Goal: Information Seeking & Learning: Learn about a topic

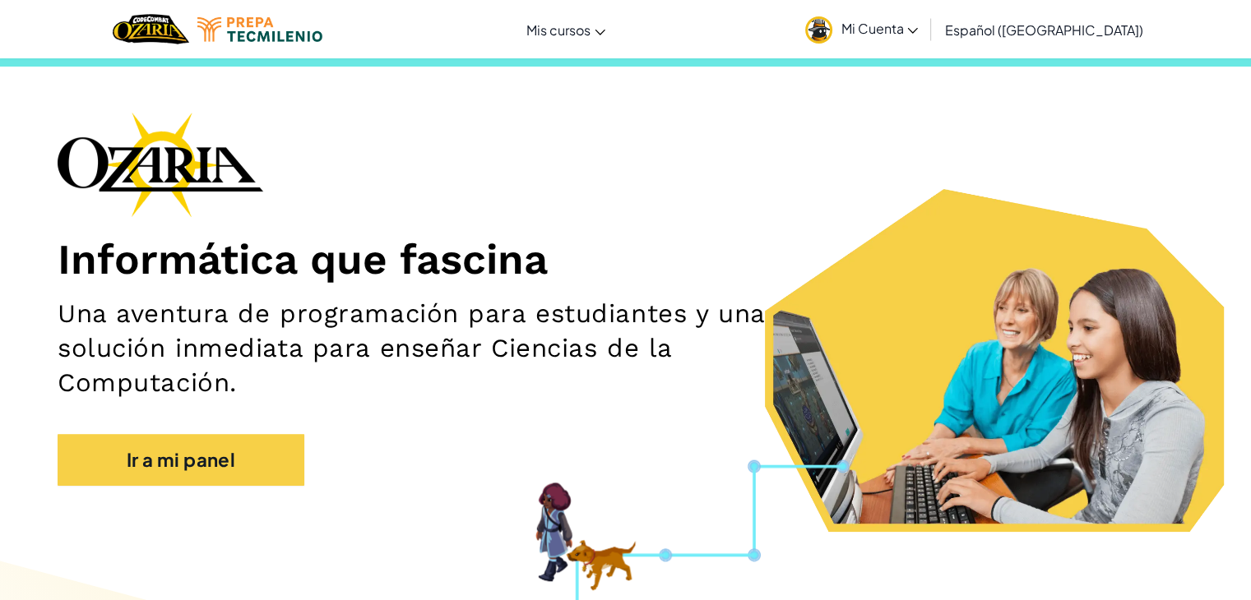
scroll to position [33, 0]
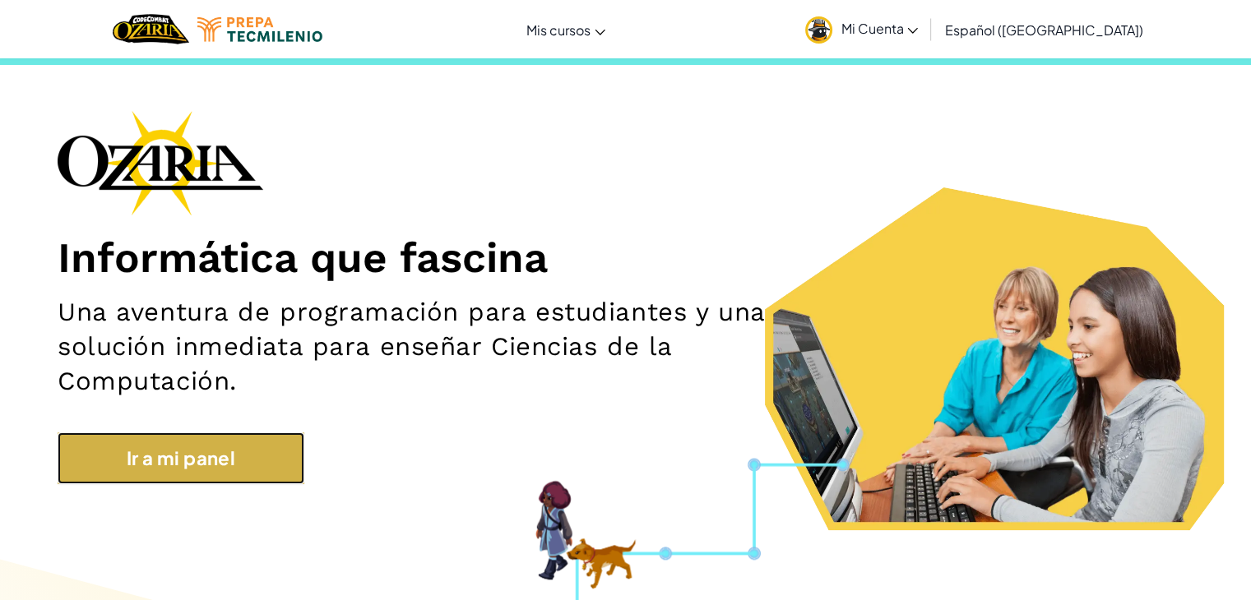
click at [219, 464] on link "Ir a mi panel" at bounding box center [181, 459] width 247 height 52
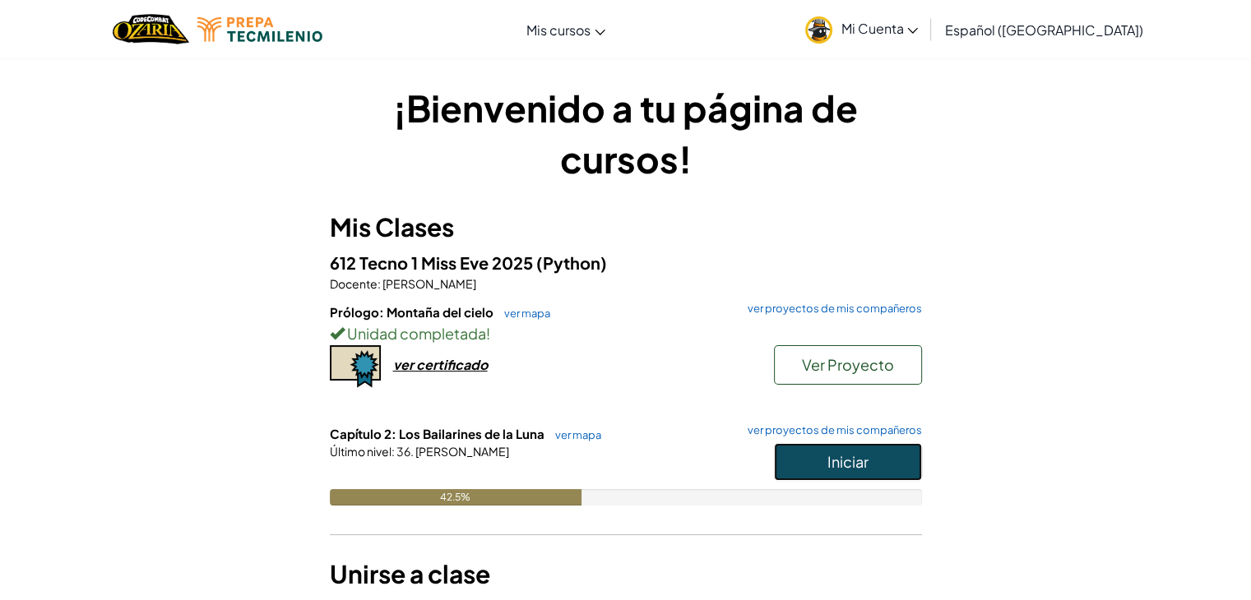
click at [873, 467] on button "Iniciar" at bounding box center [848, 462] width 148 height 38
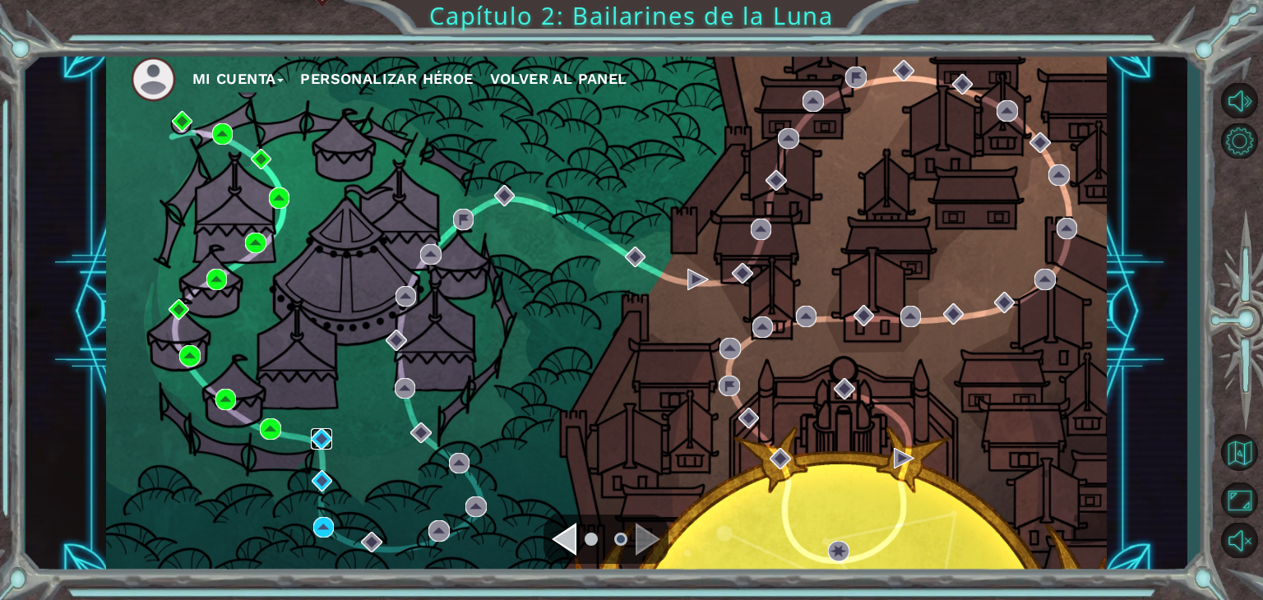
click at [323, 442] on img at bounding box center [321, 438] width 21 height 21
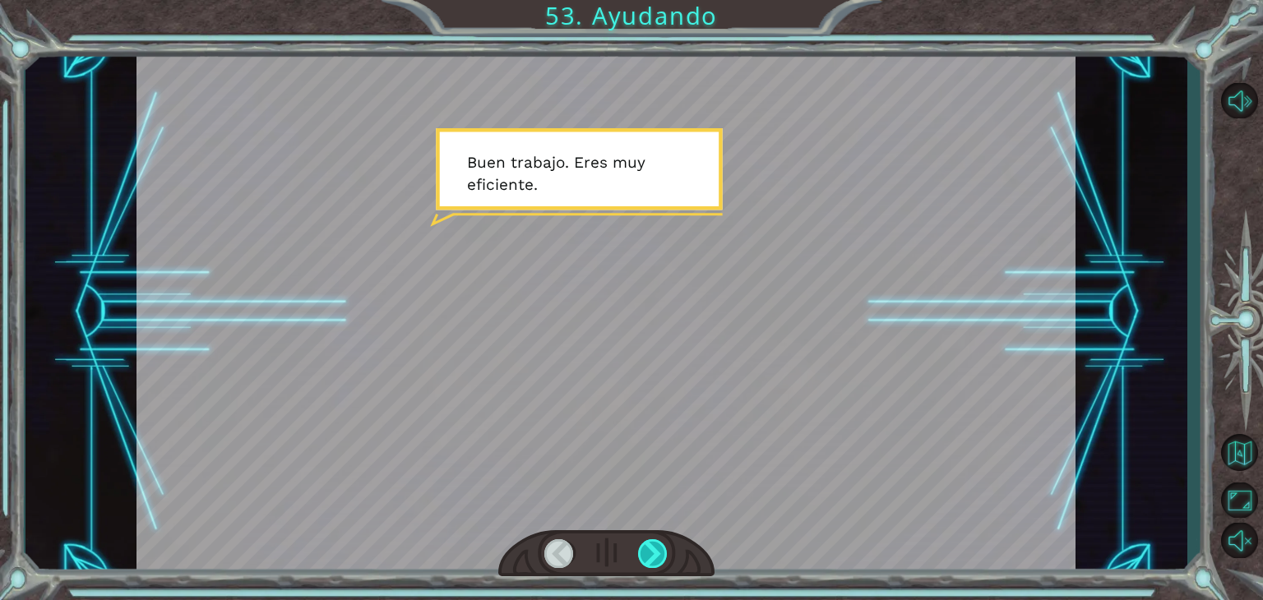
click at [641, 553] on div at bounding box center [653, 553] width 30 height 29
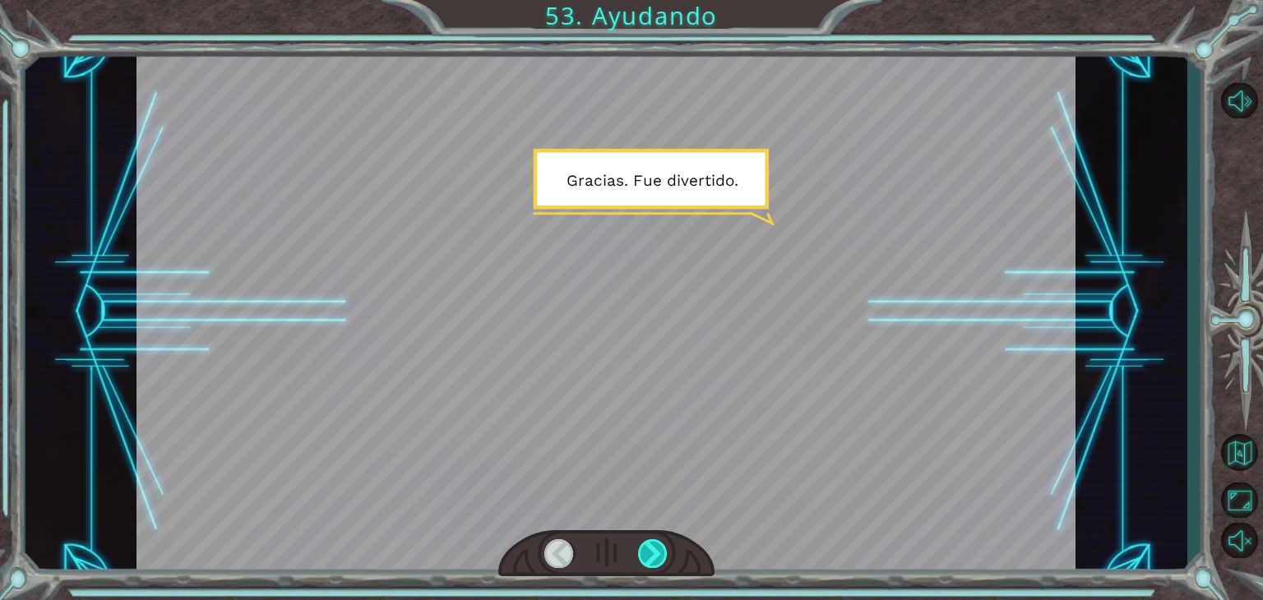
click at [648, 553] on div at bounding box center [653, 553] width 30 height 29
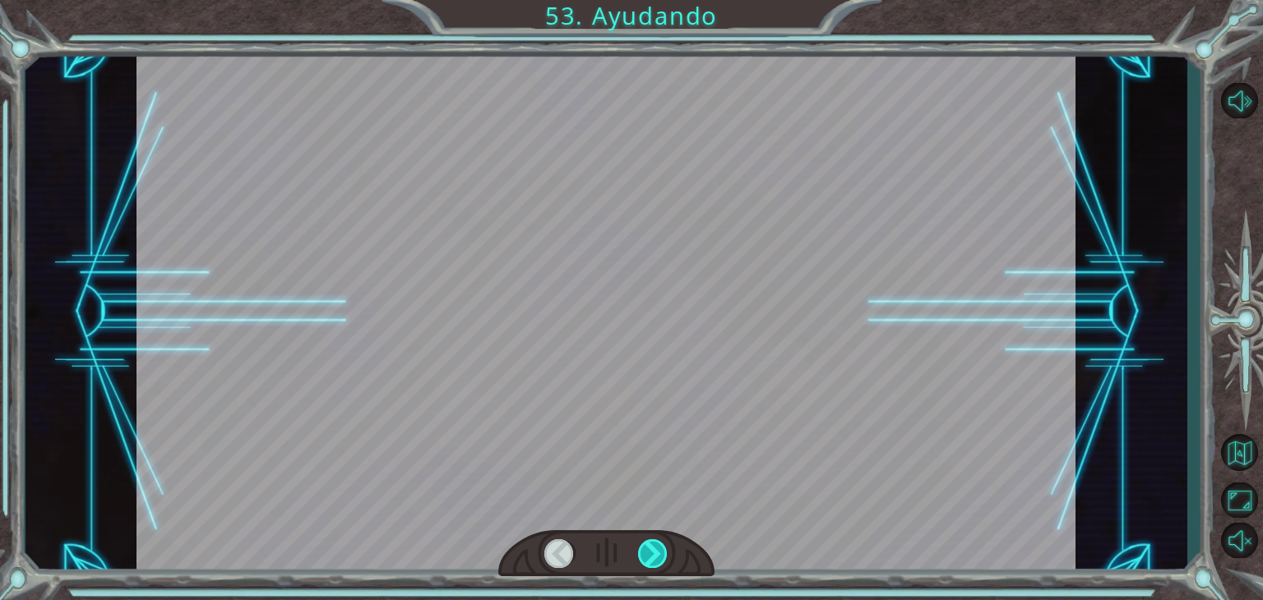
click at [648, 553] on div at bounding box center [653, 553] width 30 height 29
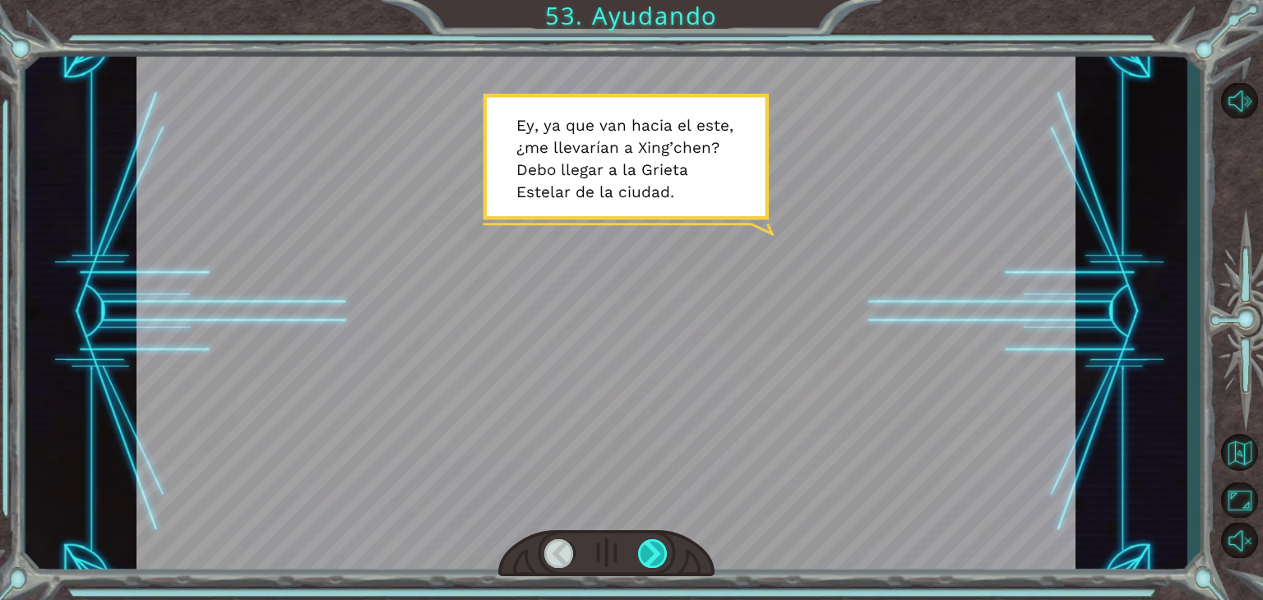
click at [648, 553] on div at bounding box center [653, 553] width 30 height 29
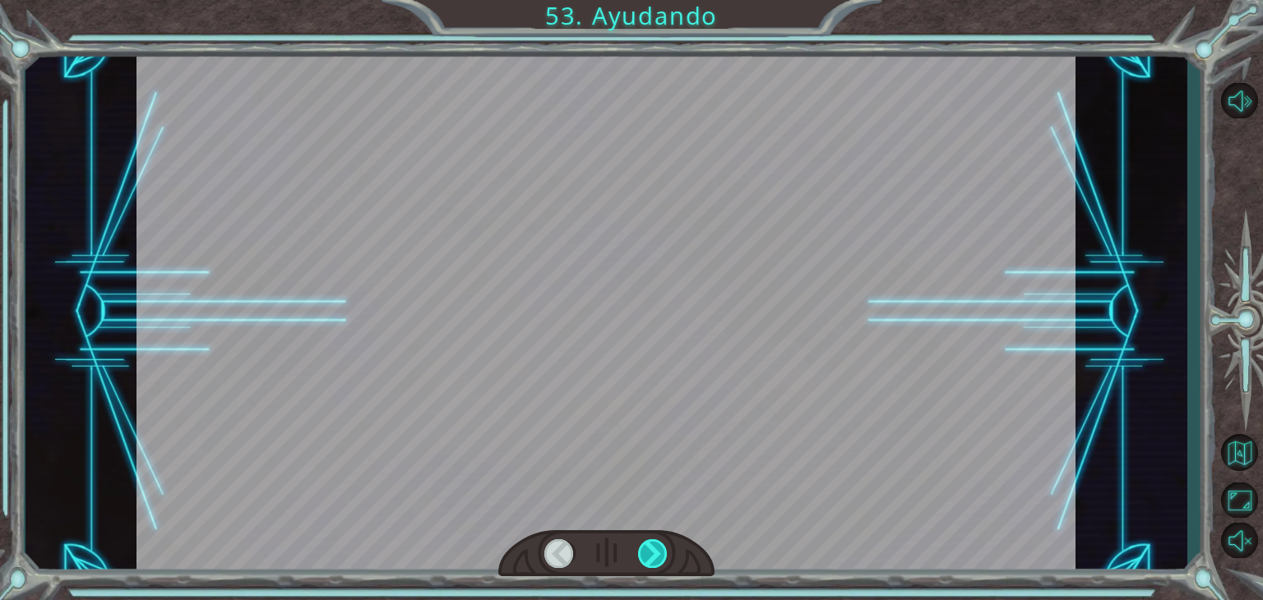
click at [648, 553] on div at bounding box center [653, 553] width 30 height 29
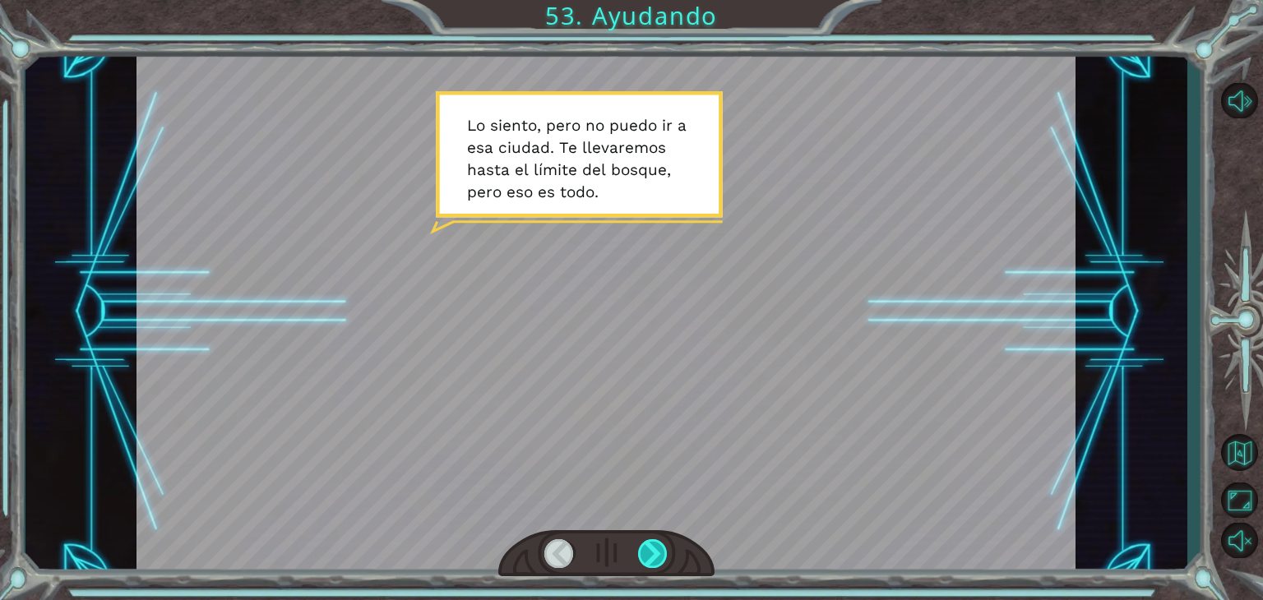
click at [648, 553] on div at bounding box center [653, 553] width 30 height 29
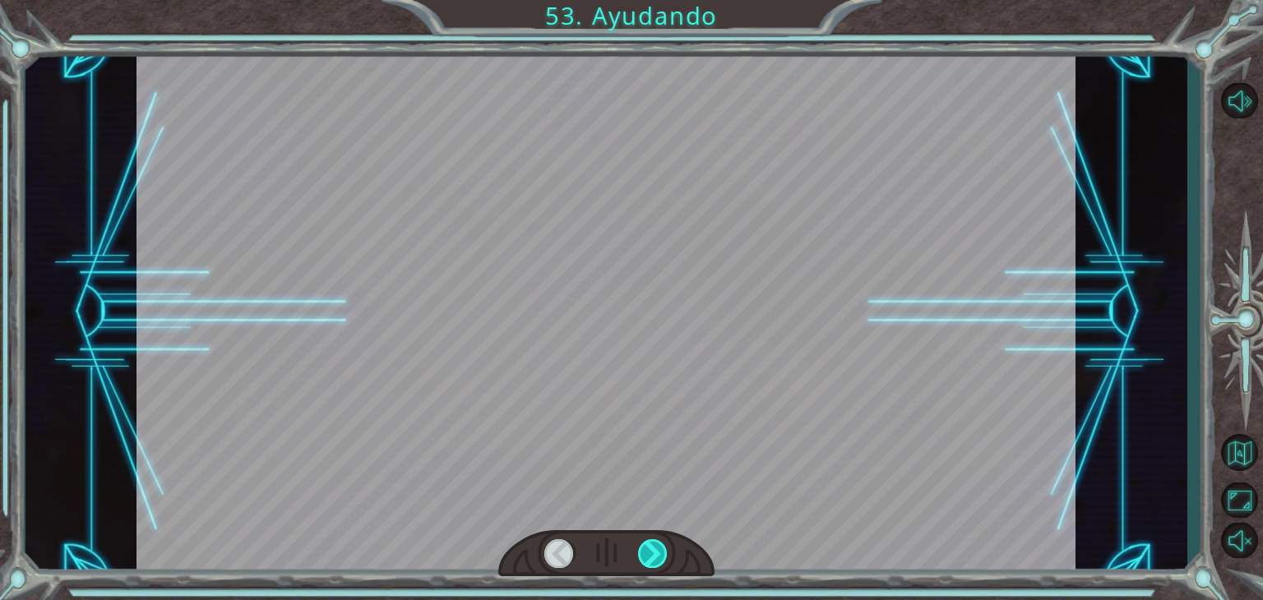
click at [648, 553] on div at bounding box center [653, 553] width 30 height 29
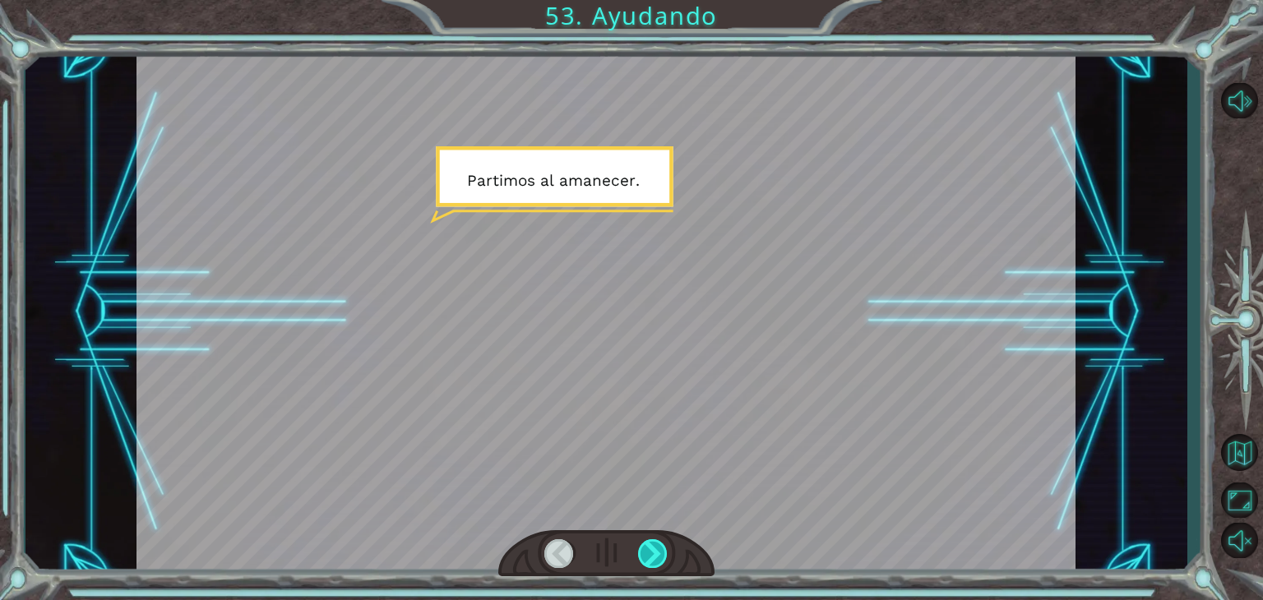
click at [648, 553] on div at bounding box center [653, 553] width 30 height 29
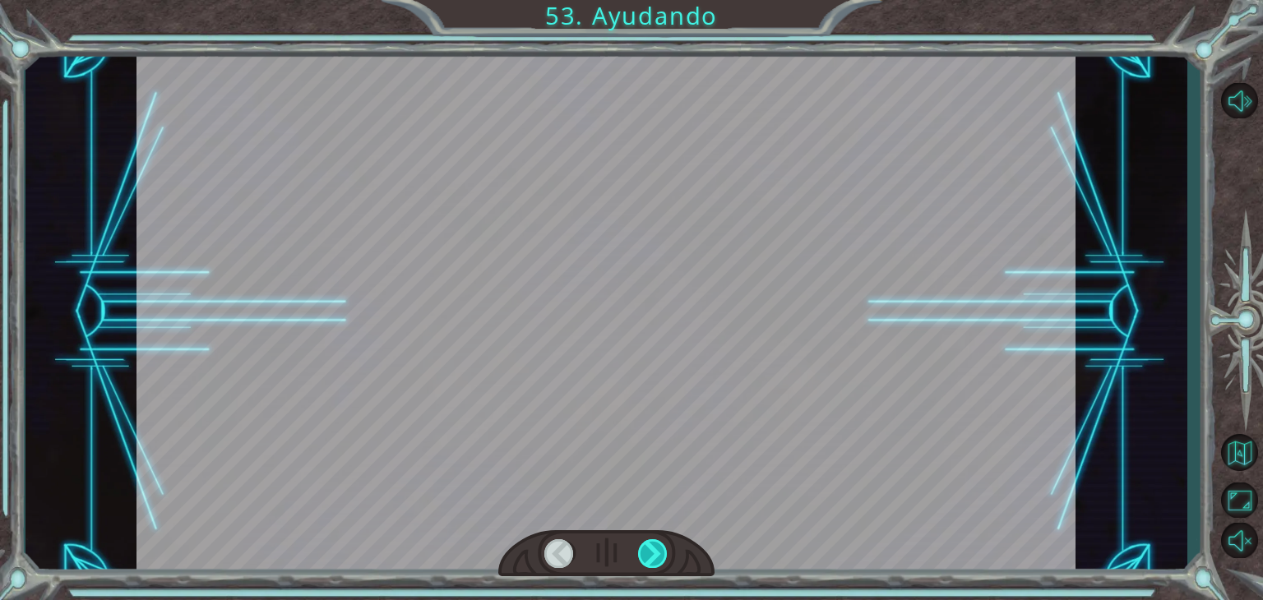
click at [648, 553] on div at bounding box center [653, 553] width 30 height 29
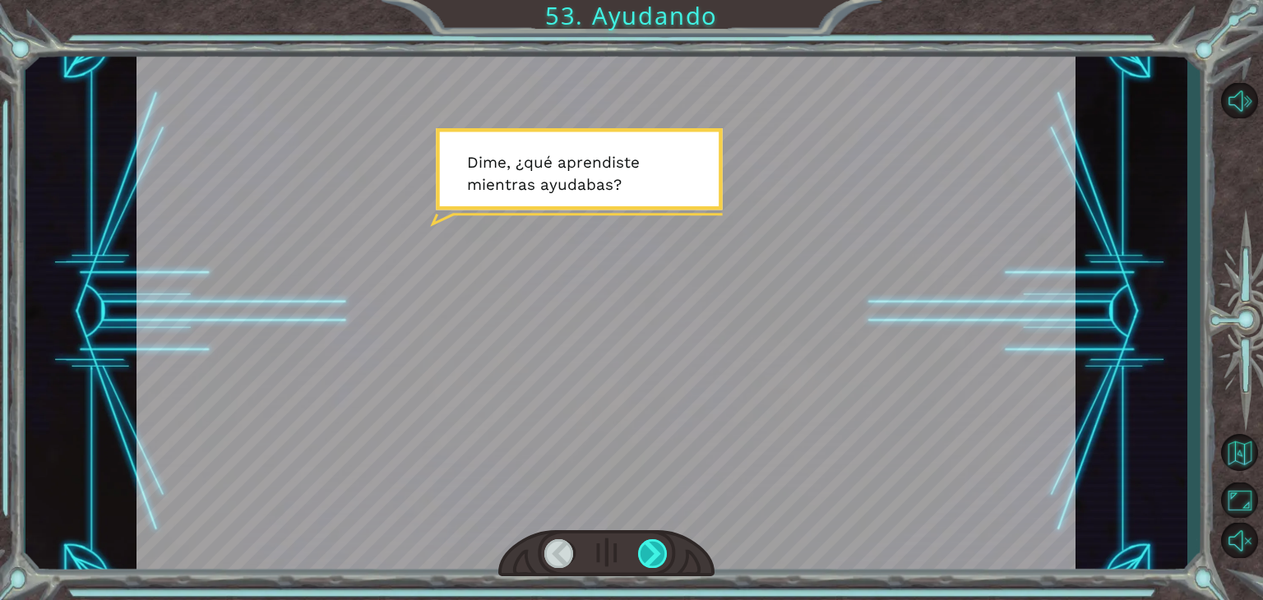
click at [648, 553] on div at bounding box center [653, 553] width 30 height 29
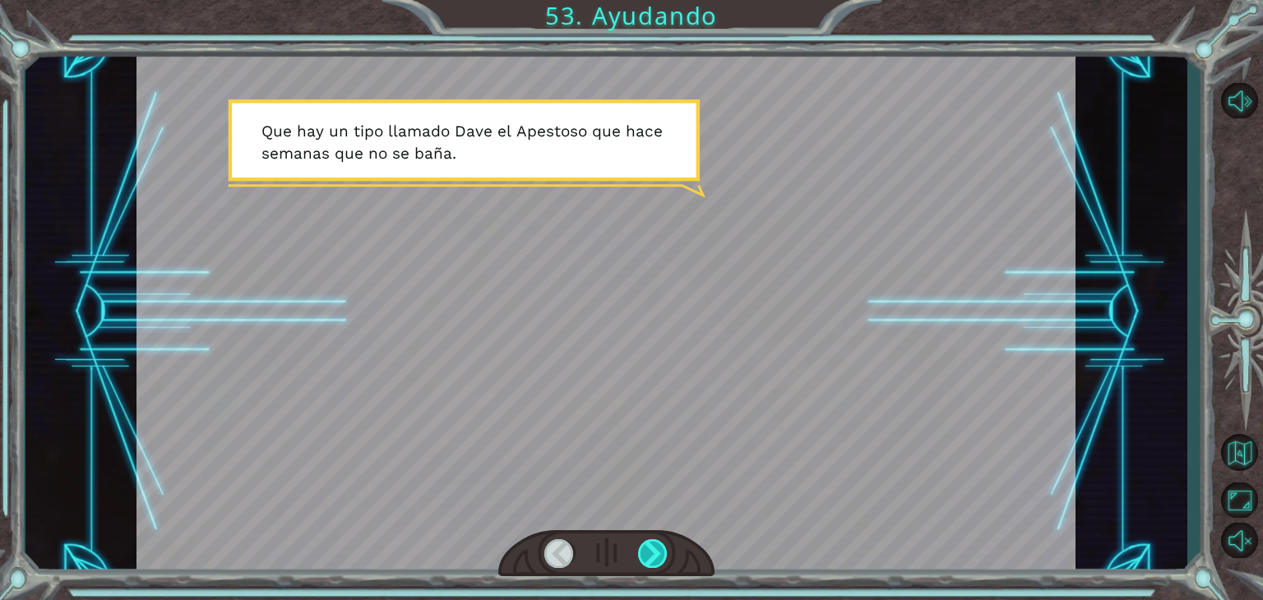
click at [648, 553] on div at bounding box center [653, 553] width 30 height 29
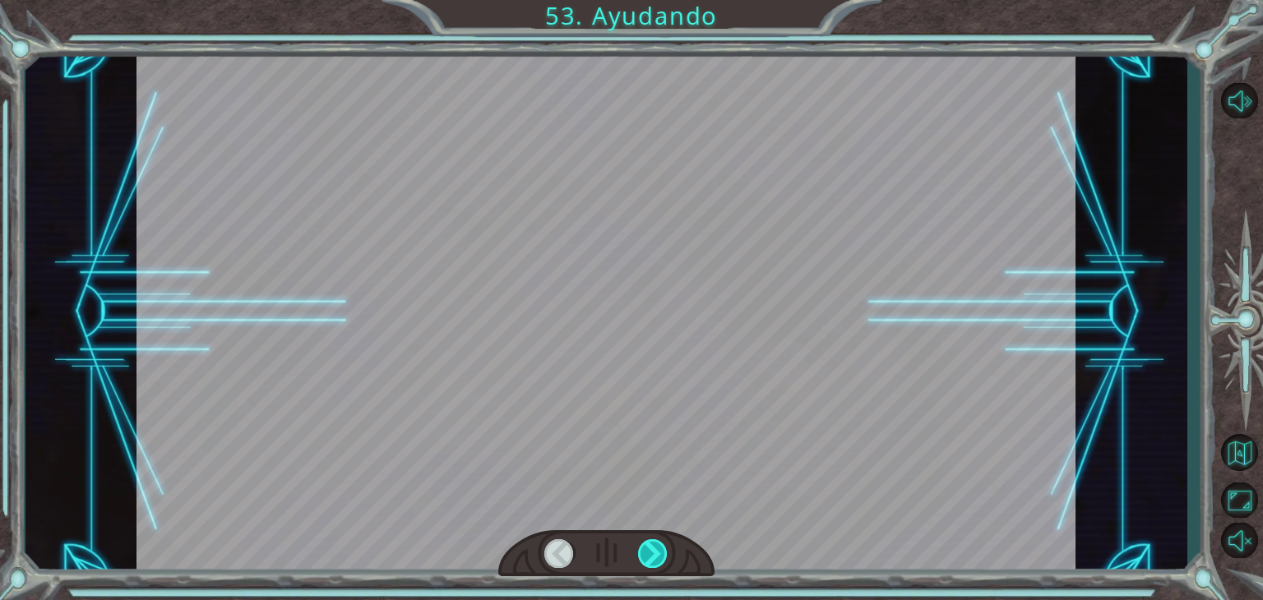
click at [648, 553] on div at bounding box center [653, 553] width 30 height 29
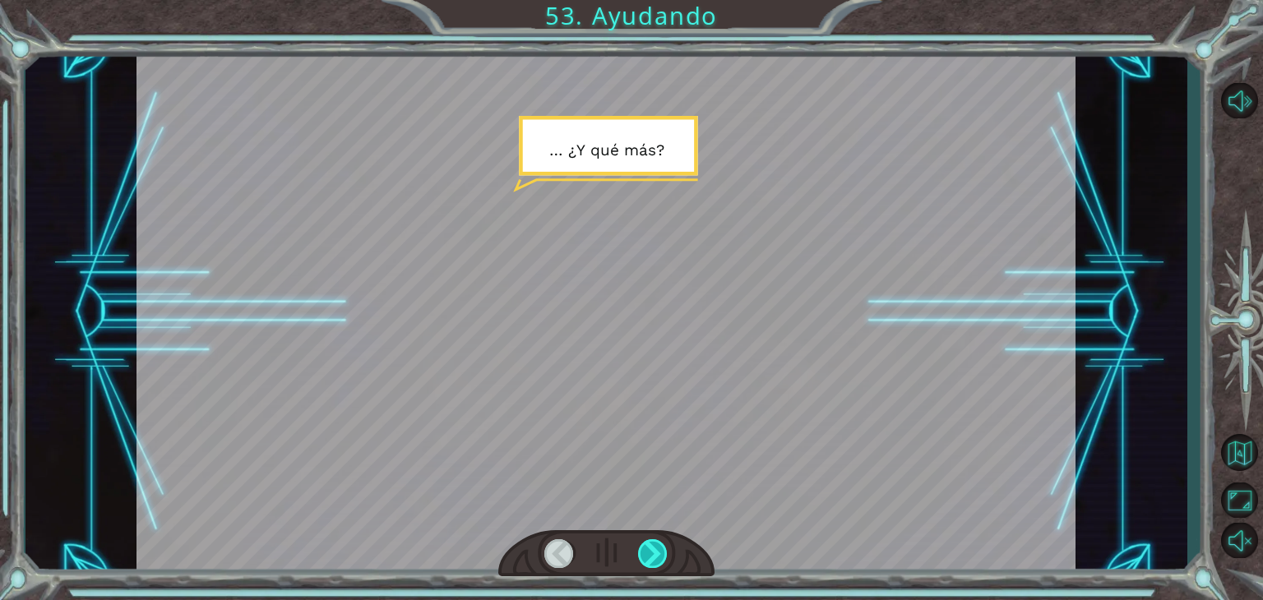
click at [648, 553] on div at bounding box center [653, 553] width 30 height 29
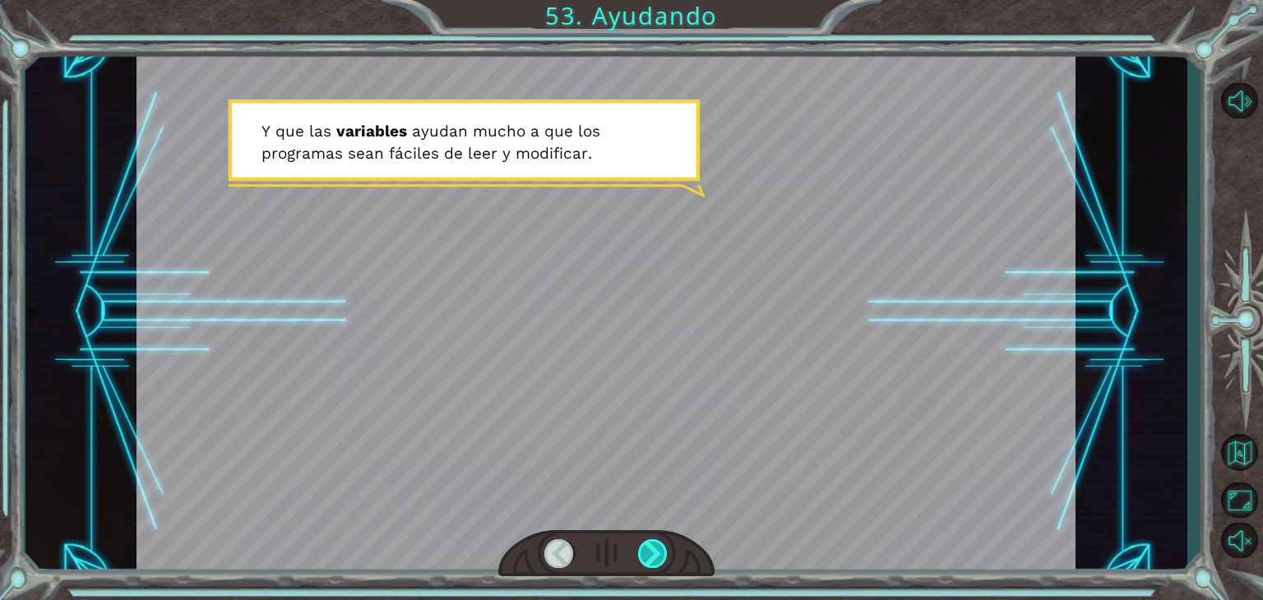
click at [648, 553] on div at bounding box center [653, 553] width 30 height 29
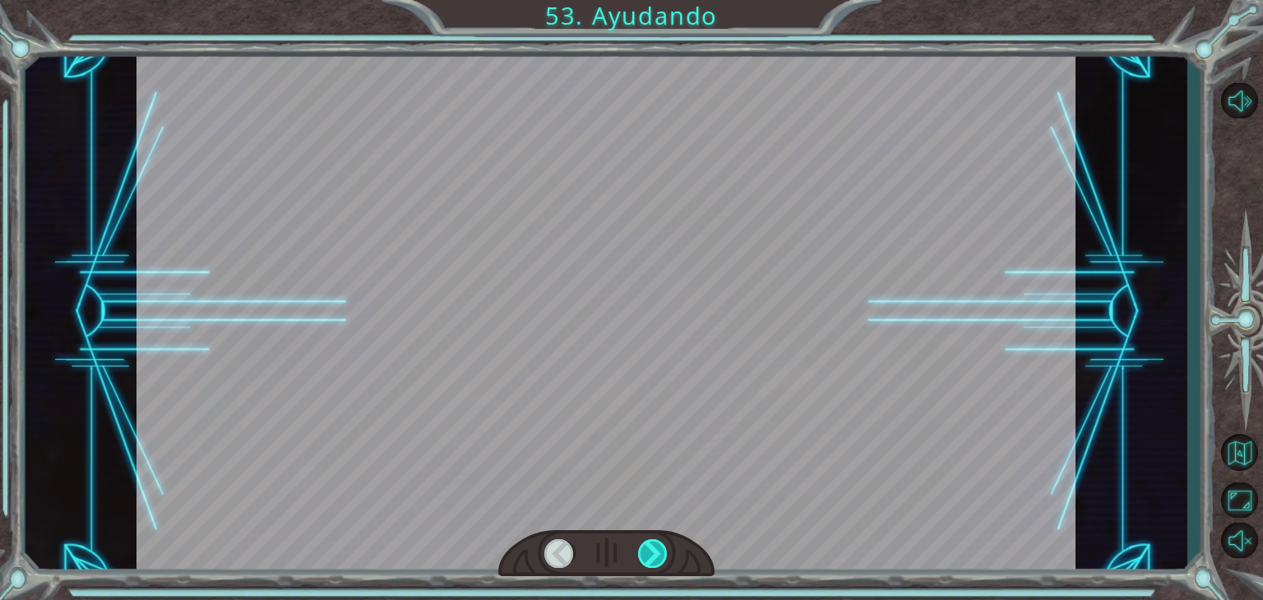
click at [648, 553] on div at bounding box center [653, 553] width 30 height 29
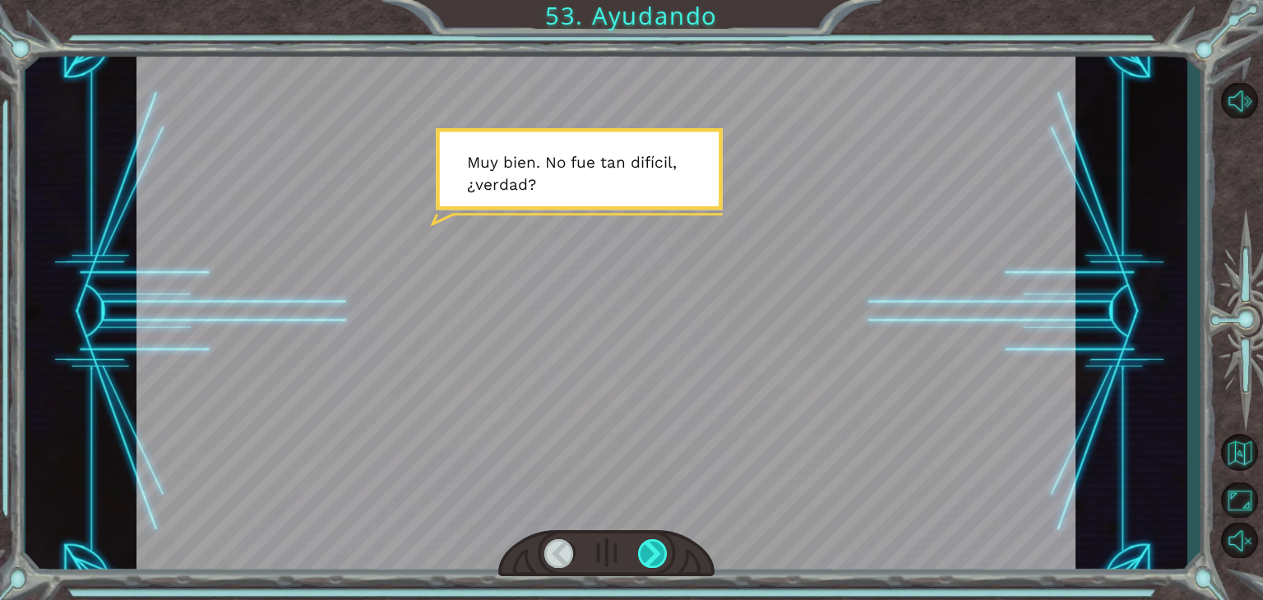
click at [648, 553] on div at bounding box center [653, 553] width 30 height 29
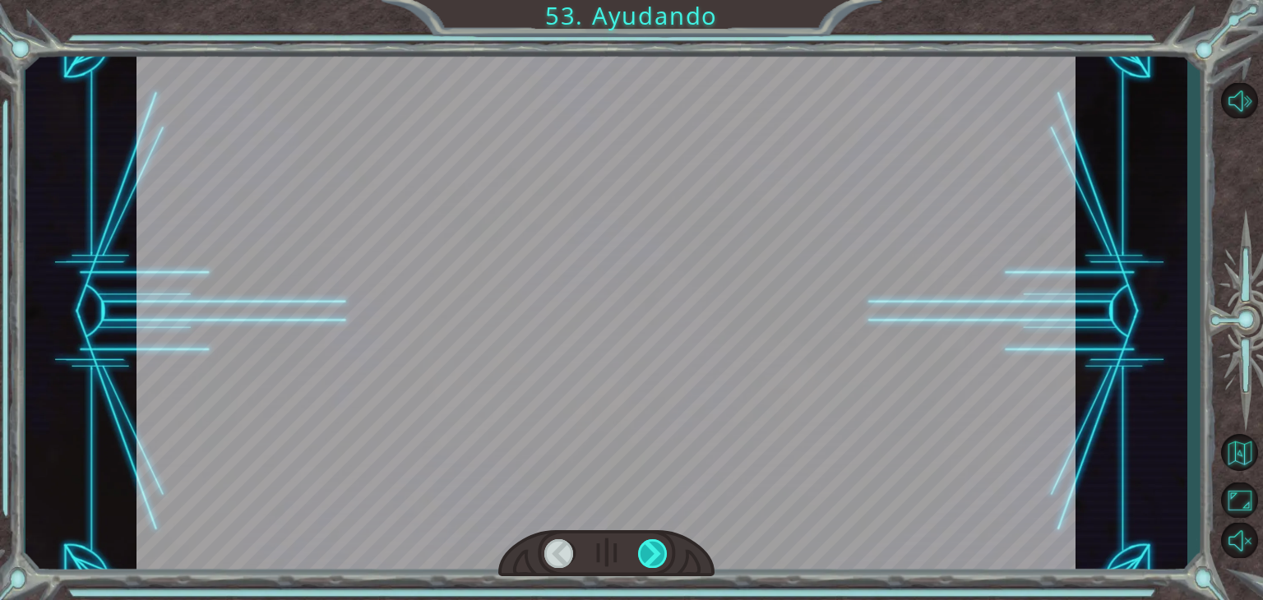
click at [648, 553] on div at bounding box center [653, 553] width 30 height 29
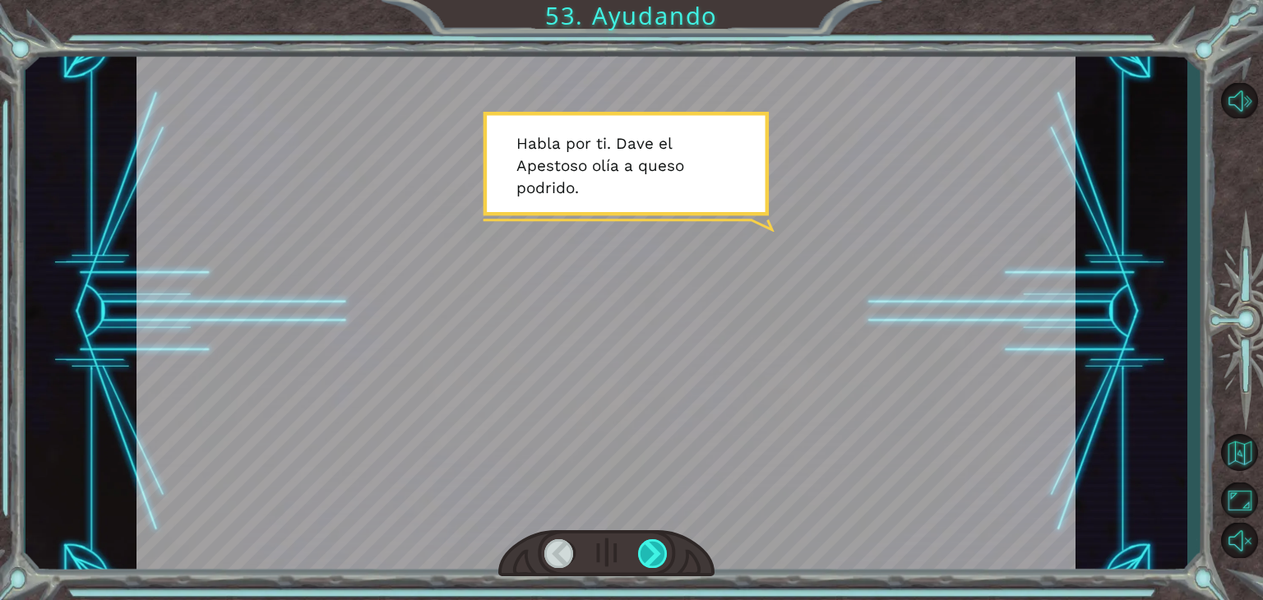
click at [648, 553] on div at bounding box center [653, 553] width 30 height 29
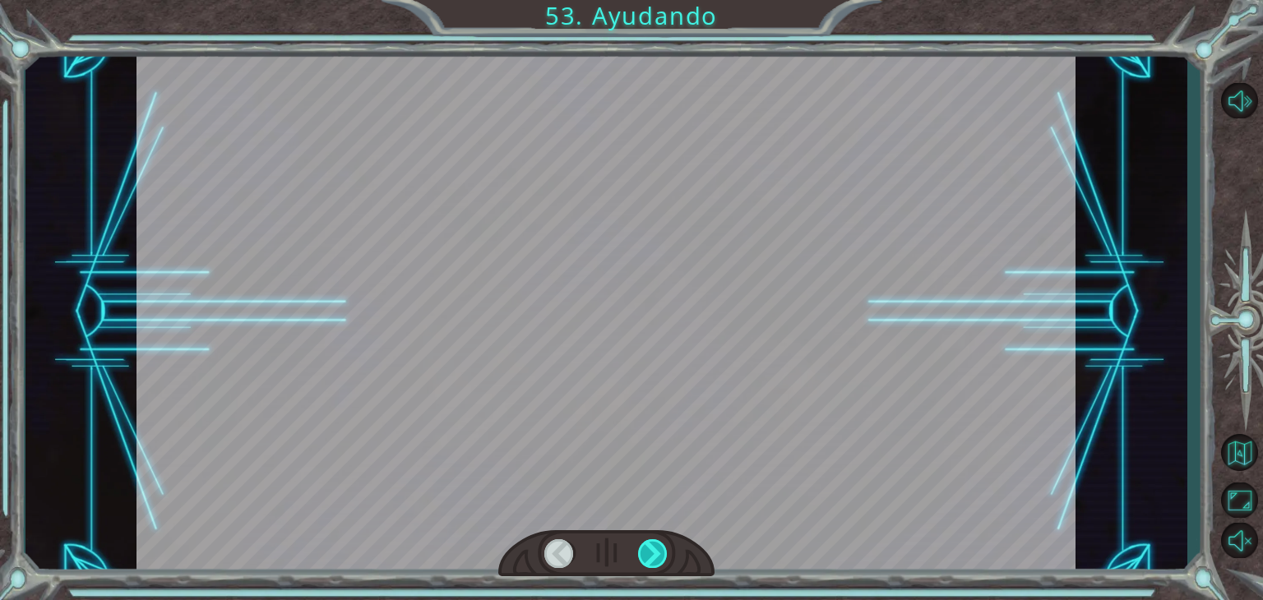
click at [648, 553] on div at bounding box center [653, 553] width 30 height 29
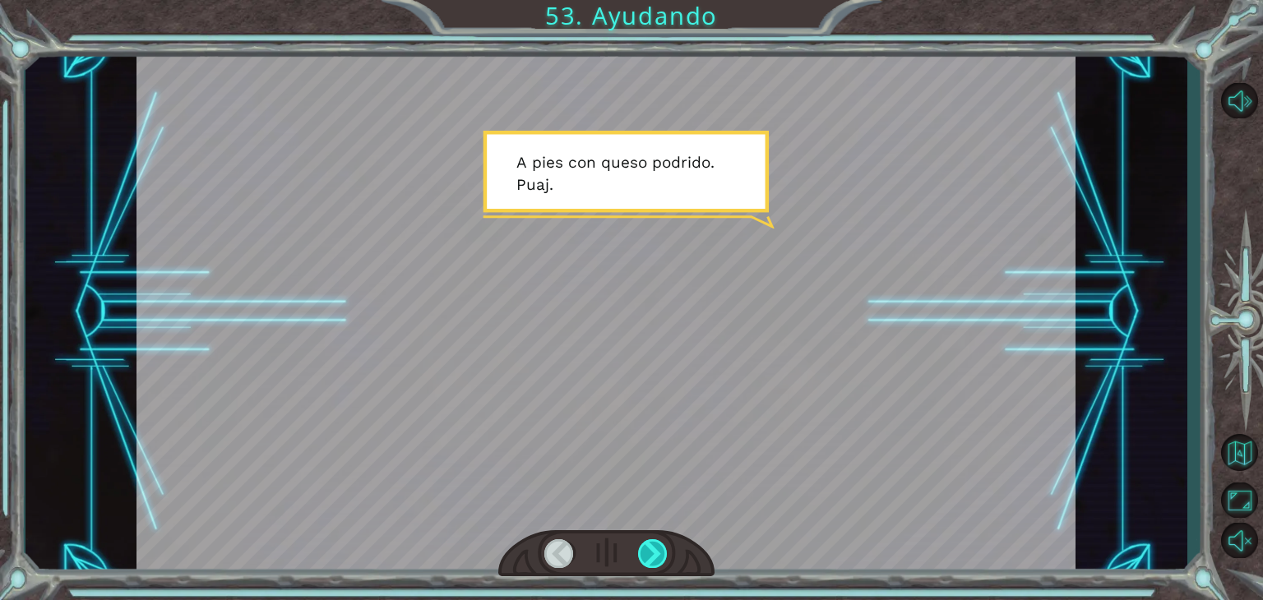
click at [648, 553] on div at bounding box center [653, 553] width 30 height 29
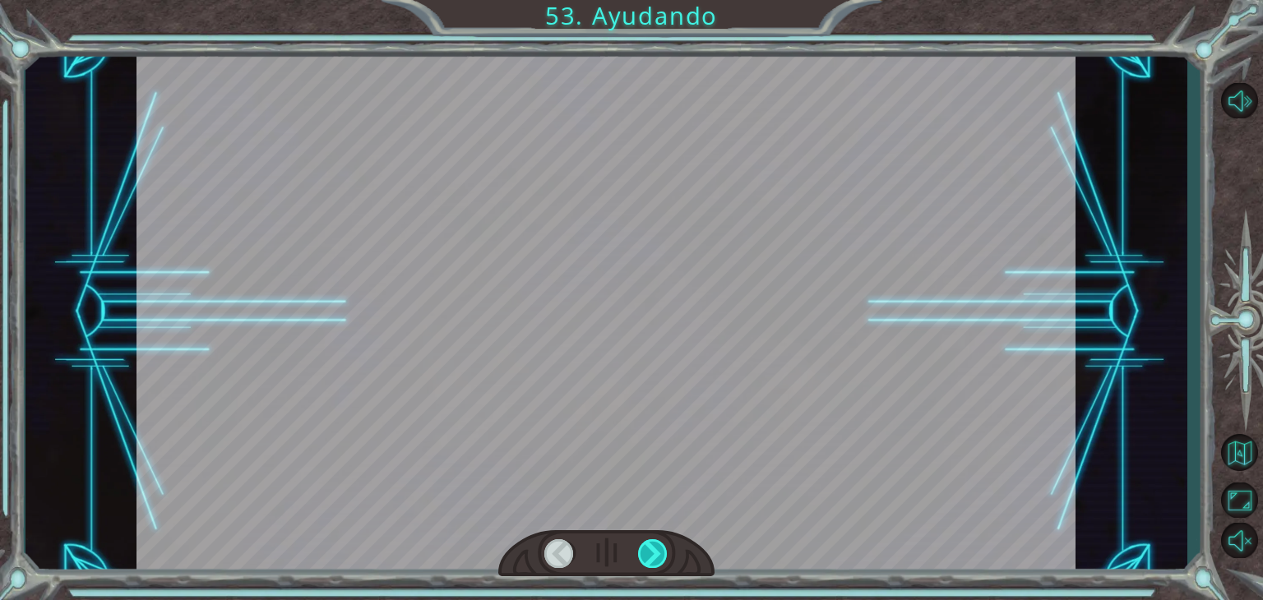
click at [648, 553] on div at bounding box center [653, 553] width 30 height 29
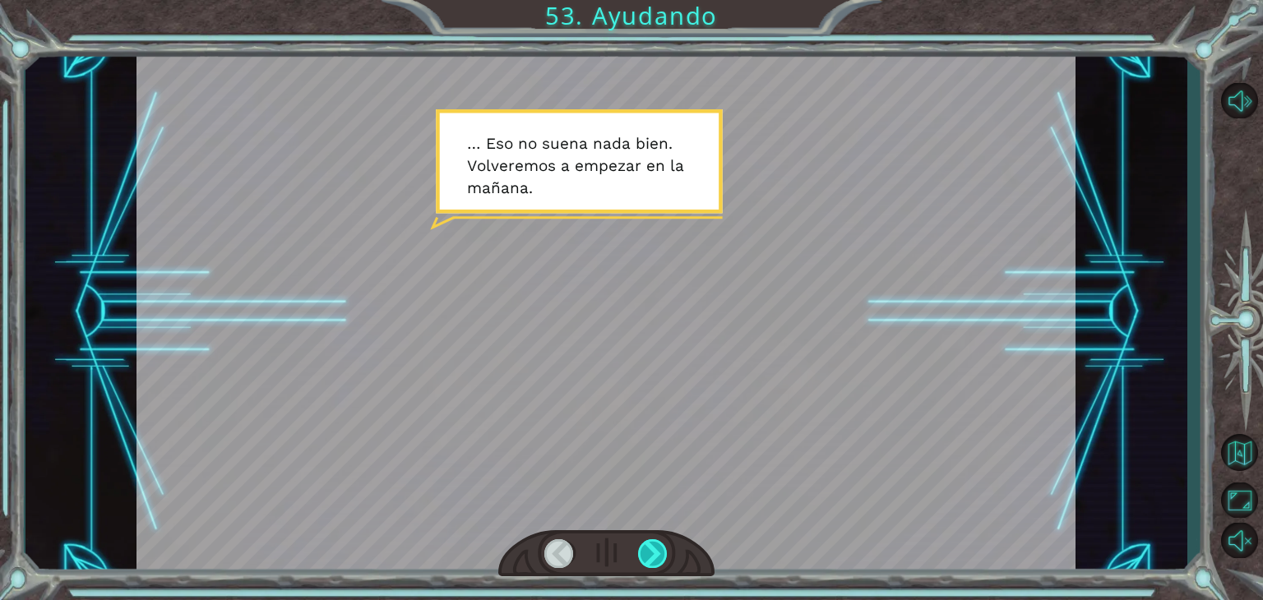
click at [648, 553] on div at bounding box center [653, 553] width 30 height 29
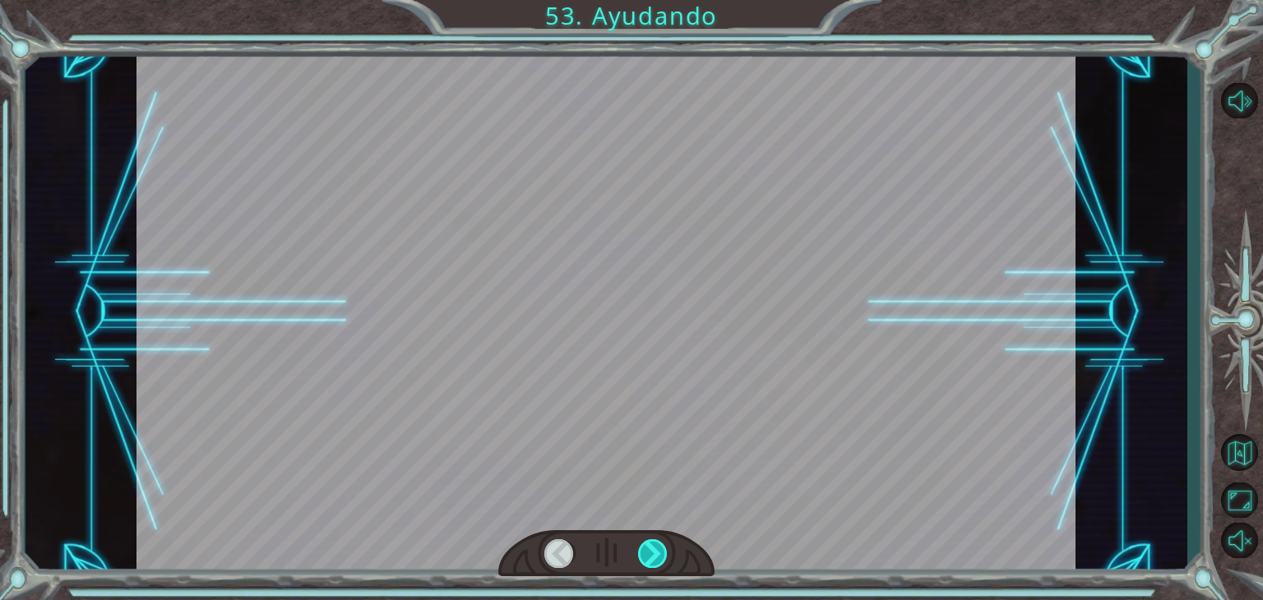
click at [648, 553] on div at bounding box center [653, 553] width 30 height 29
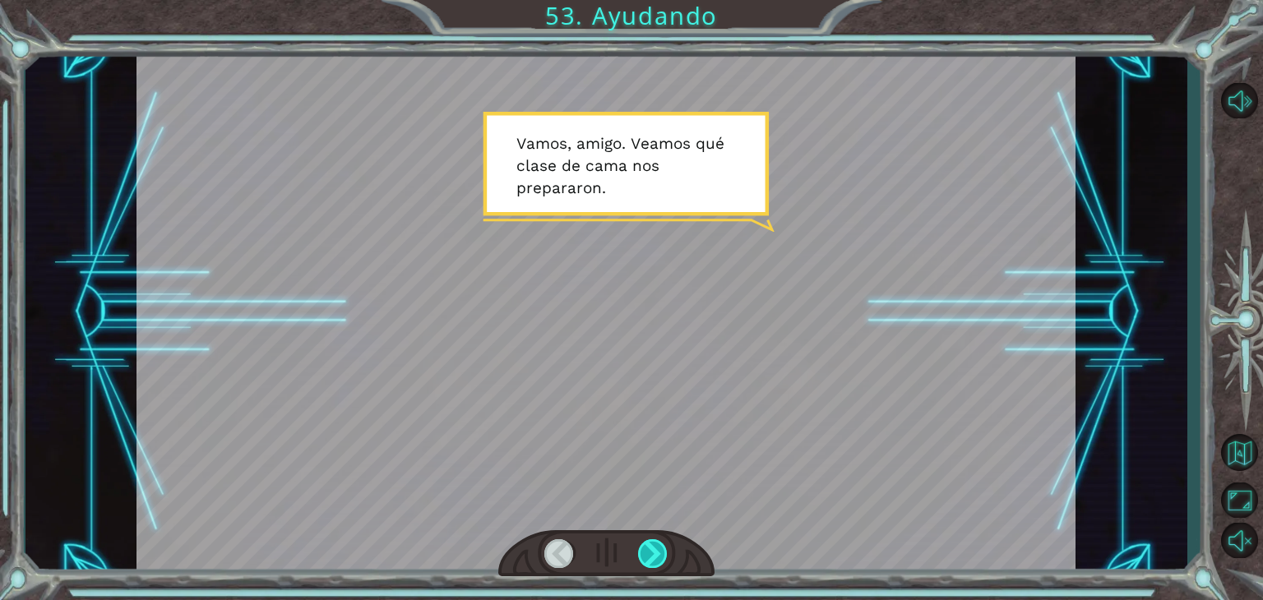
click at [648, 553] on div at bounding box center [653, 553] width 30 height 29
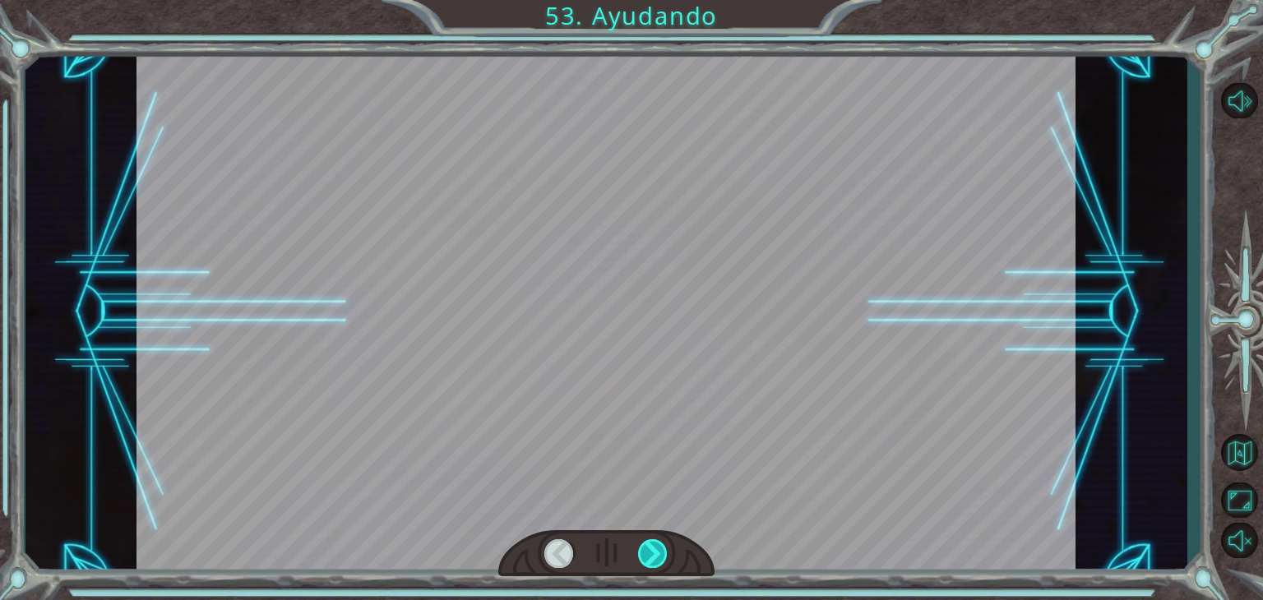
click at [648, 553] on div at bounding box center [653, 553] width 30 height 29
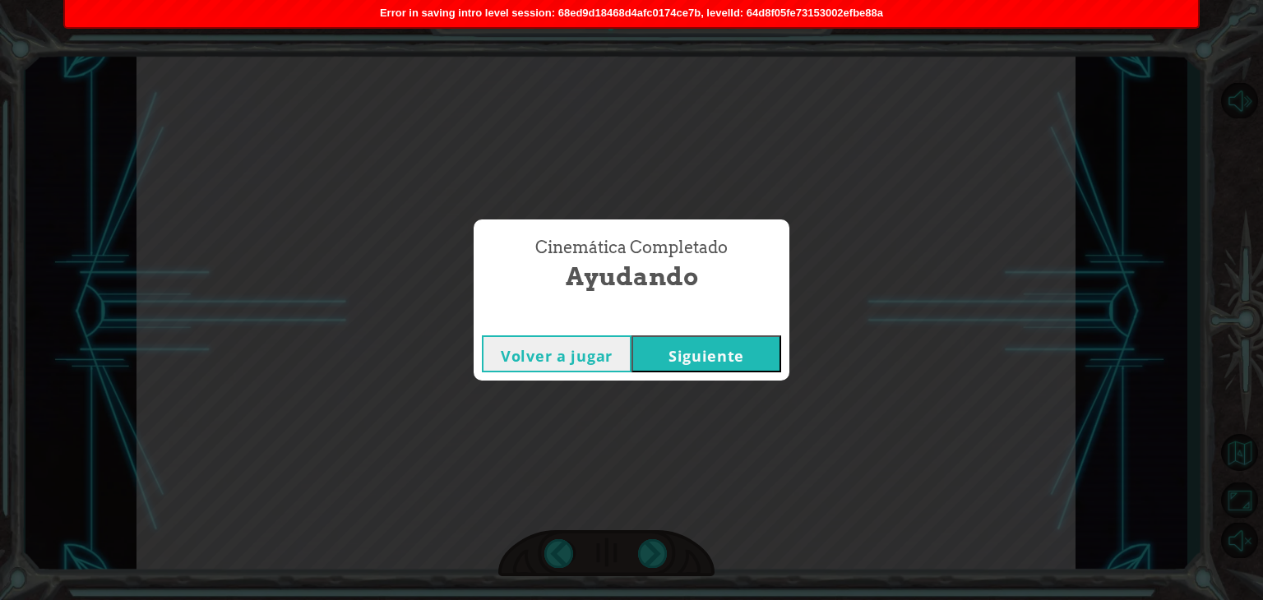
click at [720, 368] on button "Siguiente" at bounding box center [707, 354] width 150 height 37
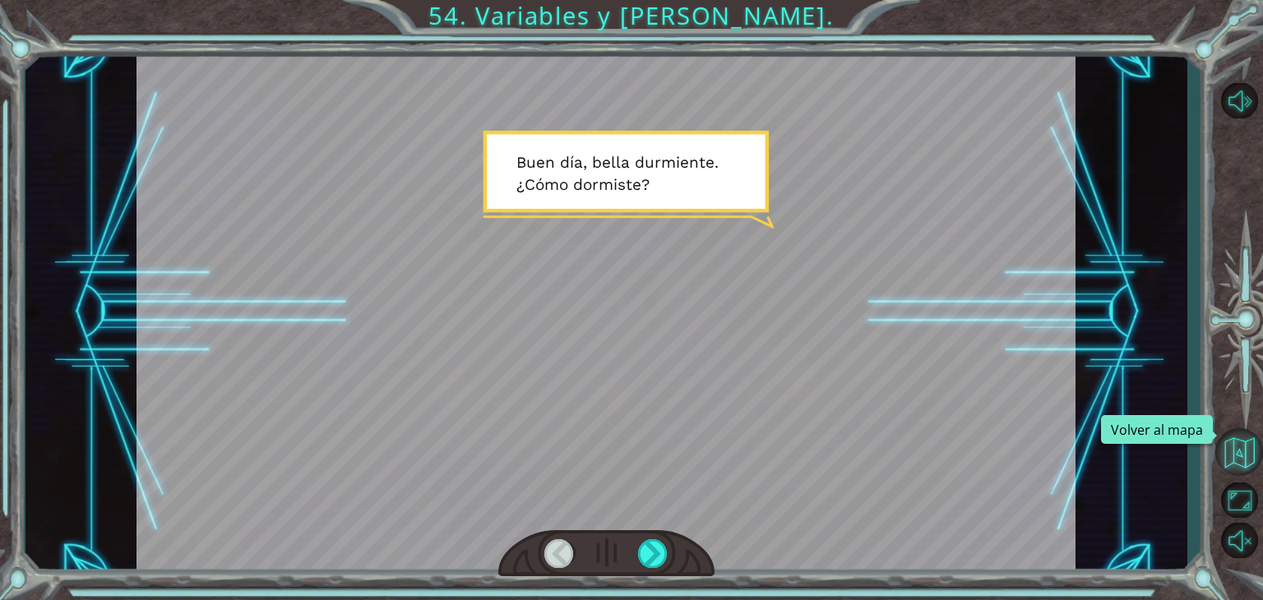
click at [1246, 435] on button "Volver al mapa" at bounding box center [1239, 452] width 48 height 48
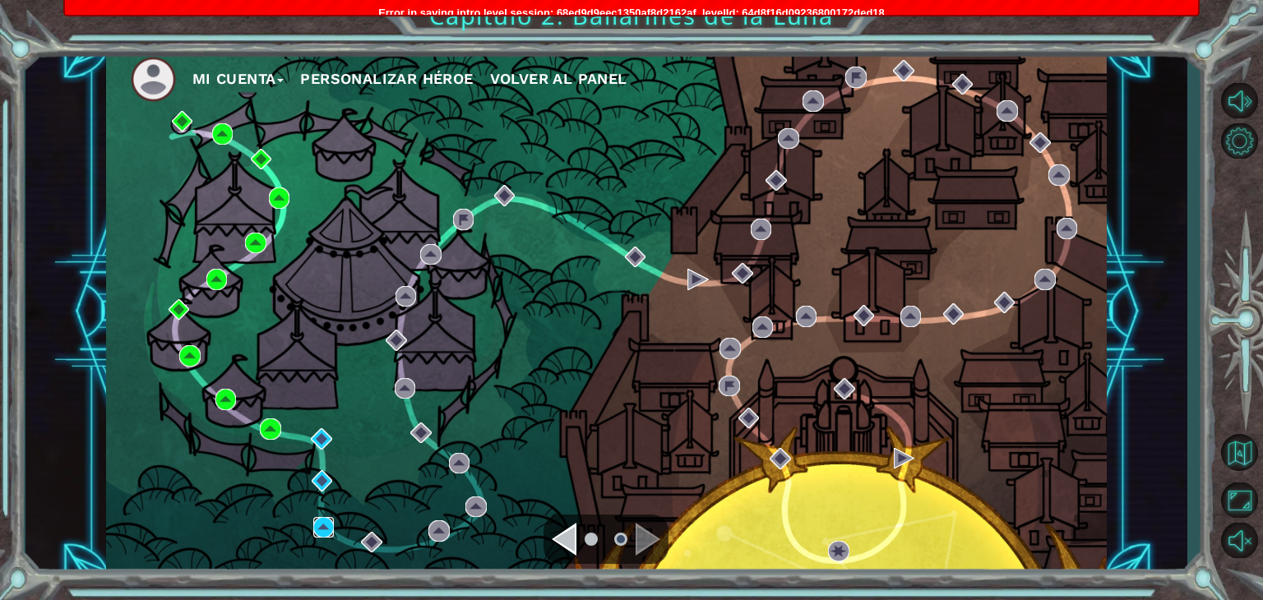
click at [325, 532] on img at bounding box center [323, 527] width 21 height 21
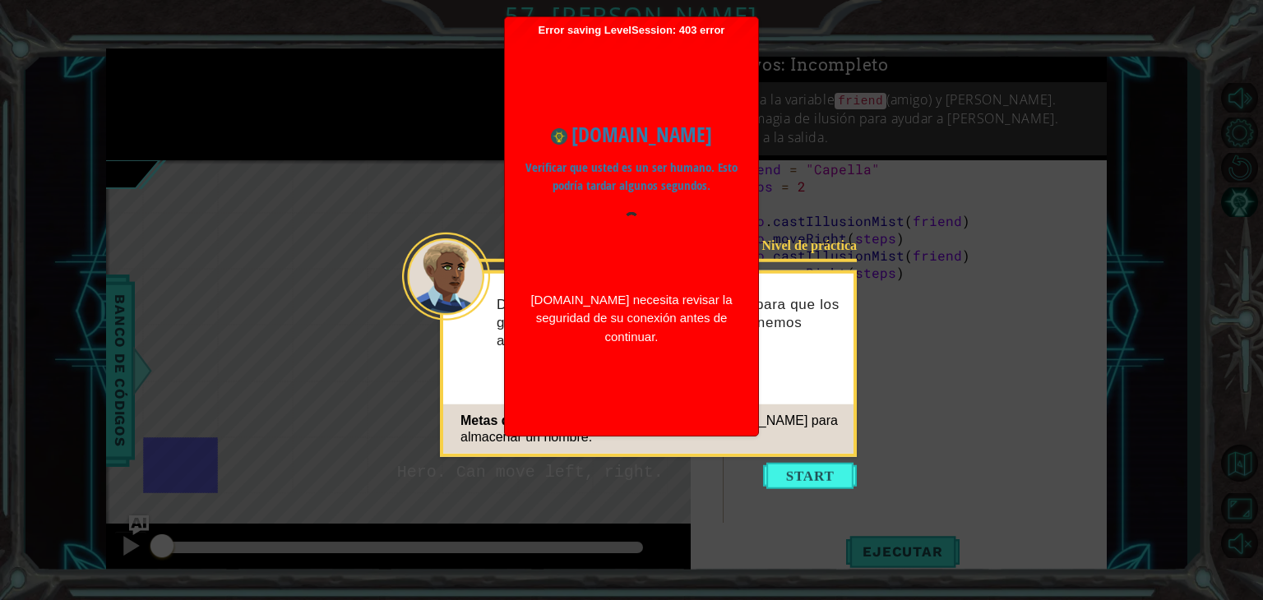
click at [651, 338] on div "[DOMAIN_NAME] necesita revisar la seguridad de su conexión antes de continuar." at bounding box center [631, 319] width 212 height 56
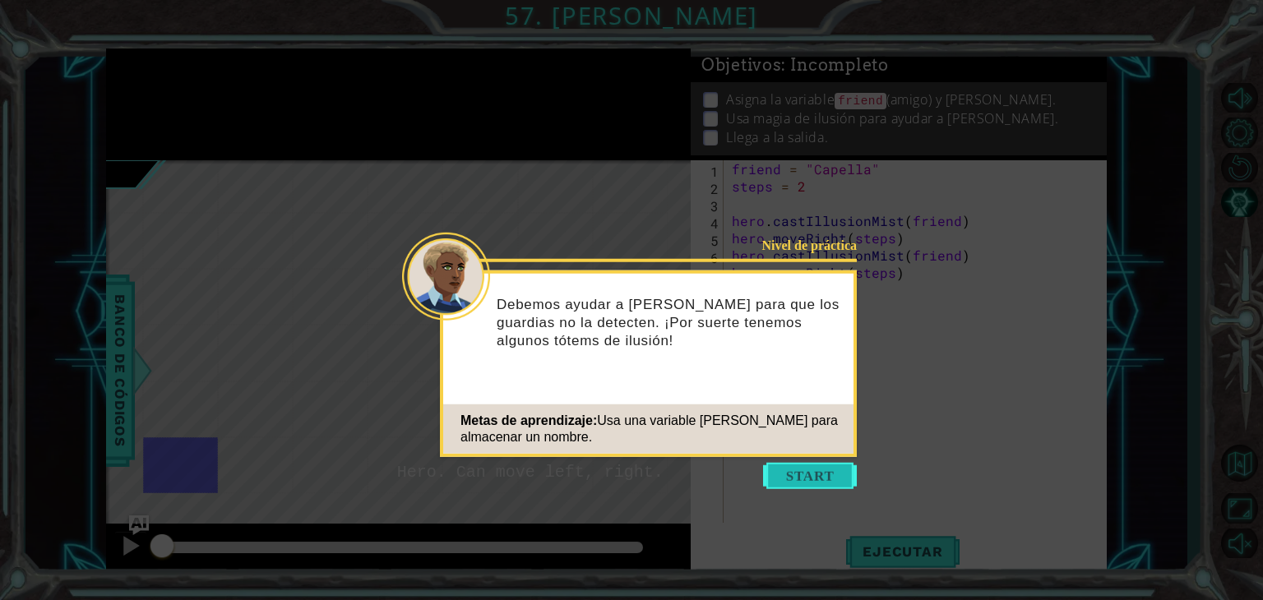
click at [831, 483] on button "Start" at bounding box center [810, 476] width 94 height 26
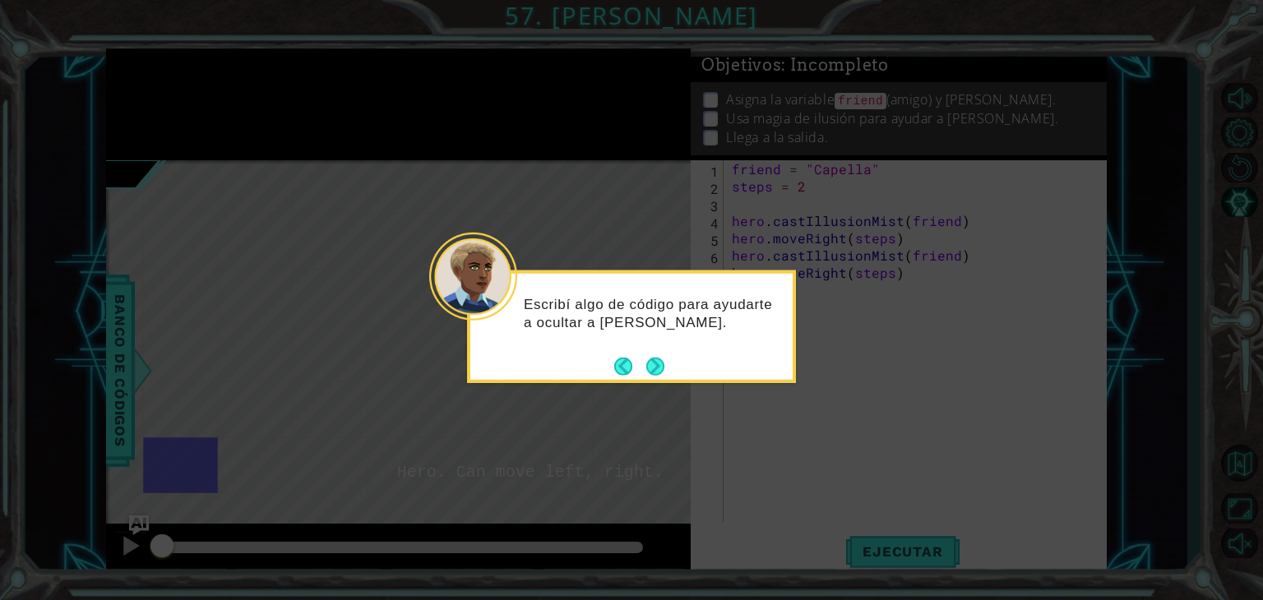
click at [831, 483] on icon at bounding box center [631, 300] width 1263 height 600
click at [658, 359] on button "Next" at bounding box center [655, 366] width 19 height 19
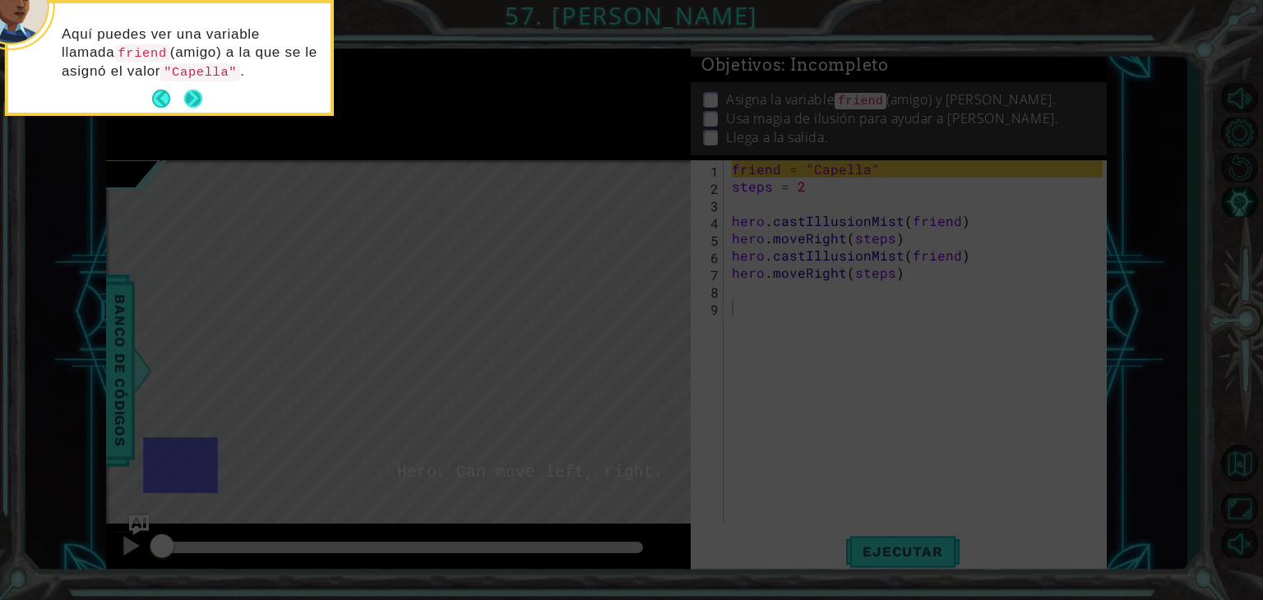
click at [202, 93] on button "Next" at bounding box center [192, 99] width 19 height 19
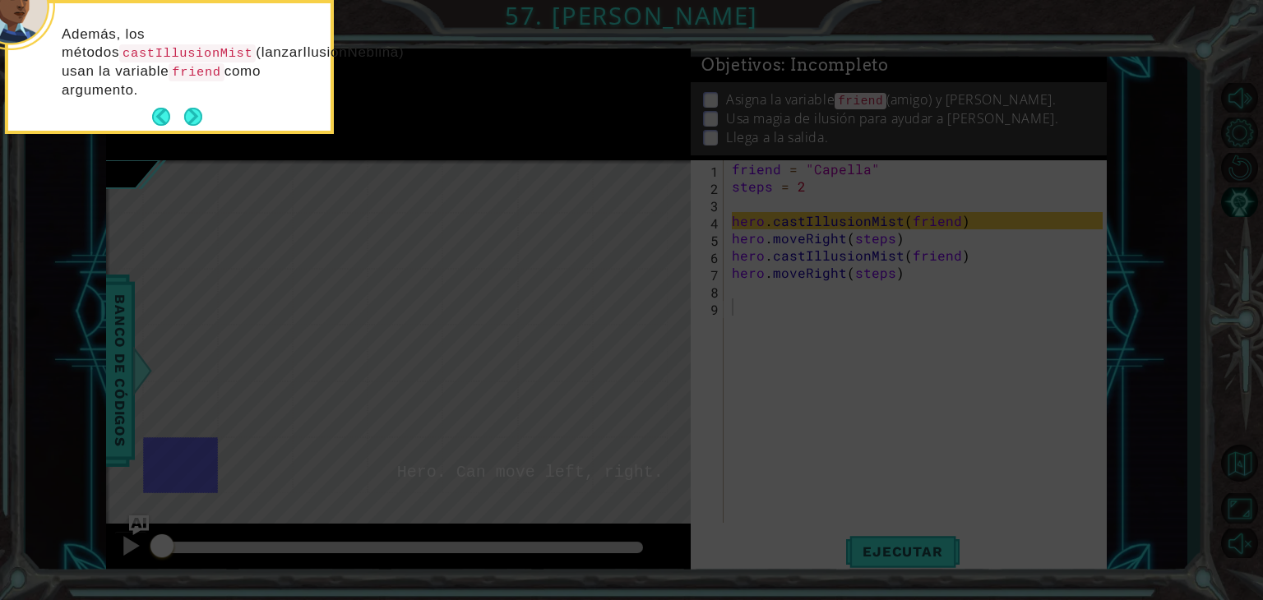
click at [197, 94] on p "Además, los métodos castIllusionMist (lanzarIlusiónNeblina) usan la variable fr…" at bounding box center [190, 62] width 257 height 74
click at [197, 115] on button "Next" at bounding box center [193, 117] width 22 height 22
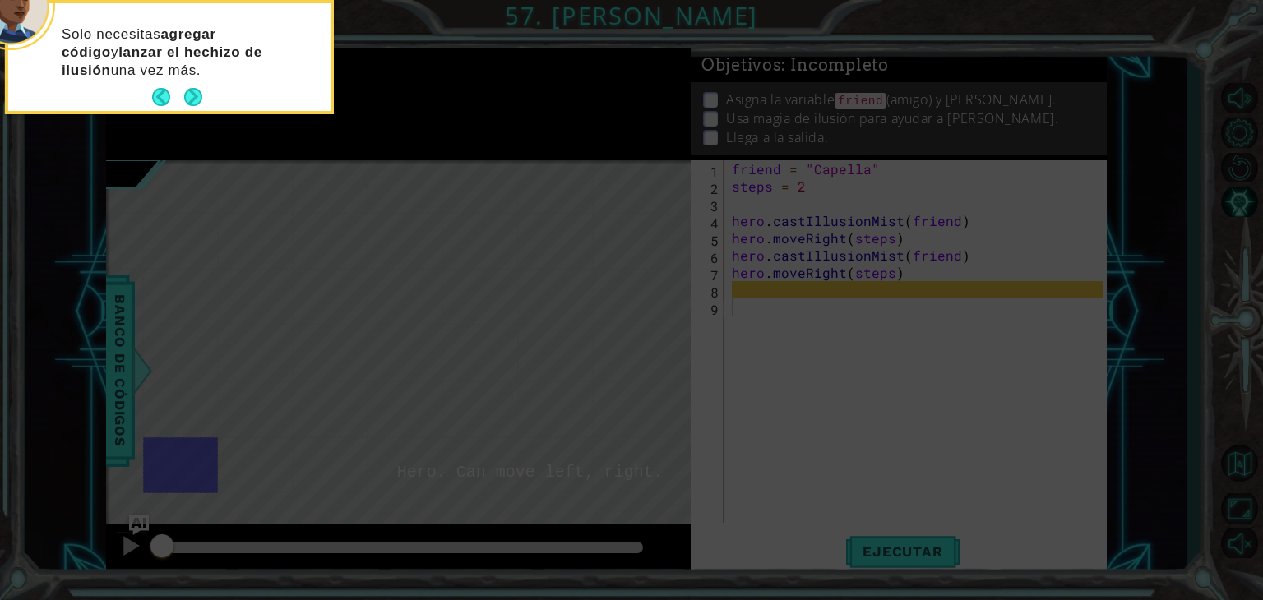
click at [197, 115] on icon at bounding box center [631, 300] width 1263 height 600
click at [191, 89] on button "Next" at bounding box center [193, 97] width 19 height 19
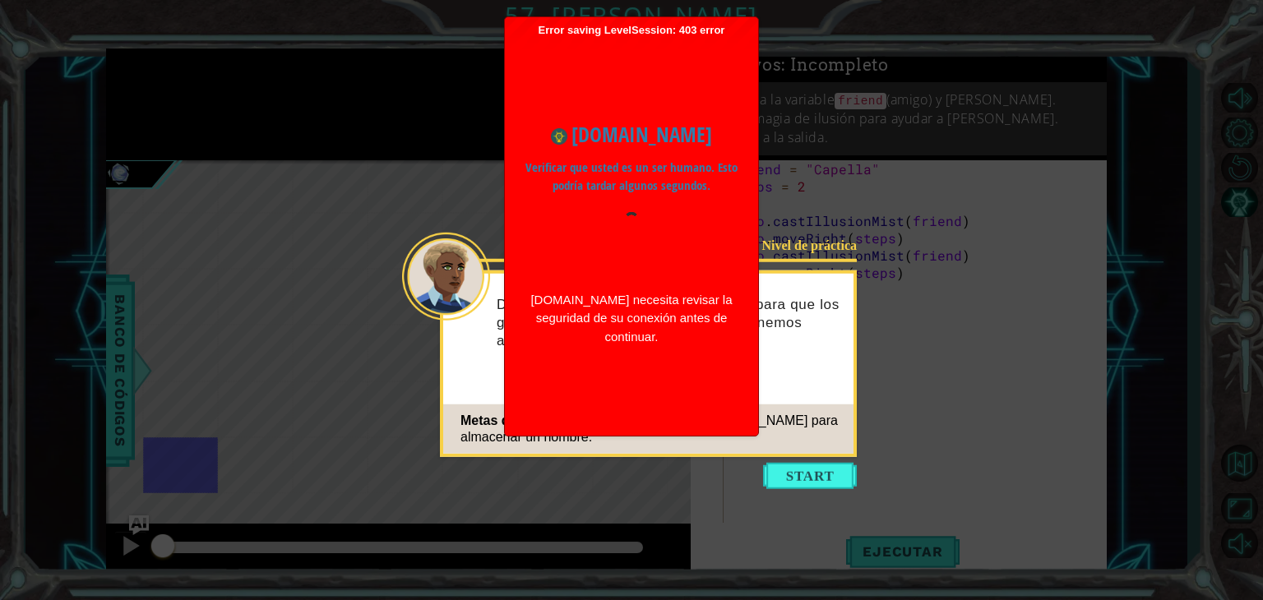
click at [645, 320] on div "[DOMAIN_NAME] necesita revisar la seguridad de su conexión antes de continuar." at bounding box center [631, 319] width 212 height 56
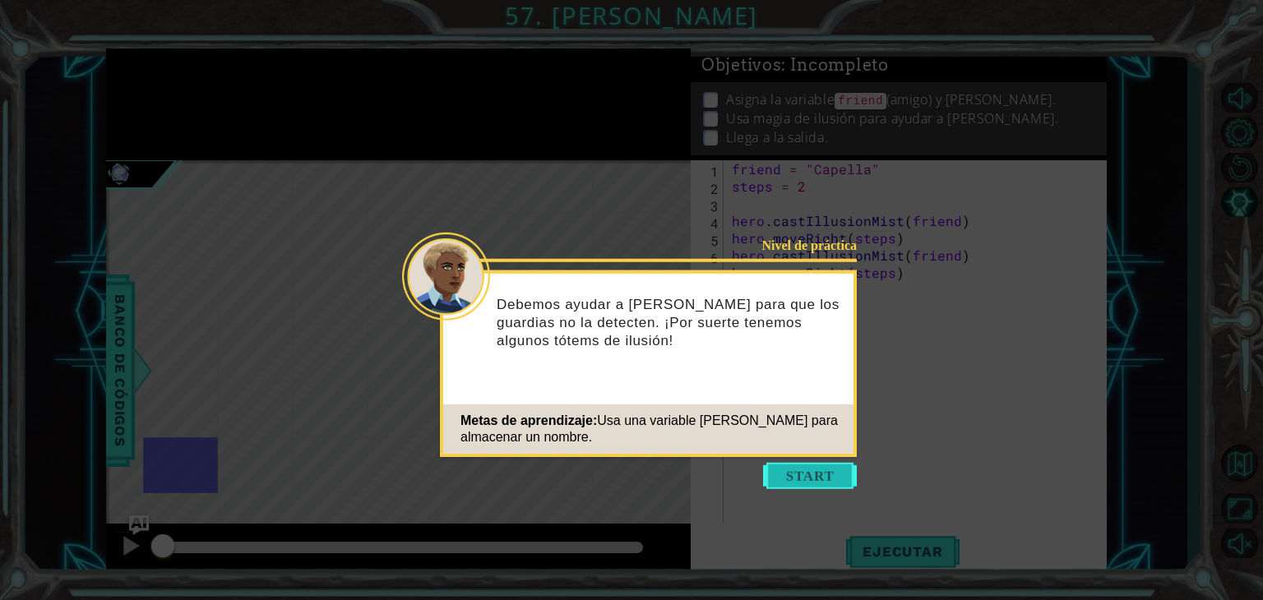
click at [812, 473] on button "Start" at bounding box center [810, 476] width 94 height 26
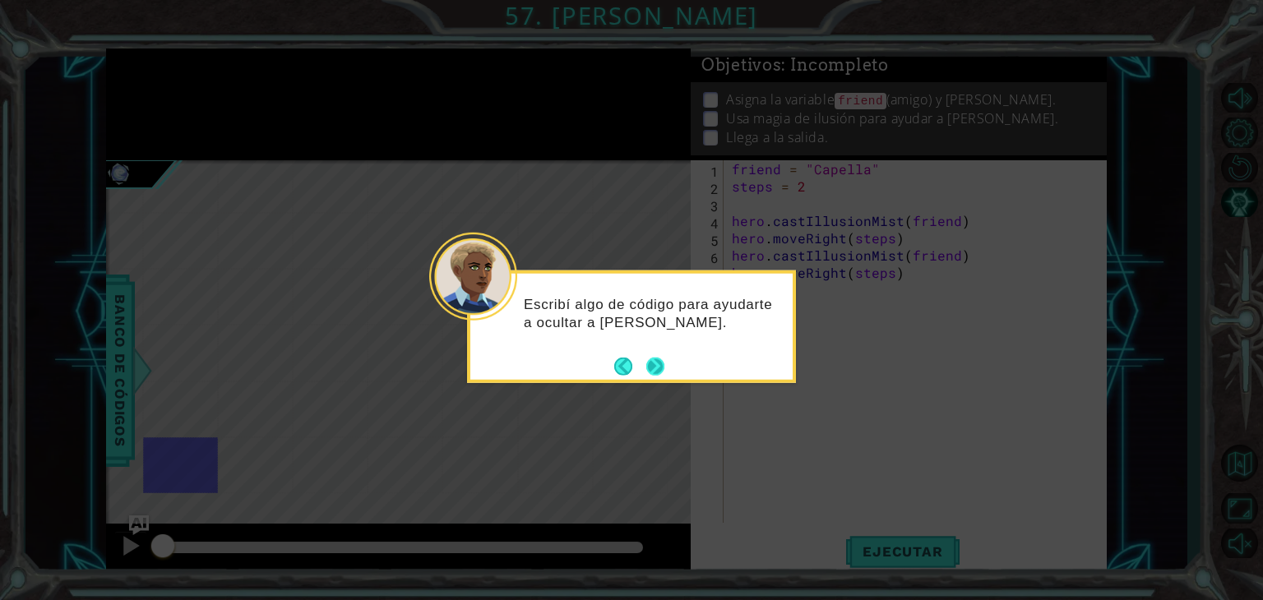
click at [646, 359] on button "Next" at bounding box center [655, 366] width 18 height 18
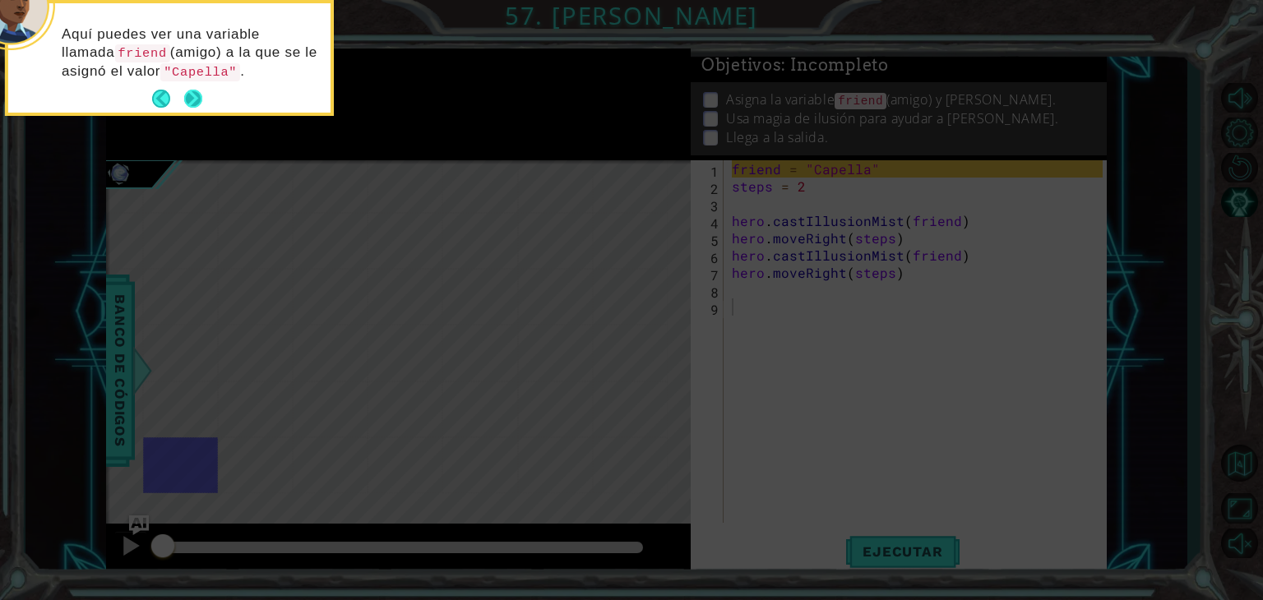
click at [184, 94] on button "Next" at bounding box center [193, 99] width 18 height 18
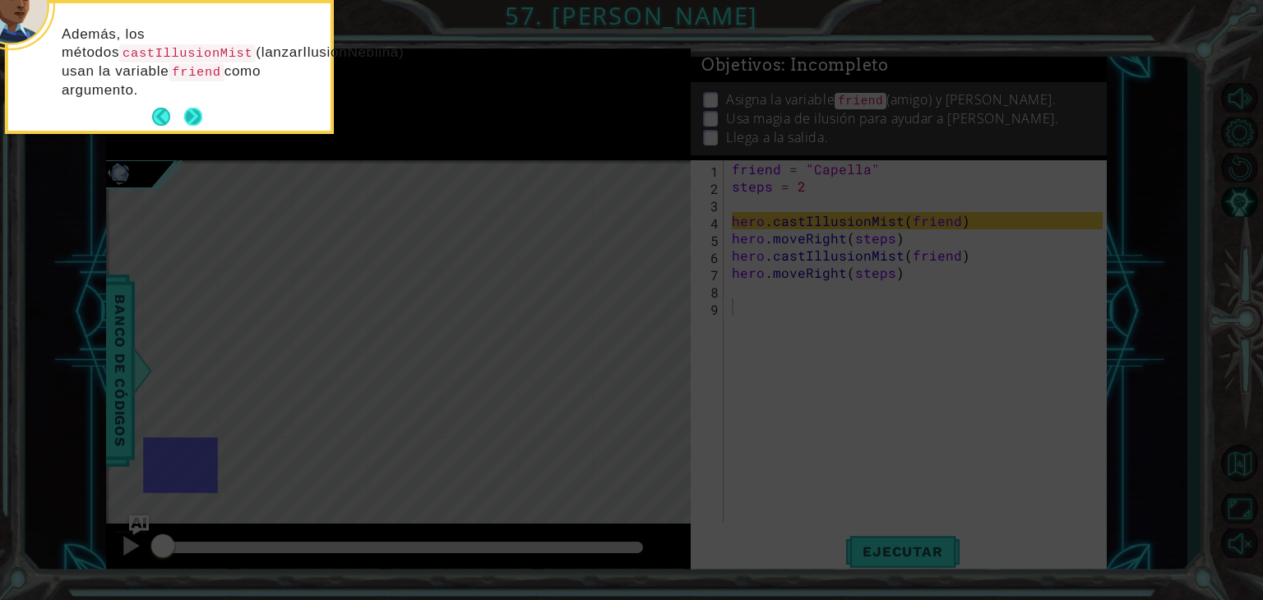
click at [184, 113] on button "Next" at bounding box center [193, 117] width 18 height 18
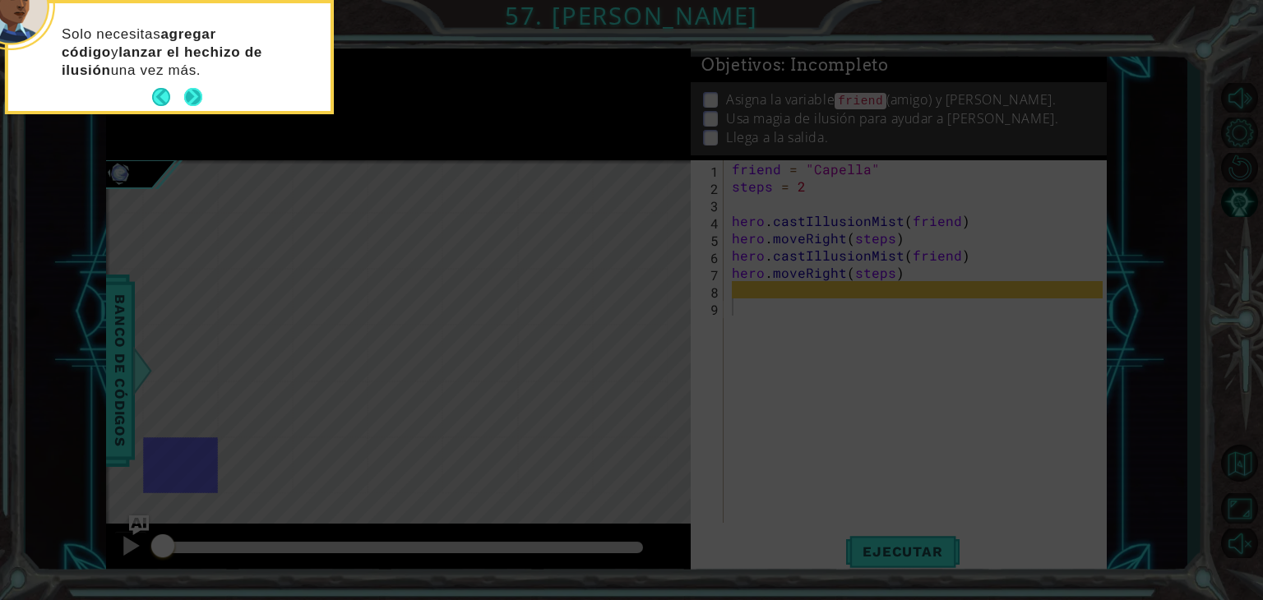
click at [191, 100] on button "Next" at bounding box center [193, 97] width 19 height 19
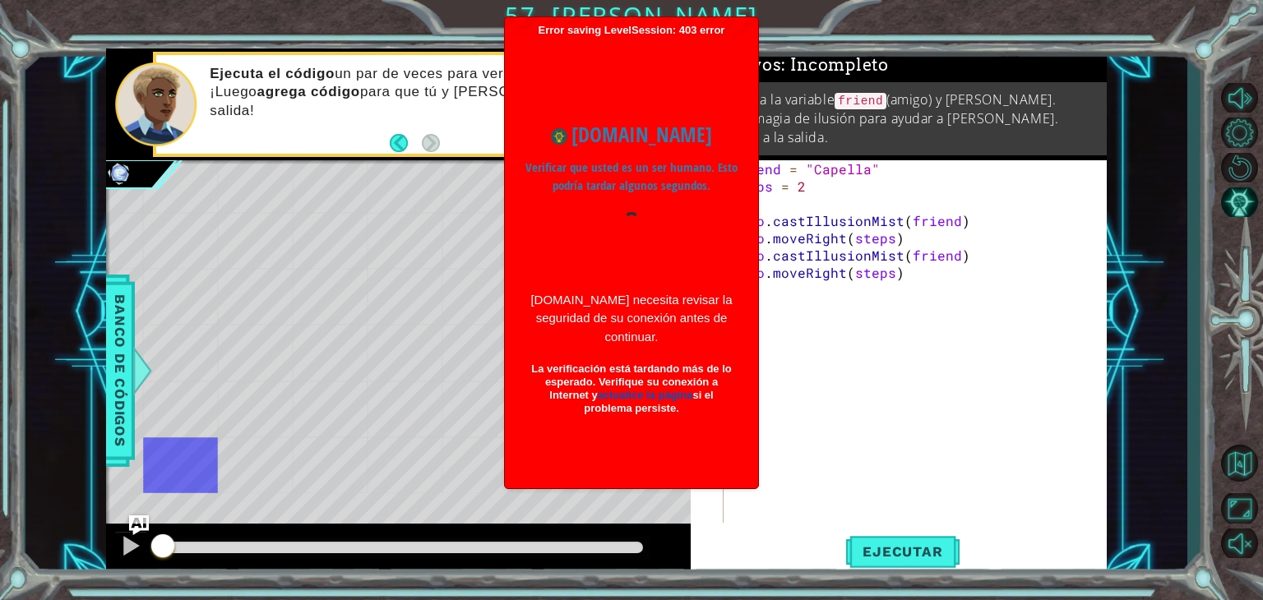
click at [632, 215] on div at bounding box center [631, 219] width 16 height 16
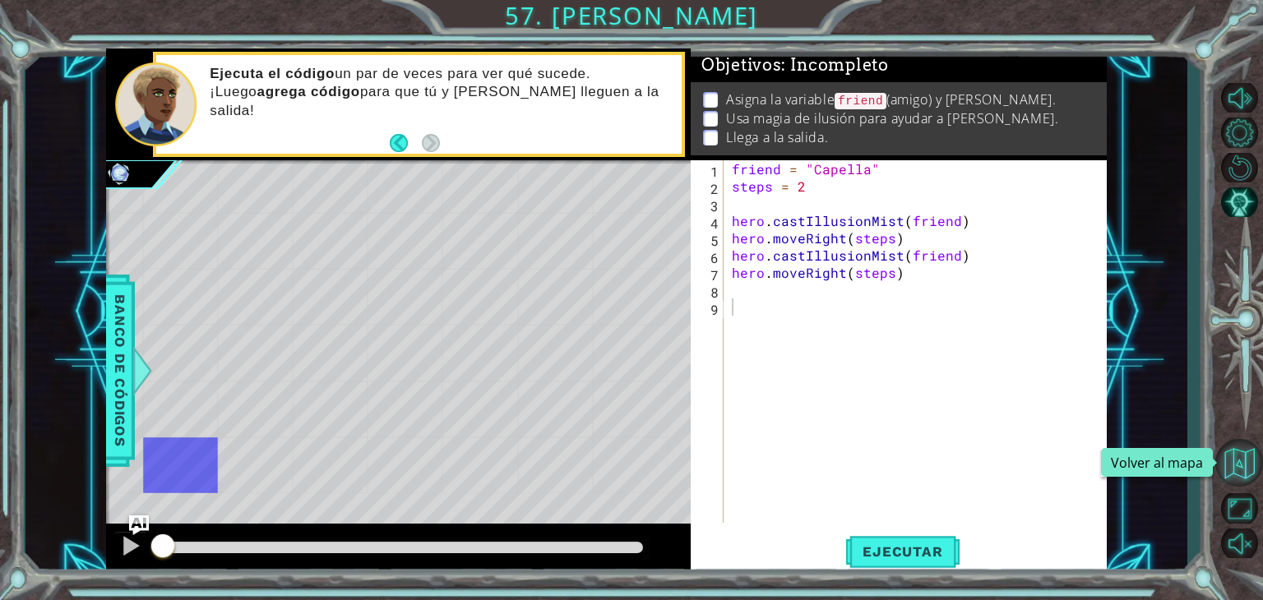
click at [1243, 455] on button "Volver al mapa" at bounding box center [1239, 463] width 48 height 48
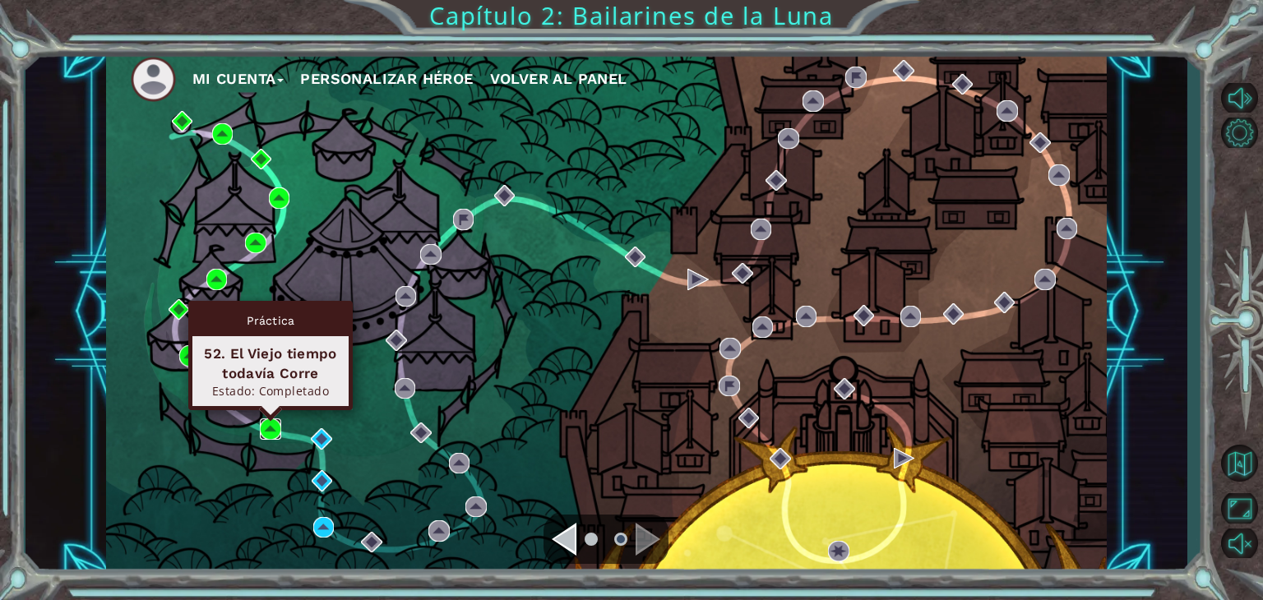
click at [278, 423] on img at bounding box center [270, 429] width 21 height 21
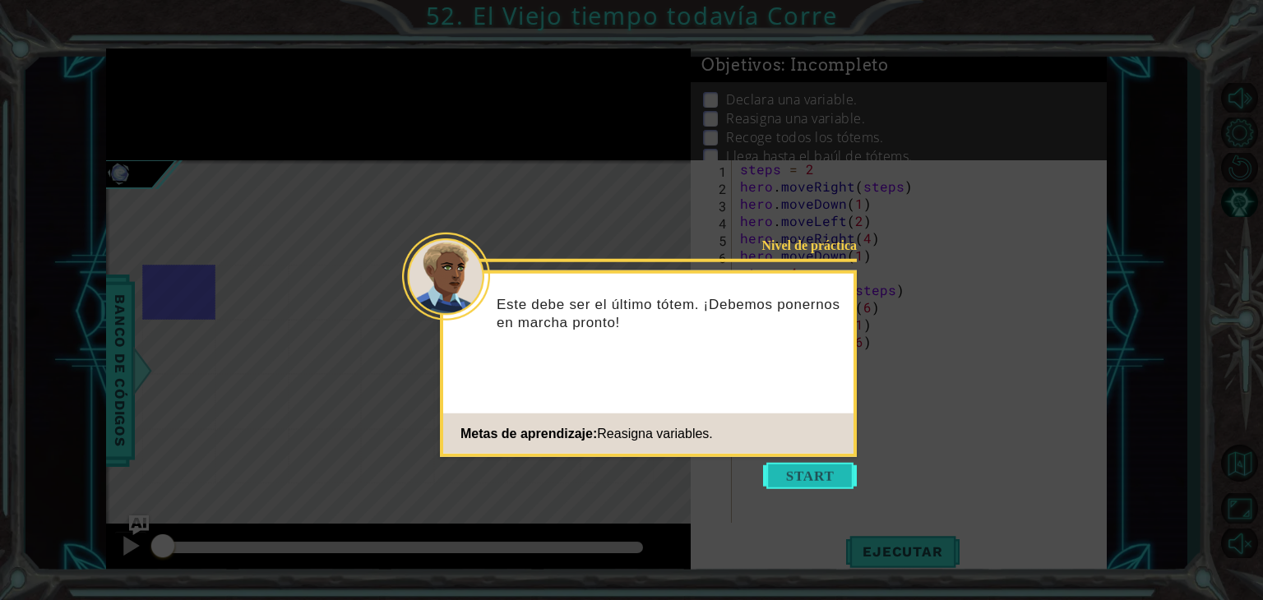
click at [822, 482] on button "Start" at bounding box center [810, 476] width 94 height 26
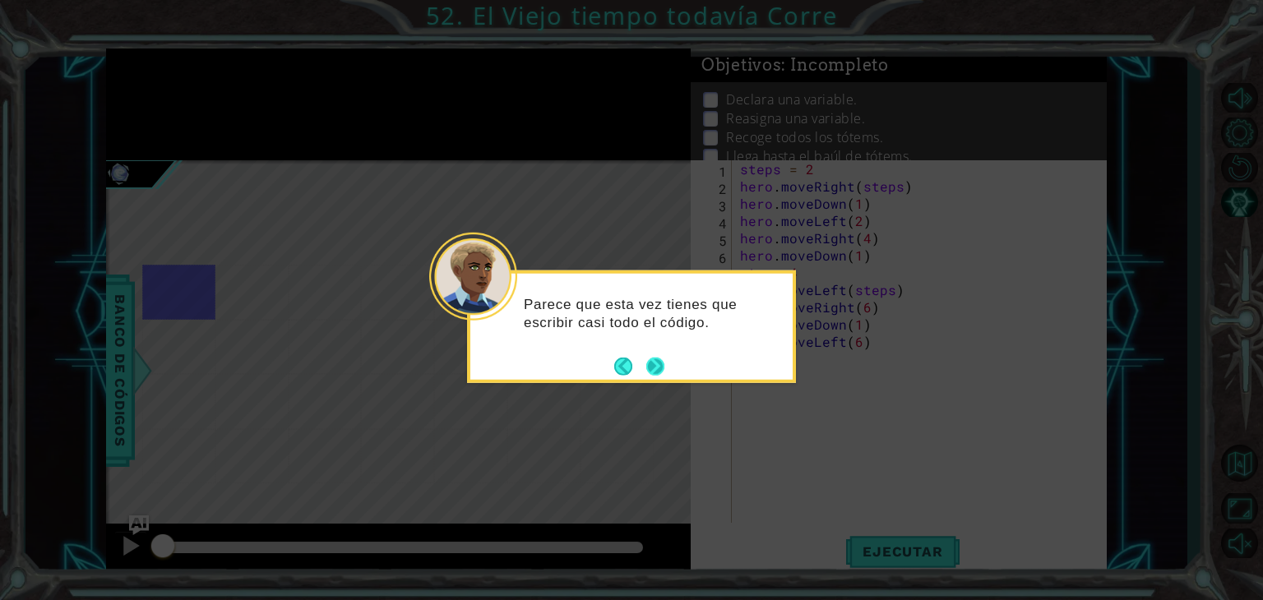
click at [656, 369] on button "Next" at bounding box center [655, 366] width 19 height 19
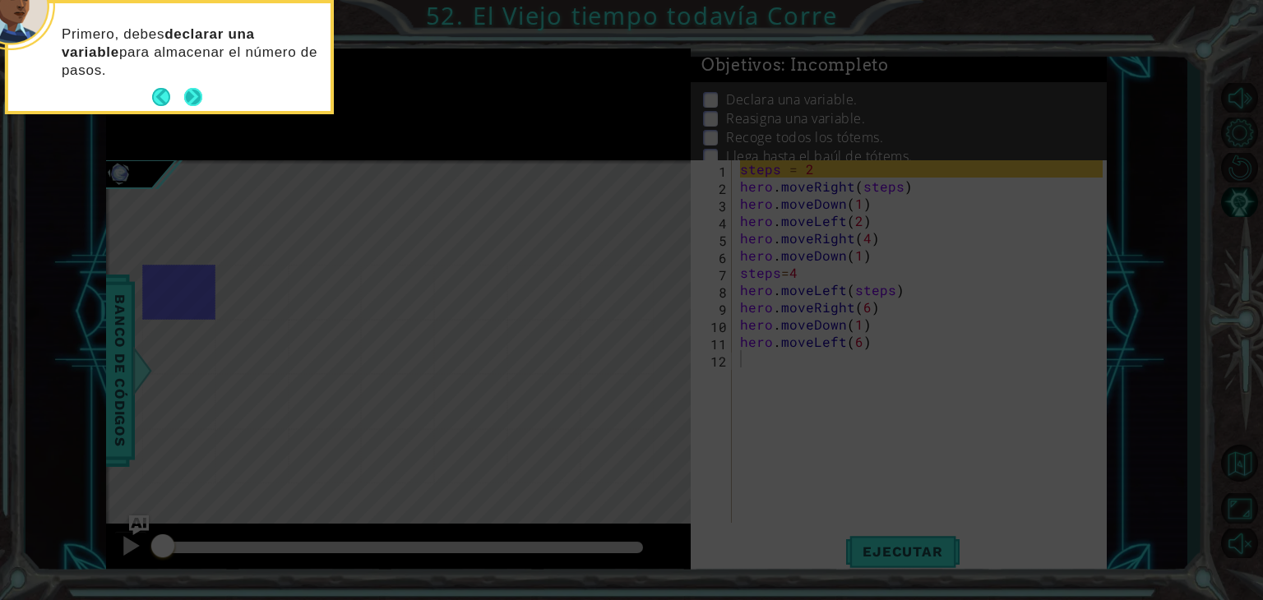
click at [194, 92] on button "Next" at bounding box center [193, 97] width 18 height 18
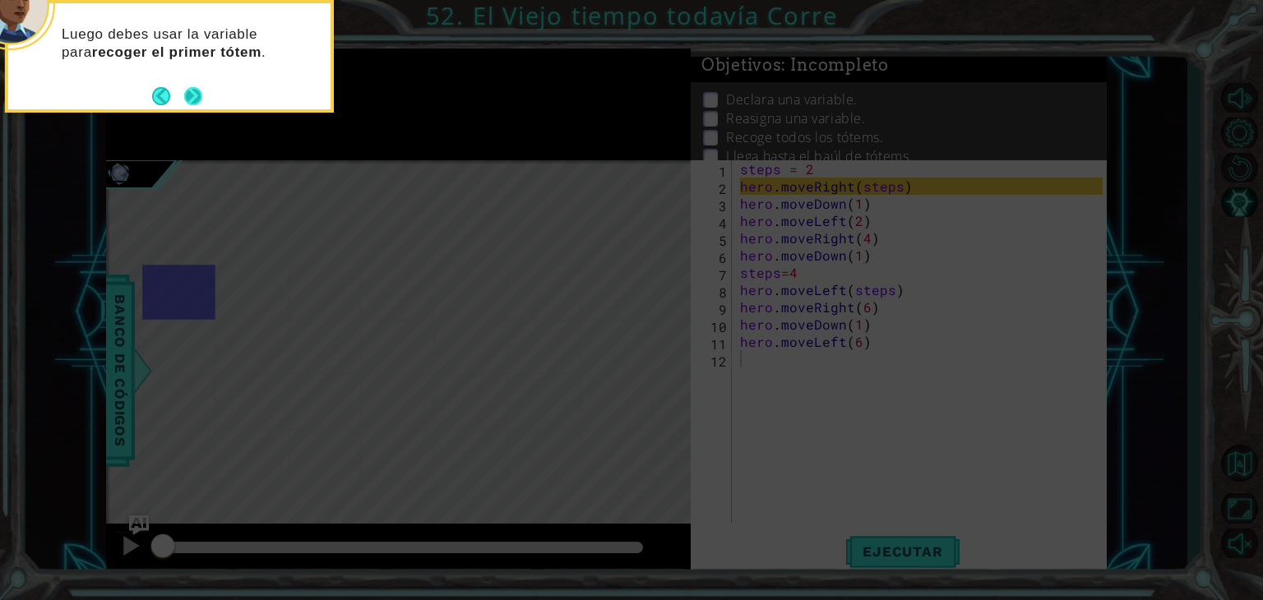
click at [199, 100] on button "Next" at bounding box center [193, 96] width 18 height 18
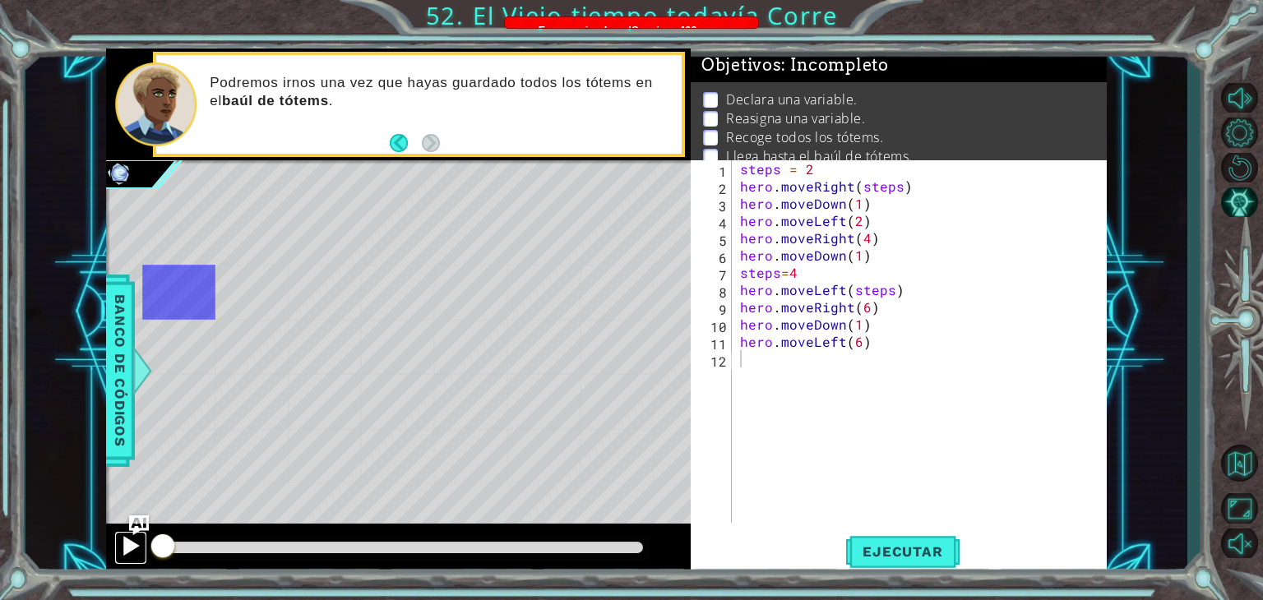
click at [134, 550] on div at bounding box center [130, 545] width 21 height 21
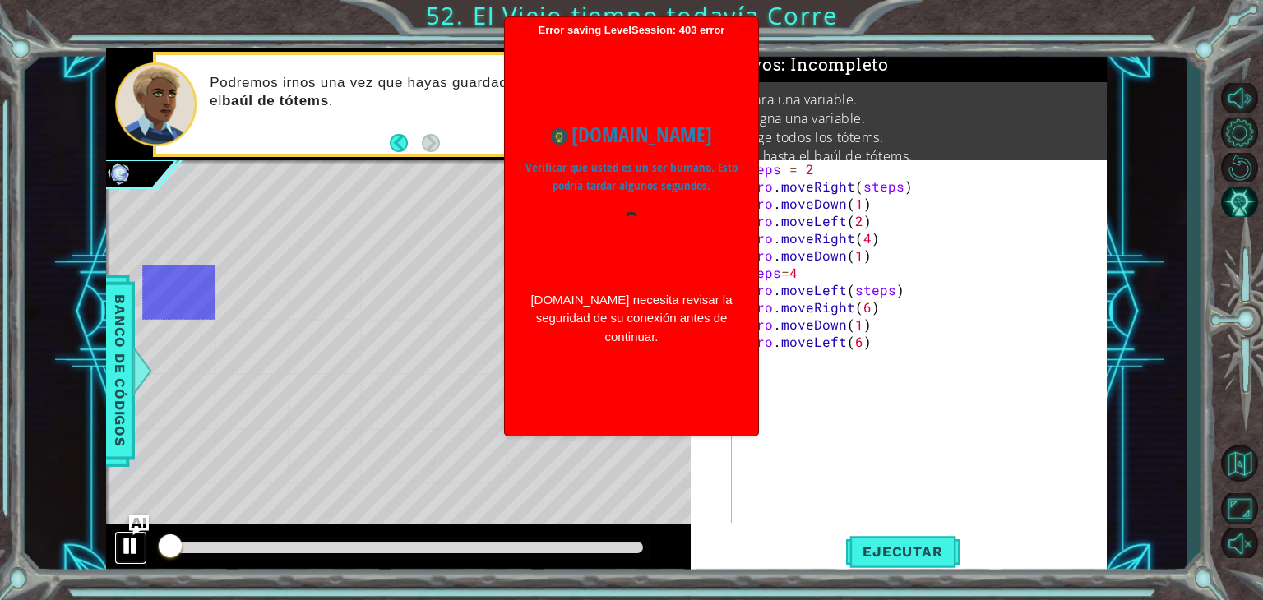
click at [134, 550] on div at bounding box center [130, 545] width 21 height 21
drag, startPoint x: 174, startPoint y: 554, endPoint x: 56, endPoint y: 549, distance: 118.5
click at [56, 549] on div "1 ההההההההההההההההההההההההההההההההההההההההההההההההההההההההההההההההההההההההההההה…" at bounding box center [606, 312] width 1162 height 528
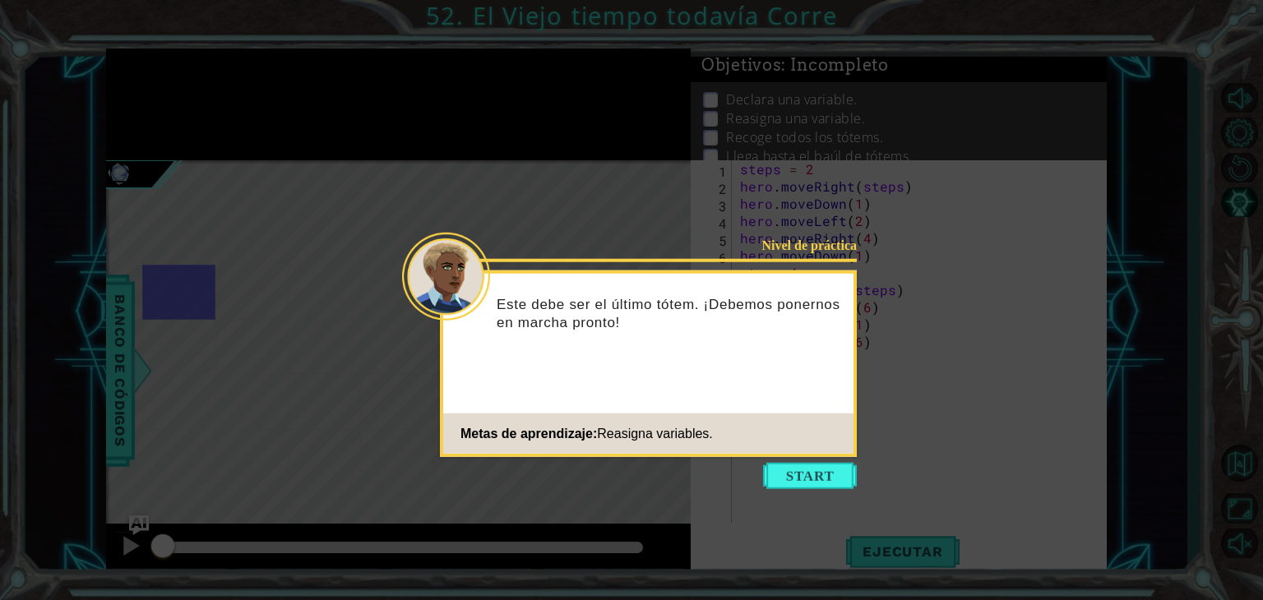
click at [839, 495] on icon at bounding box center [631, 300] width 1263 height 600
click at [817, 481] on button "Start" at bounding box center [810, 476] width 94 height 26
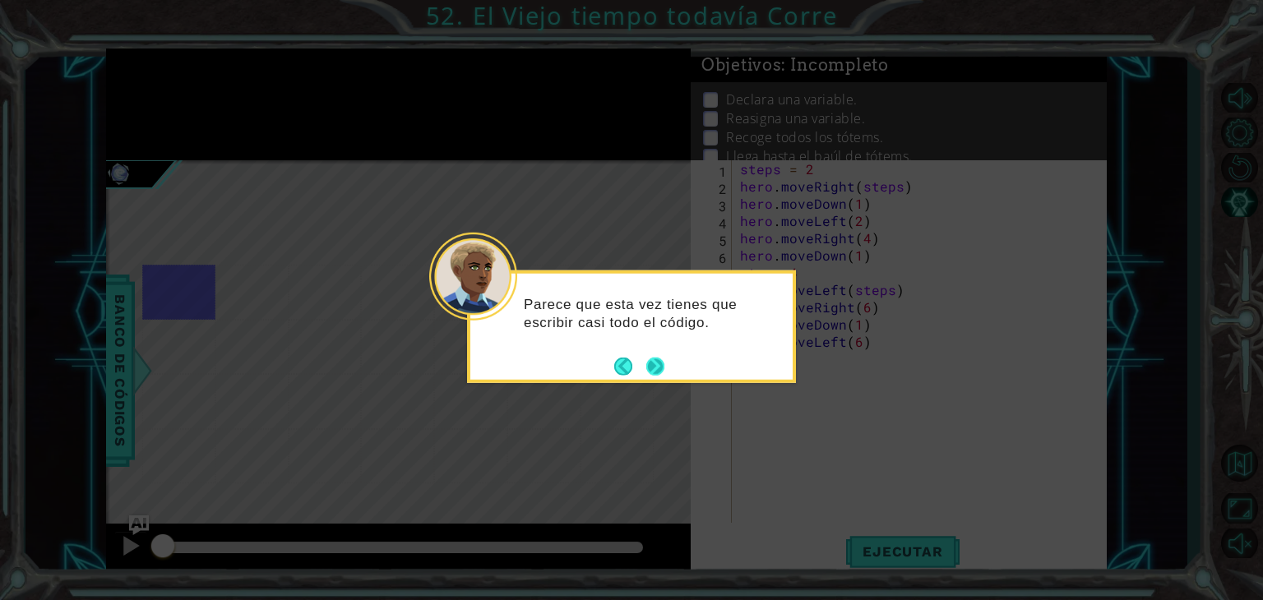
click at [653, 368] on button "Next" at bounding box center [655, 366] width 30 height 30
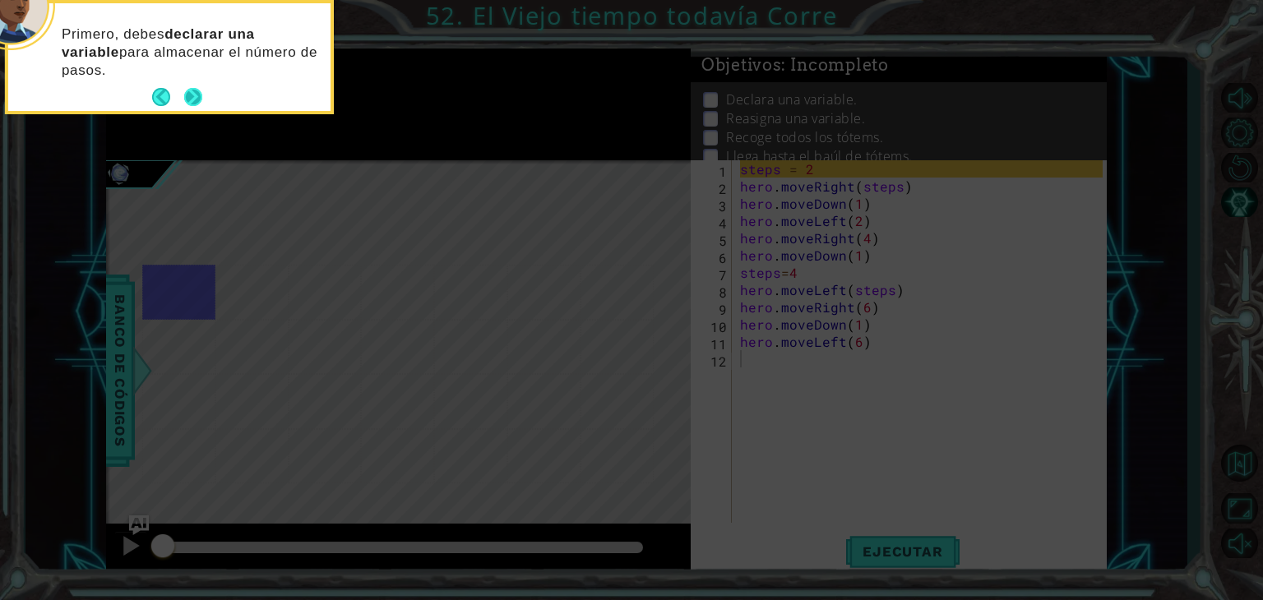
click at [187, 93] on button "Next" at bounding box center [193, 97] width 30 height 30
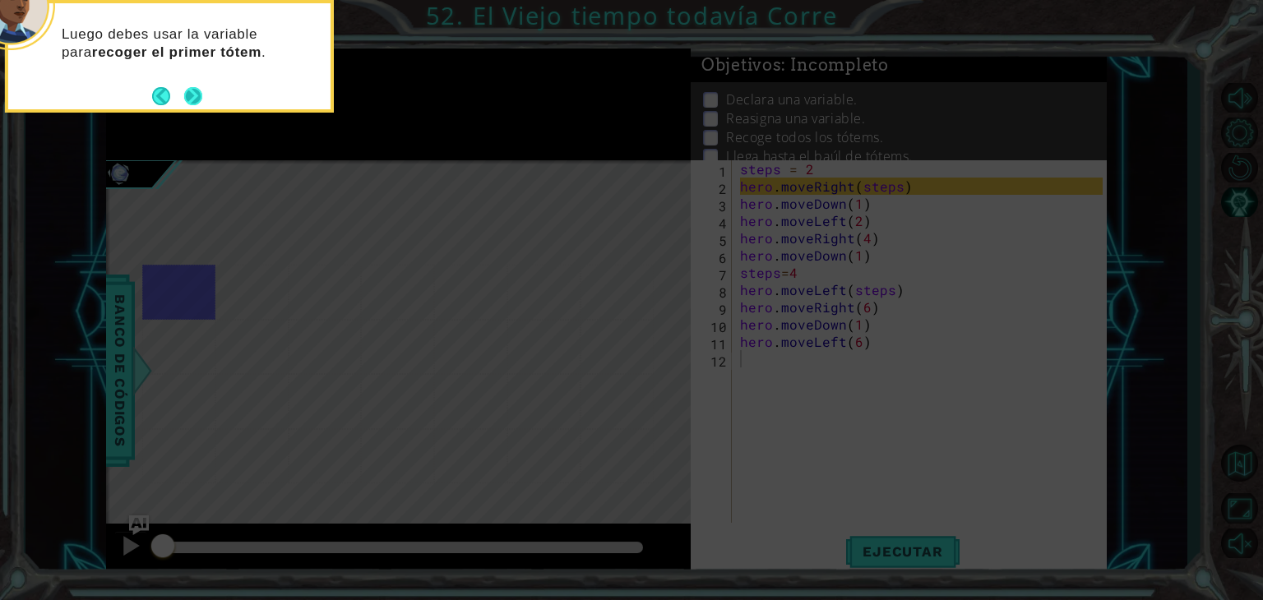
click at [187, 91] on button "Next" at bounding box center [193, 96] width 30 height 30
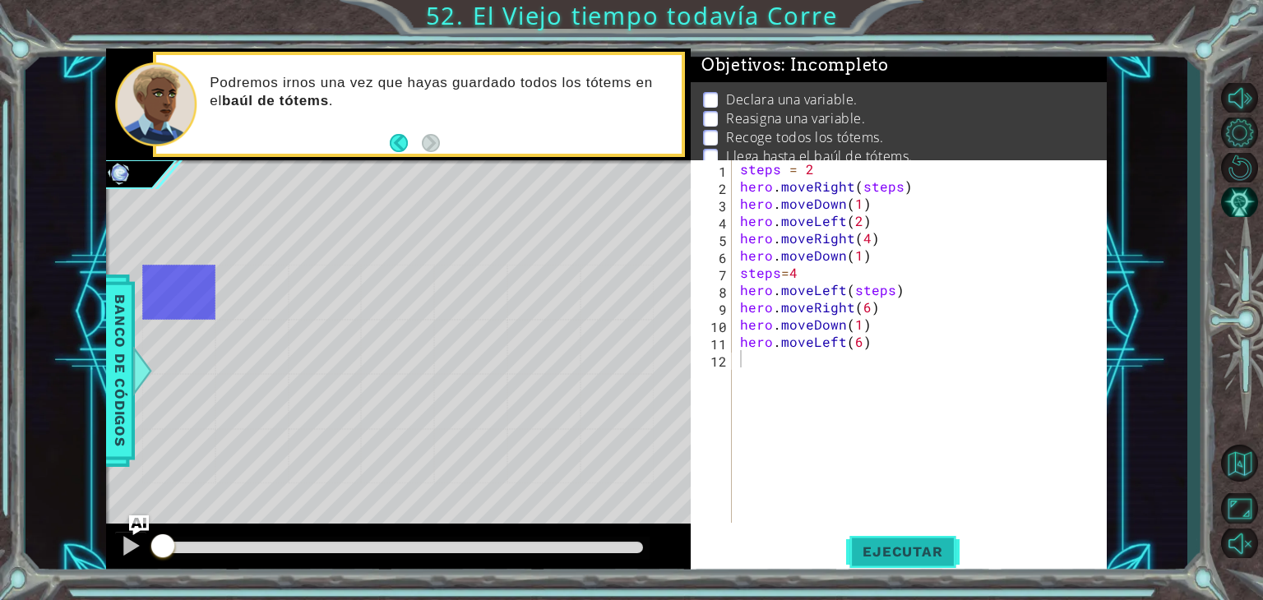
click at [928, 558] on span "Ejecutar" at bounding box center [902, 552] width 113 height 16
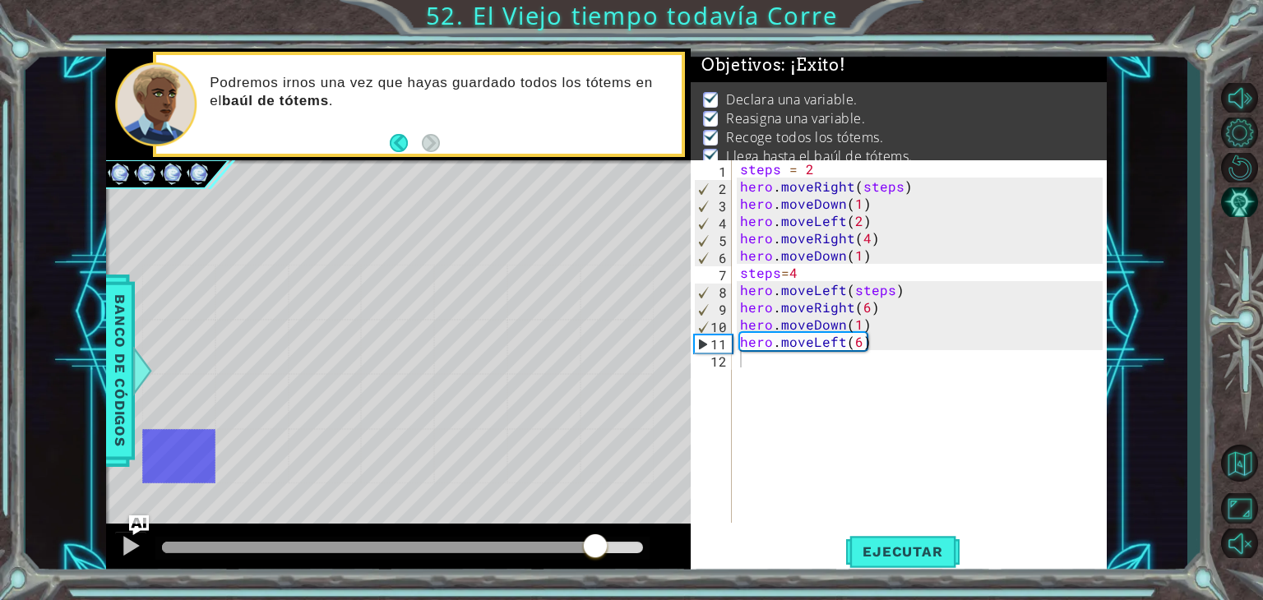
drag, startPoint x: 198, startPoint y: 536, endPoint x: 601, endPoint y: 564, distance: 403.9
click at [601, 564] on div at bounding box center [398, 550] width 585 height 53
click at [940, 560] on span "Ejecutar" at bounding box center [902, 552] width 113 height 16
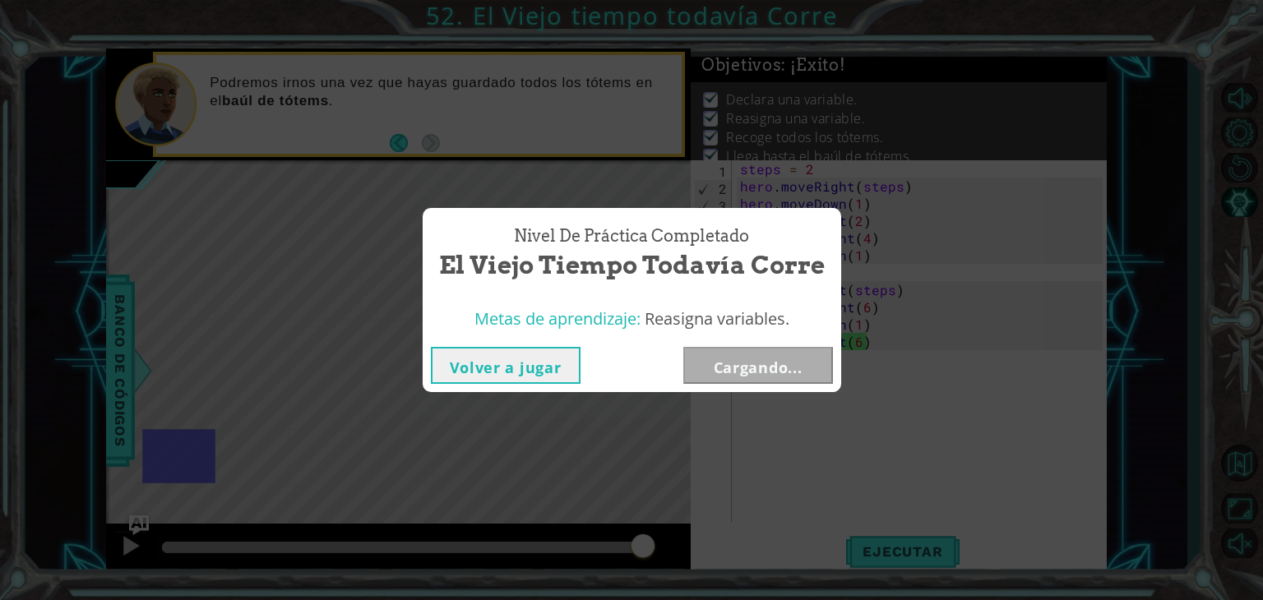
drag, startPoint x: 191, startPoint y: 551, endPoint x: 671, endPoint y: 574, distance: 480.8
click at [671, 574] on body "1 ההההההההההההההההההההההההההההההההההההההההההההההההההההההההההההההההההההההההההההה…" at bounding box center [631, 300] width 1263 height 600
click at [776, 374] on button "Siguiente" at bounding box center [758, 365] width 150 height 37
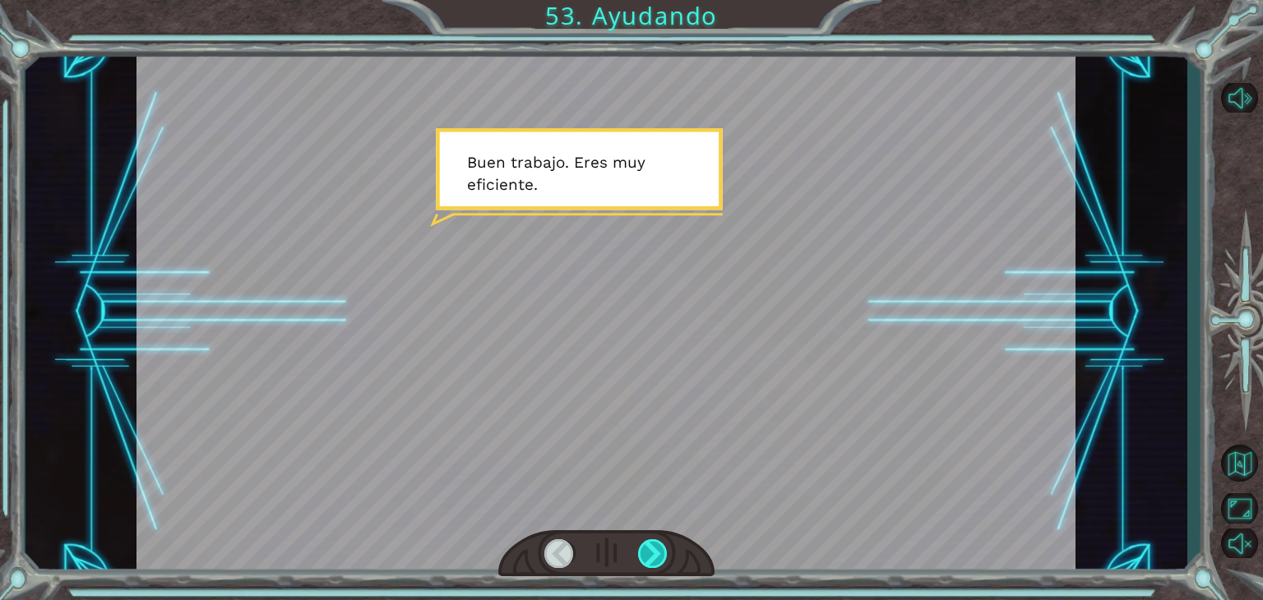
click at [665, 557] on div at bounding box center [653, 553] width 30 height 29
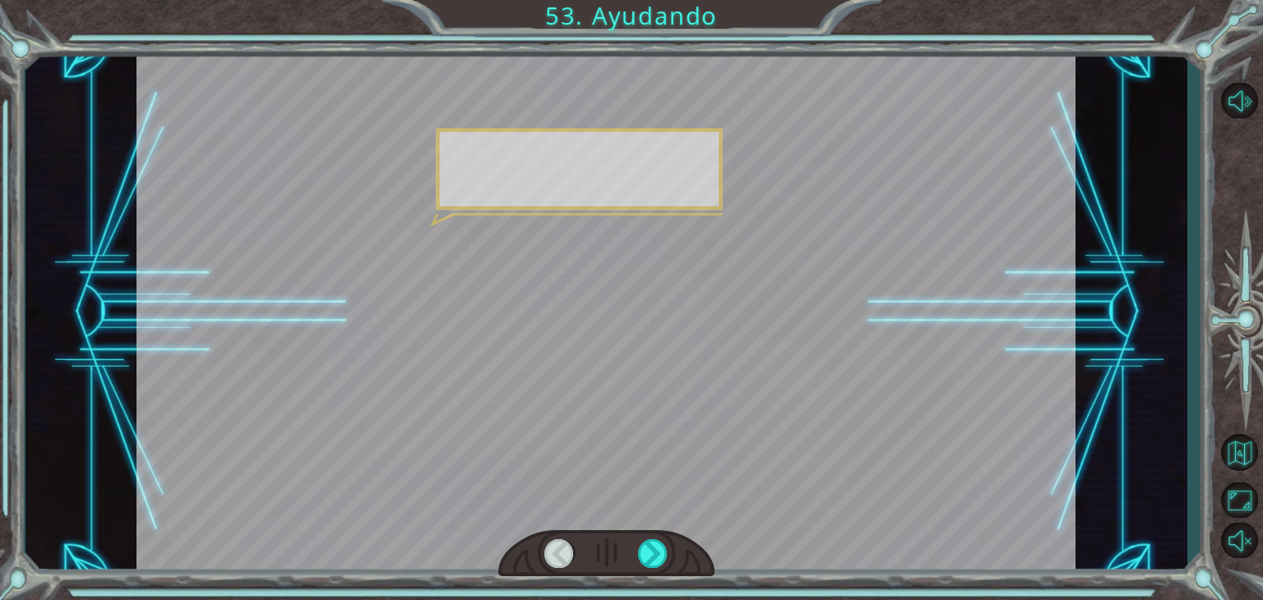
click at [665, 557] on div at bounding box center [653, 553] width 30 height 29
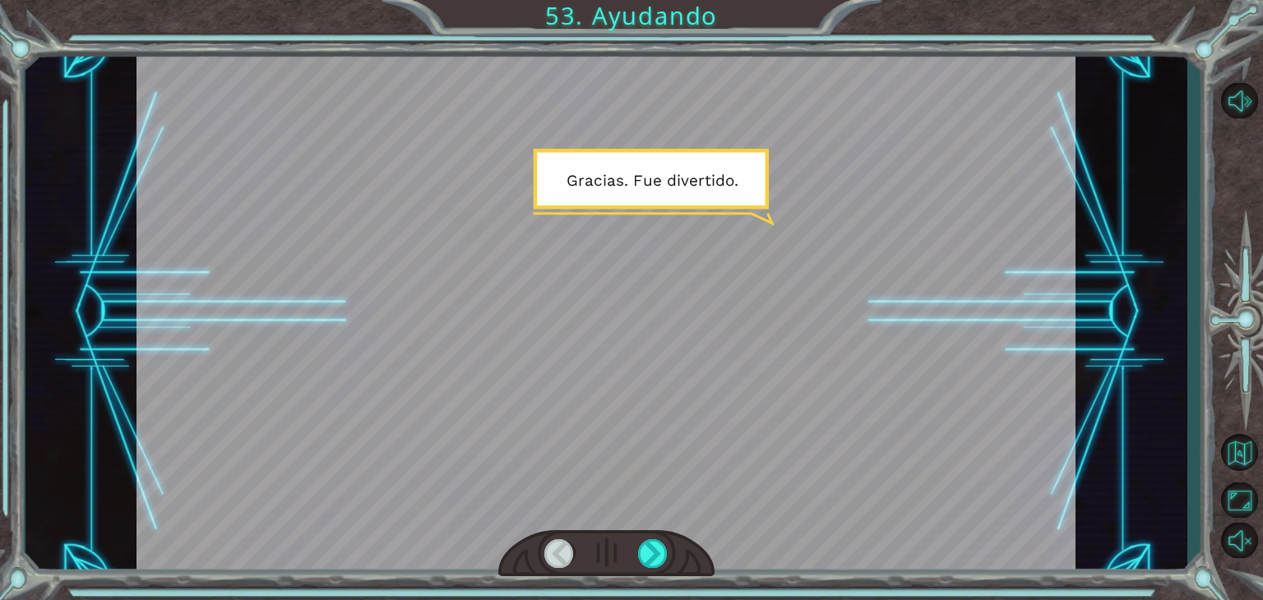
click at [665, 557] on div at bounding box center [653, 553] width 30 height 29
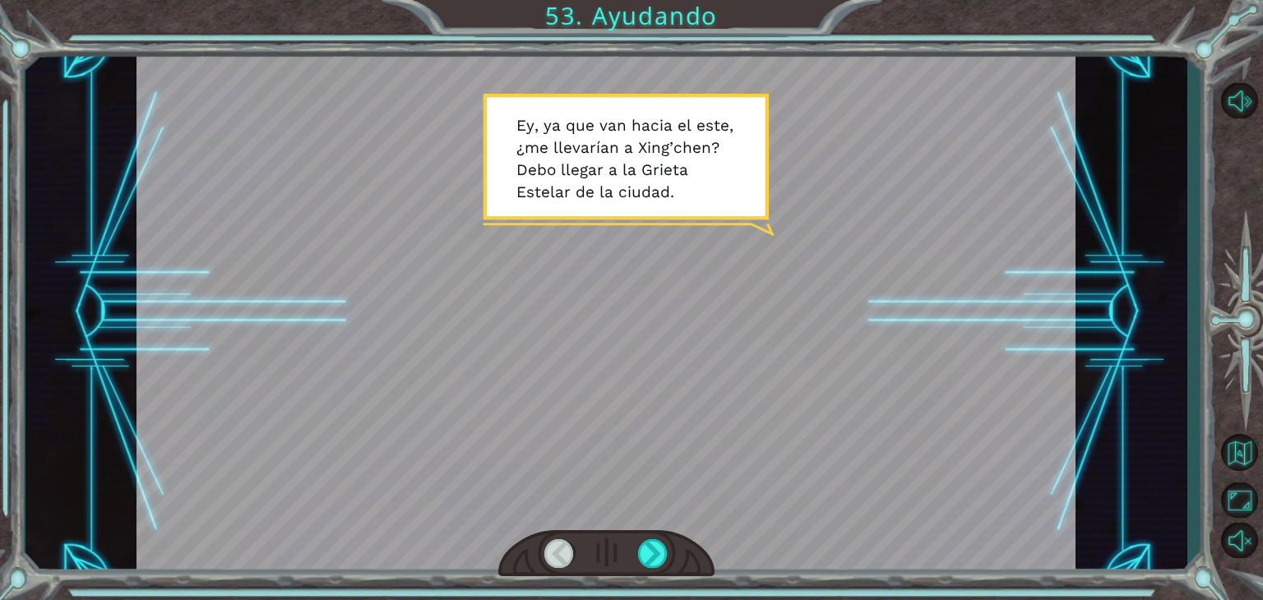
click at [665, 557] on div at bounding box center [653, 553] width 30 height 29
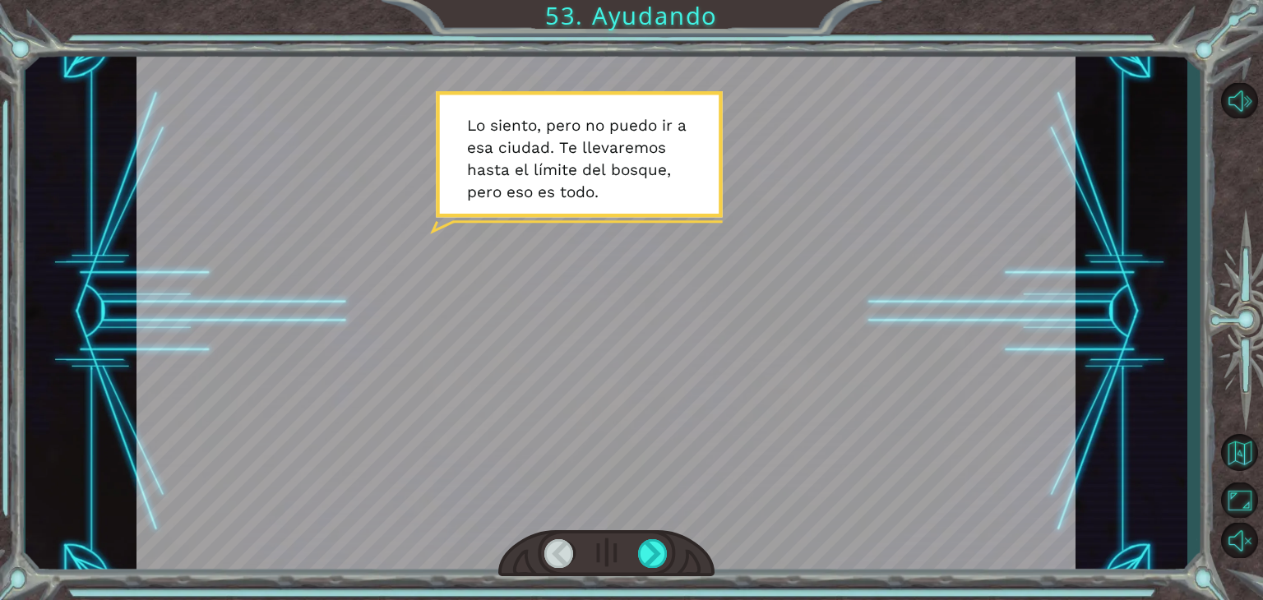
click at [665, 557] on div at bounding box center [653, 553] width 30 height 29
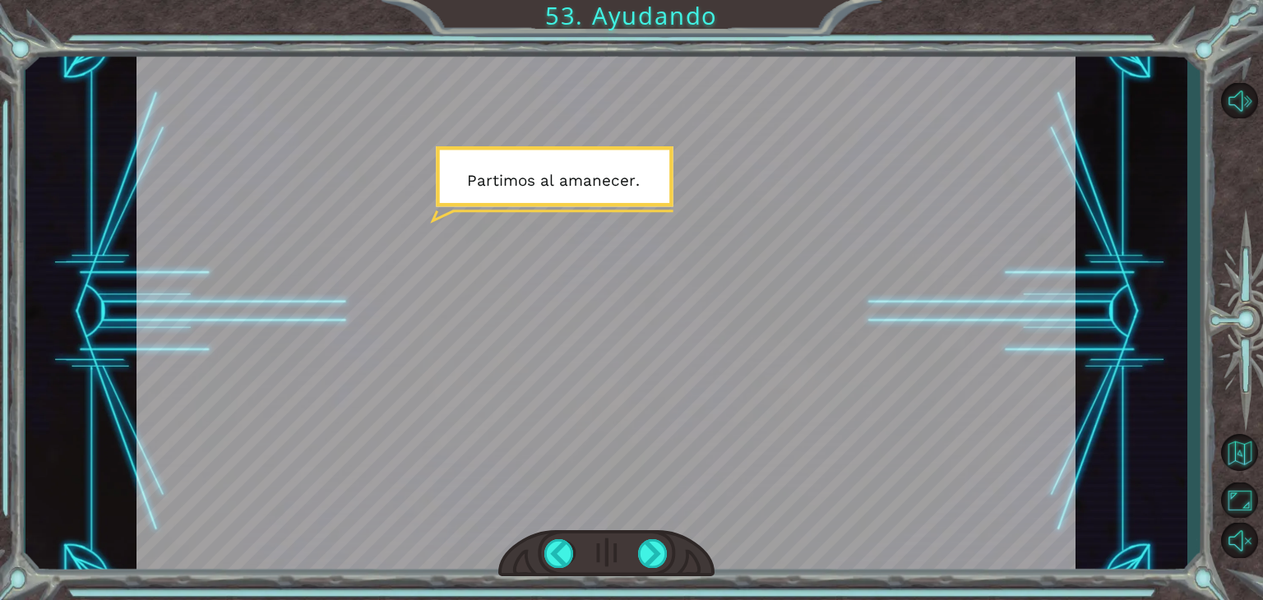
click at [665, 557] on div at bounding box center [653, 553] width 30 height 29
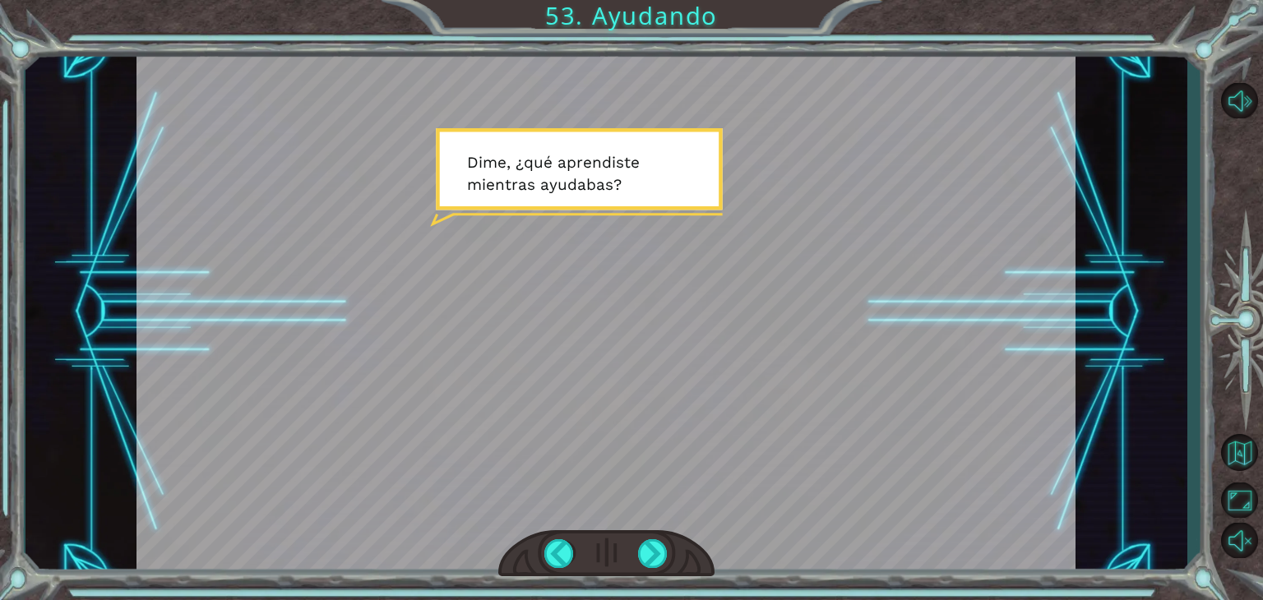
click at [665, 557] on div at bounding box center [653, 553] width 30 height 29
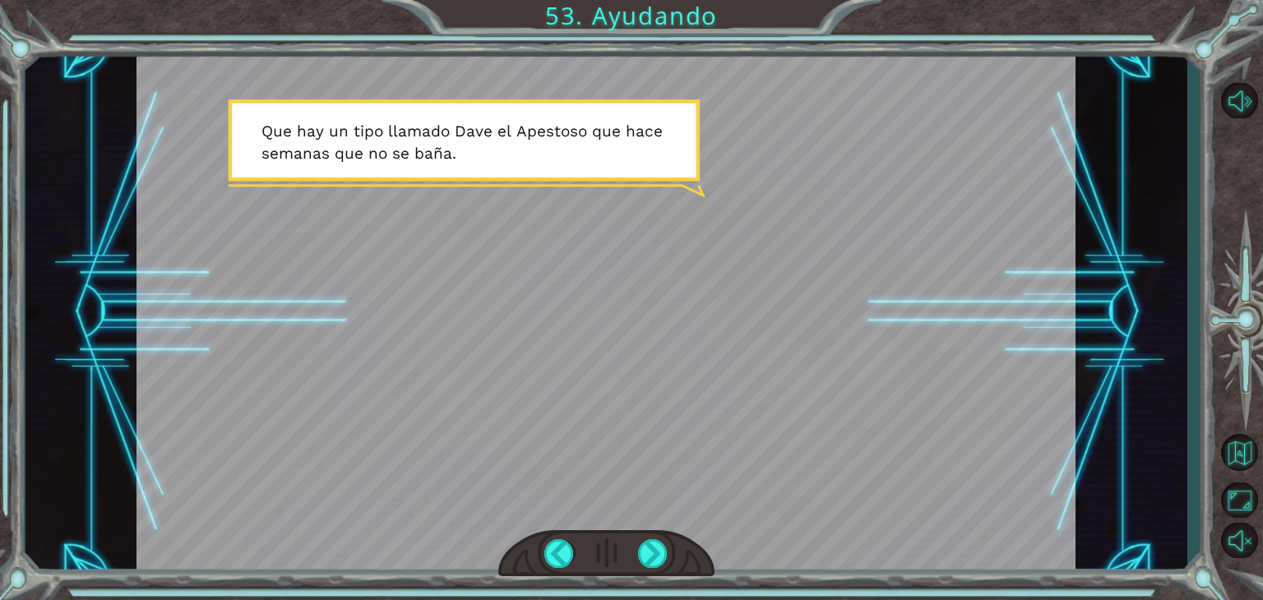
click at [665, 557] on div at bounding box center [653, 553] width 30 height 29
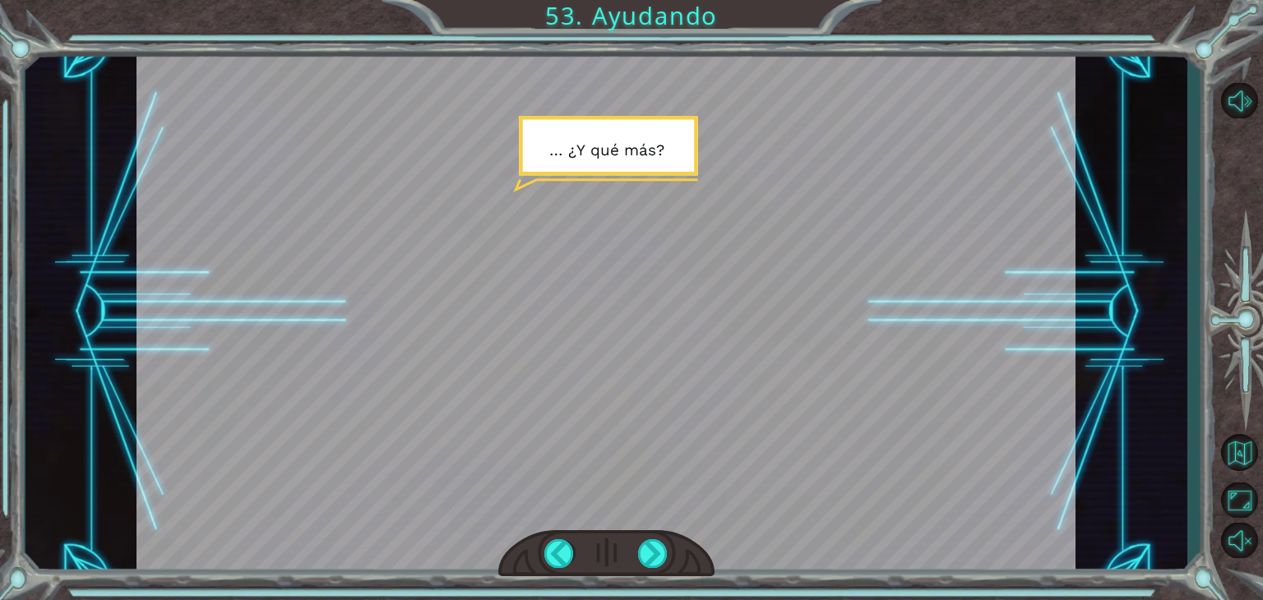
click at [665, 557] on div at bounding box center [653, 553] width 30 height 29
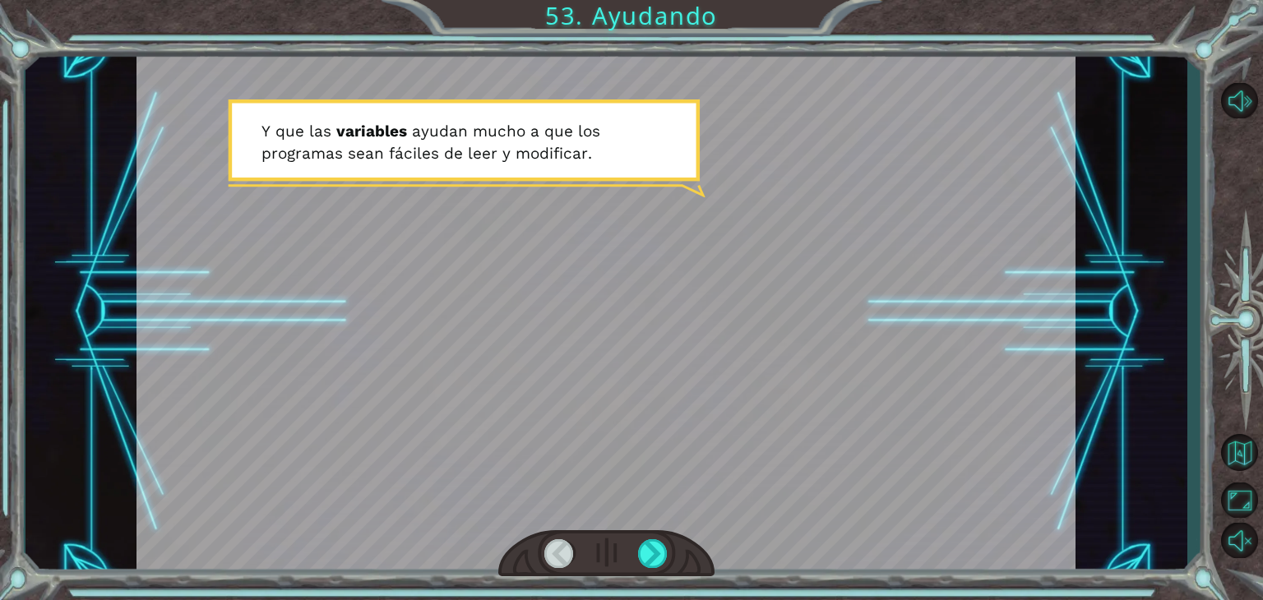
click at [665, 557] on div at bounding box center [653, 553] width 30 height 29
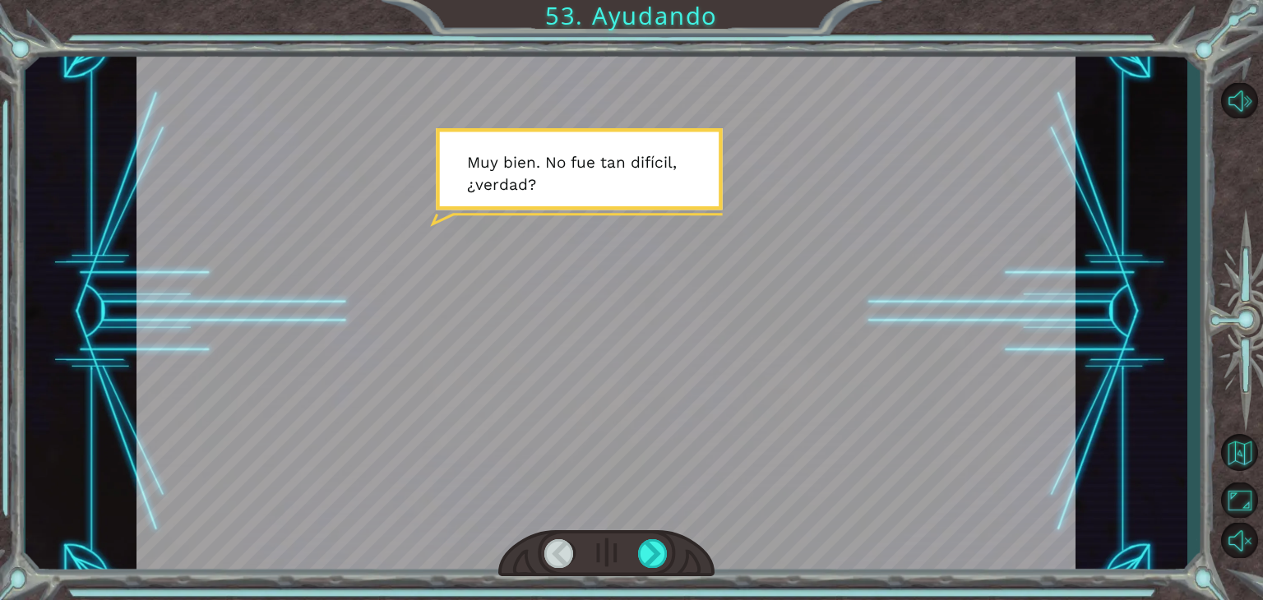
click at [665, 557] on div at bounding box center [653, 553] width 30 height 29
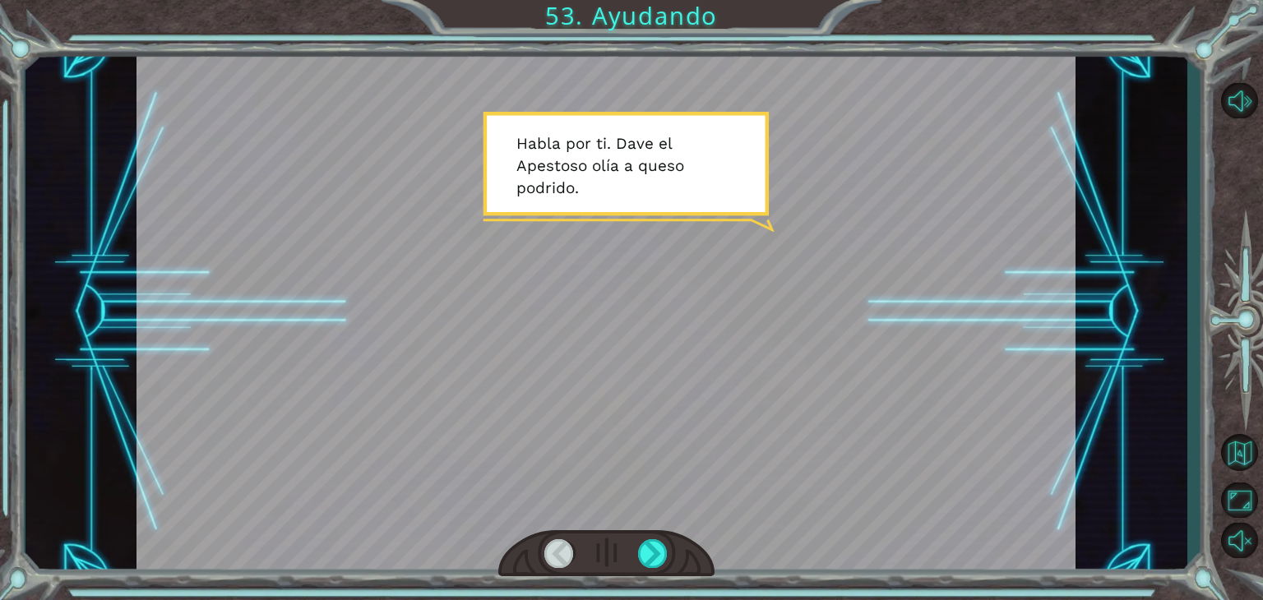
click at [665, 557] on div at bounding box center [653, 553] width 30 height 29
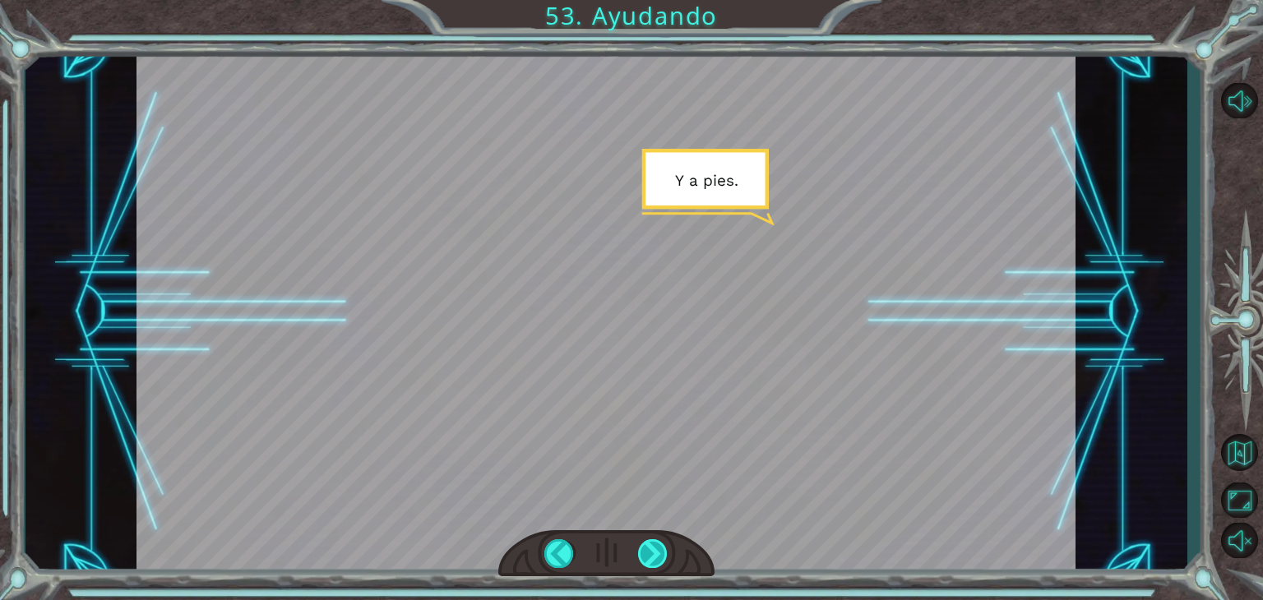
click at [664, 556] on div at bounding box center [653, 553] width 30 height 29
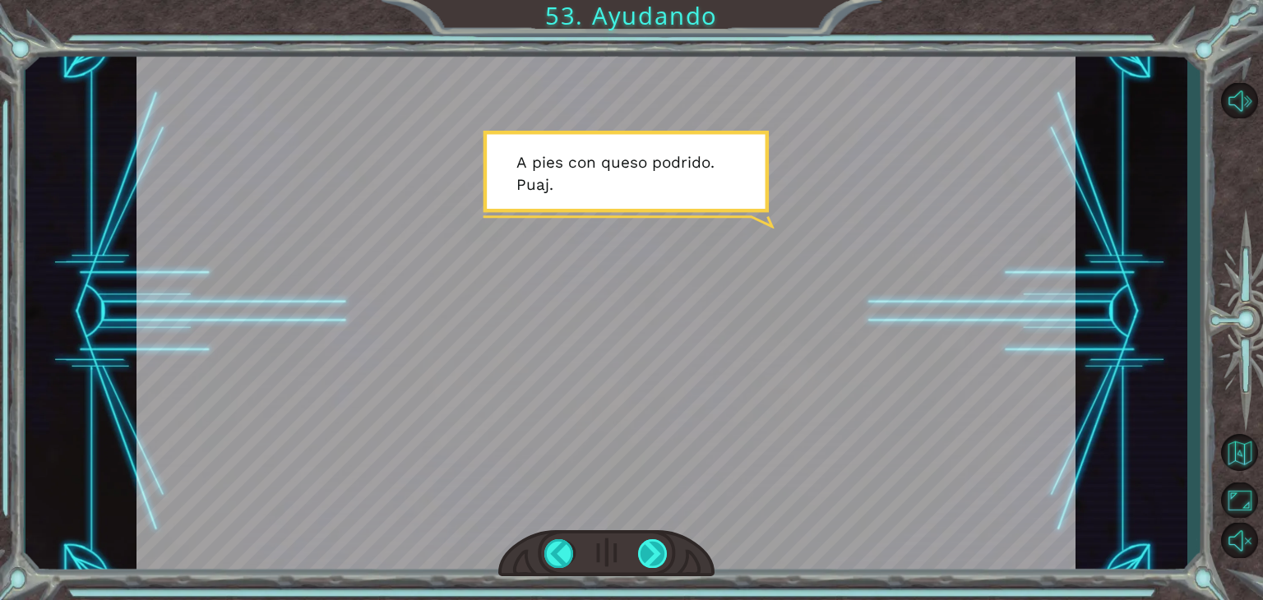
click at [664, 556] on div at bounding box center [653, 553] width 30 height 29
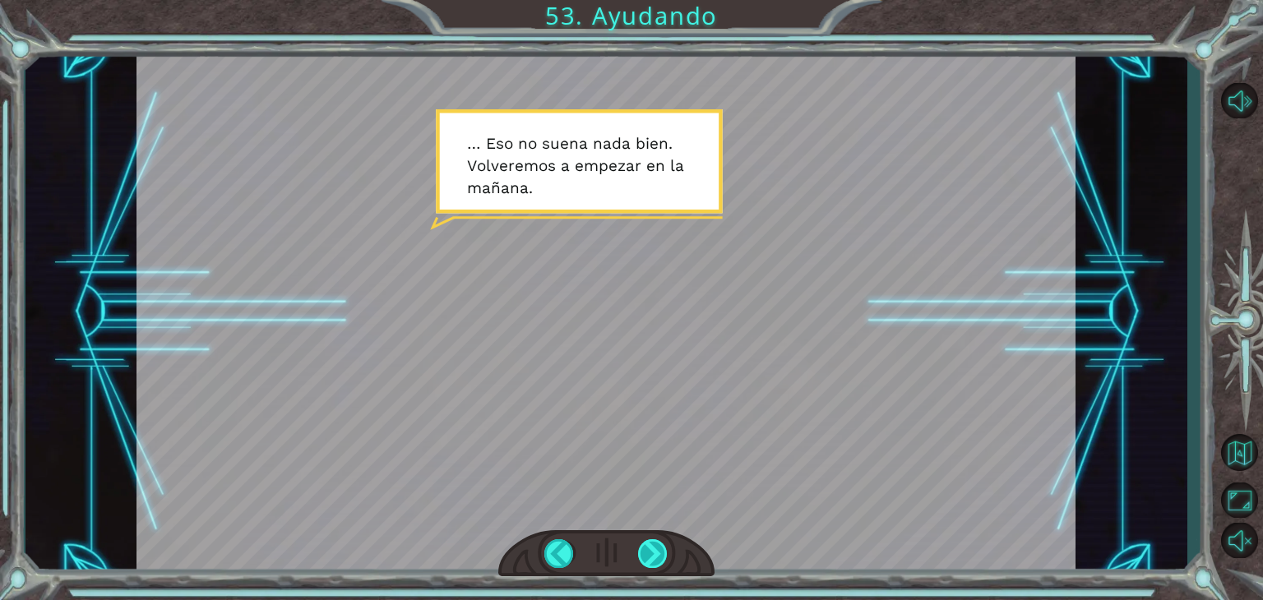
click at [664, 556] on div at bounding box center [653, 553] width 30 height 29
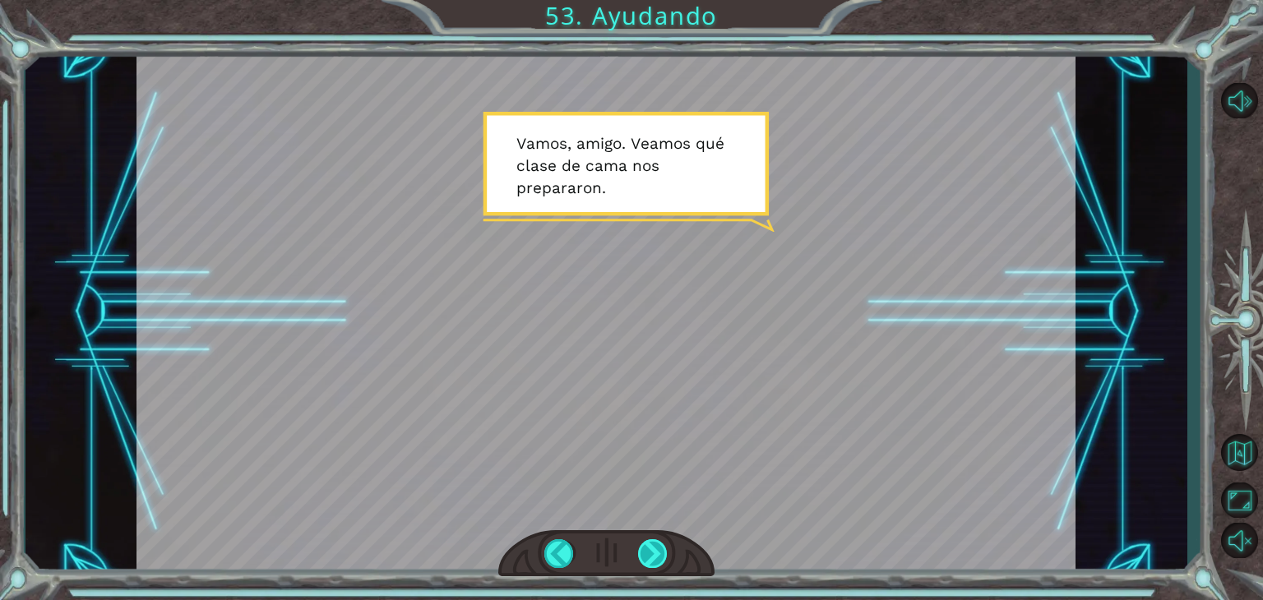
click at [663, 567] on div at bounding box center [653, 553] width 30 height 29
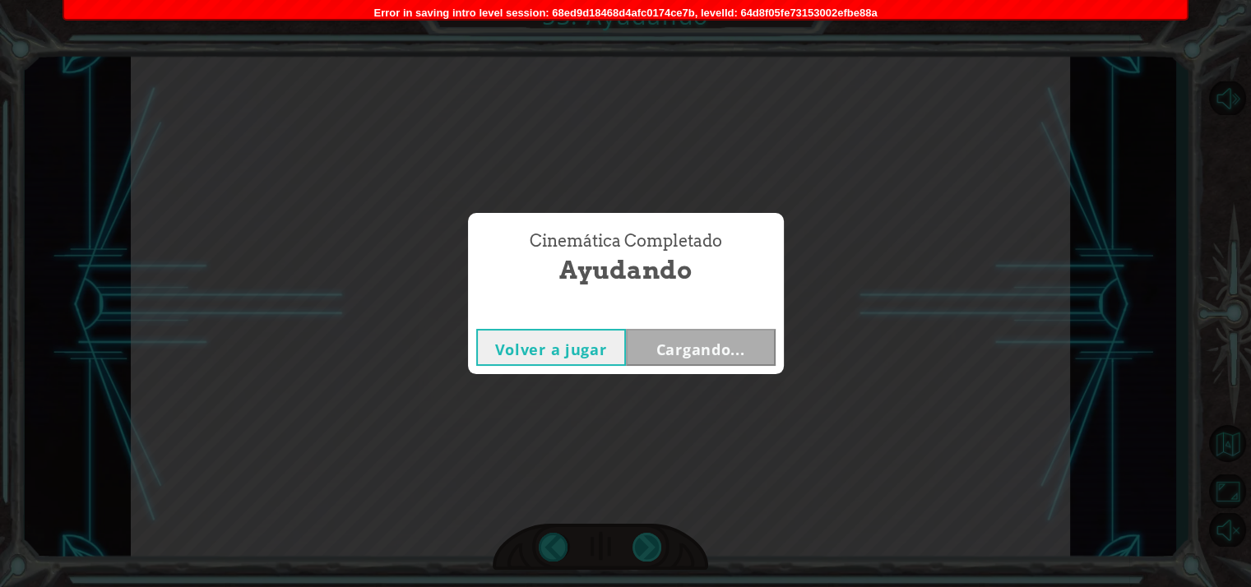
click at [654, 544] on div "Cinemática Completado Ayudando Volver a jugar Cargando..." at bounding box center [625, 293] width 1251 height 587
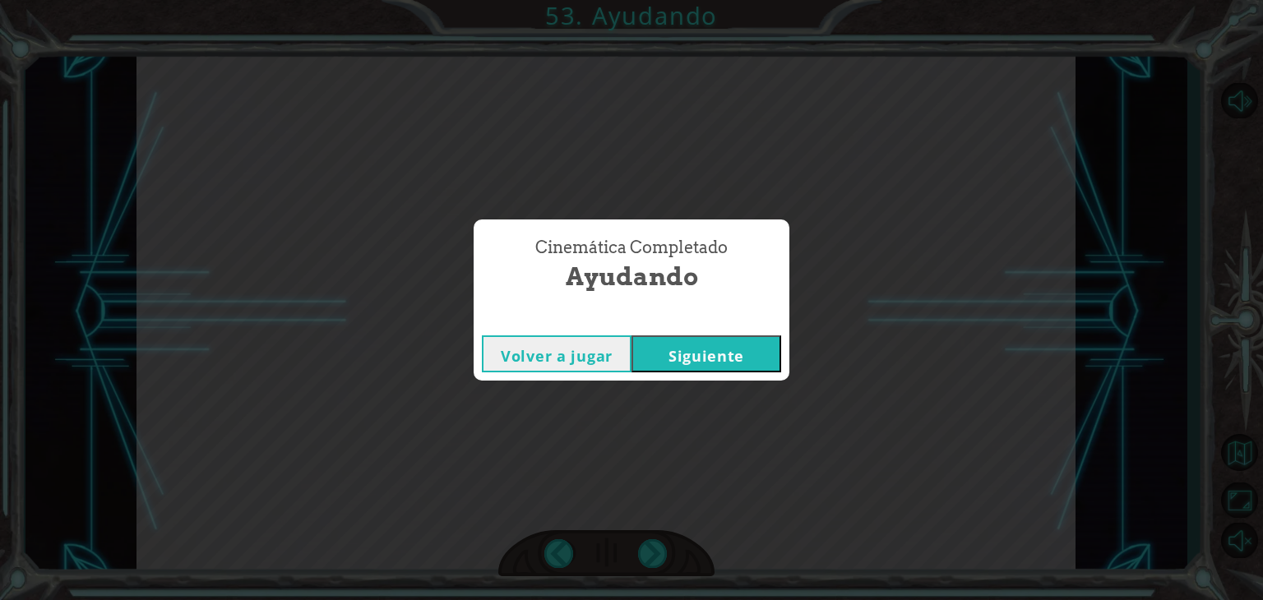
click at [1081, 195] on div "Cinemática Completado Ayudando Volver a jugar Siguiente" at bounding box center [631, 300] width 1263 height 600
click at [701, 346] on button "Siguiente" at bounding box center [707, 354] width 150 height 37
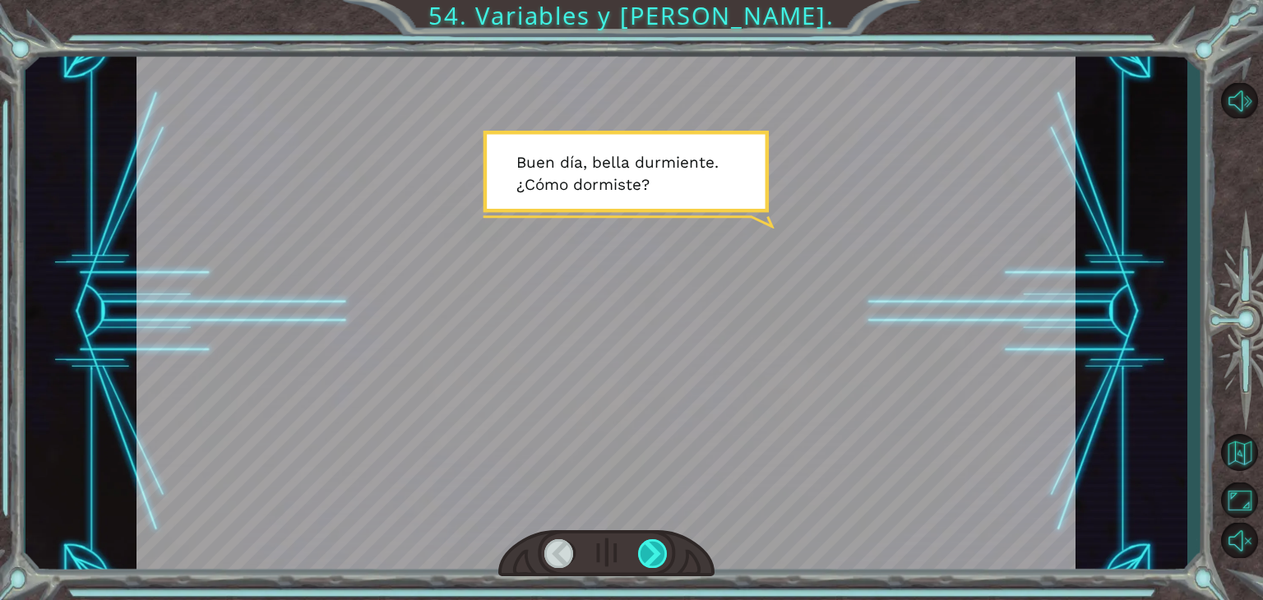
click at [655, 557] on div at bounding box center [653, 553] width 30 height 29
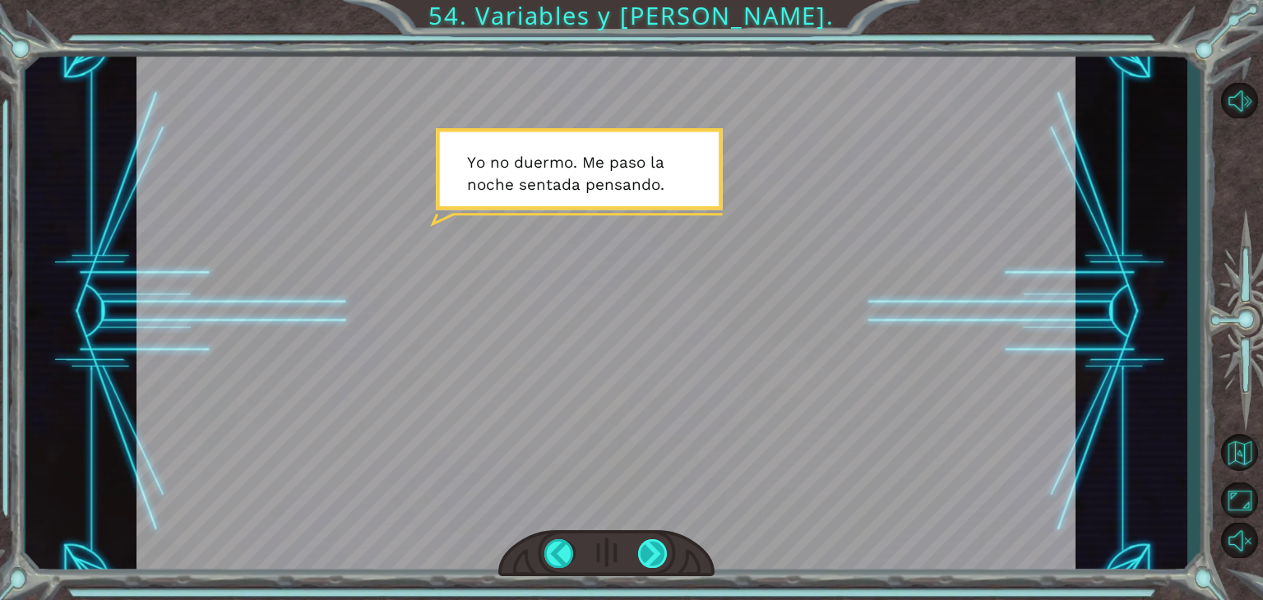
click at [655, 557] on div at bounding box center [653, 553] width 30 height 29
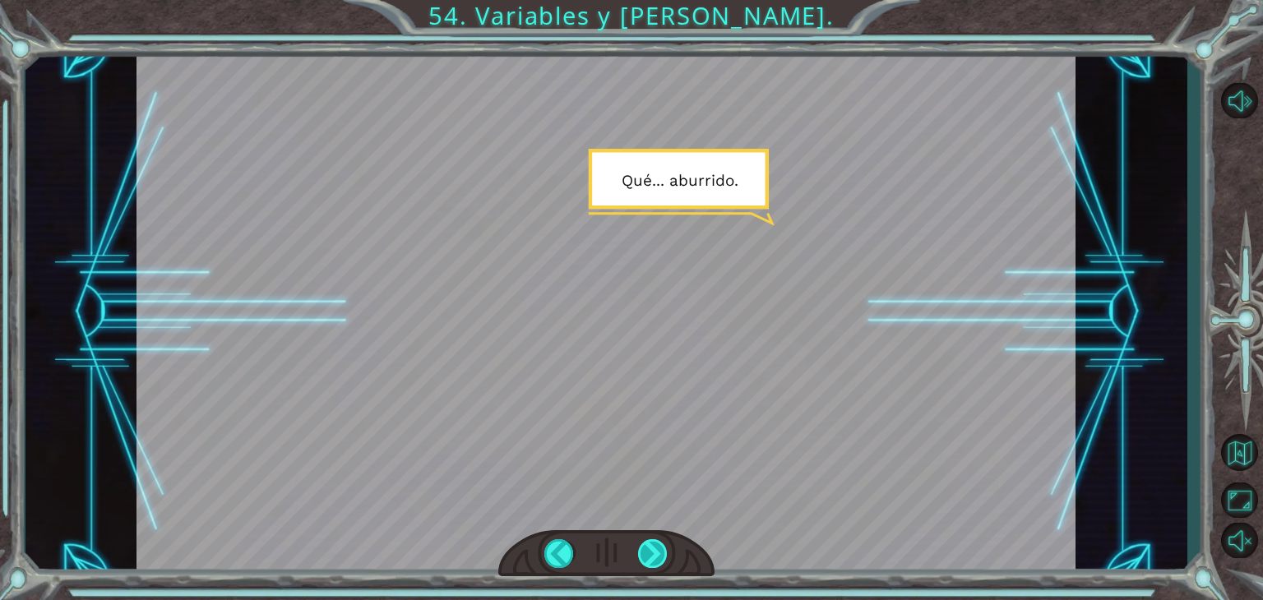
click at [655, 557] on div at bounding box center [653, 553] width 30 height 29
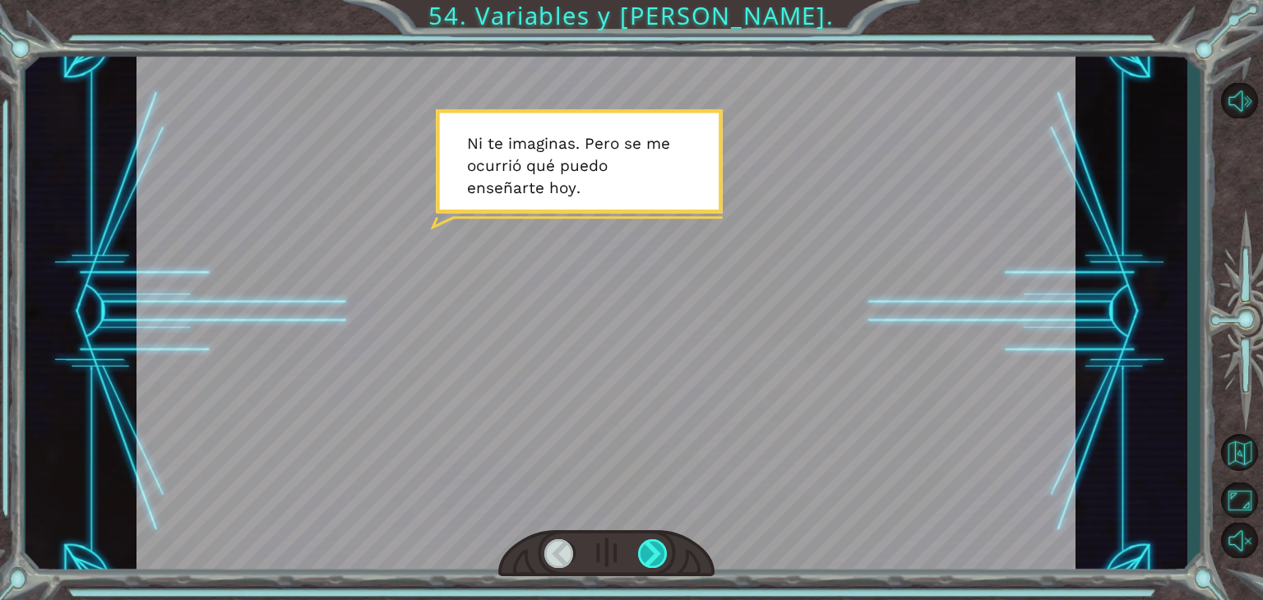
click at [655, 557] on div at bounding box center [653, 553] width 30 height 29
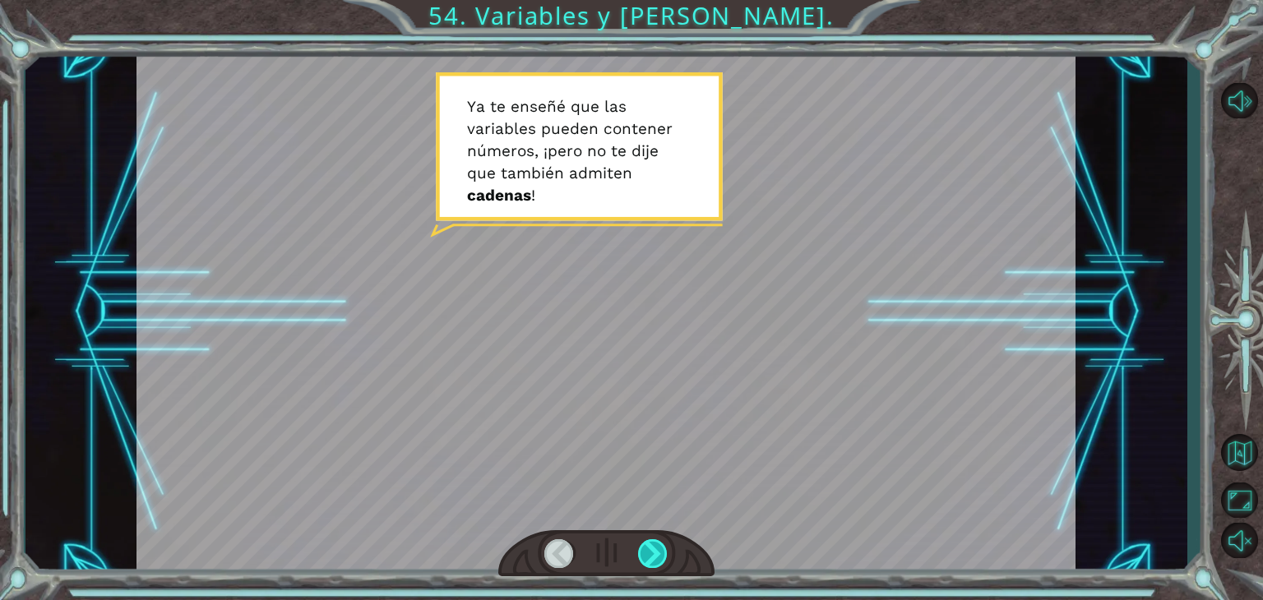
click at [655, 557] on div at bounding box center [653, 553] width 30 height 29
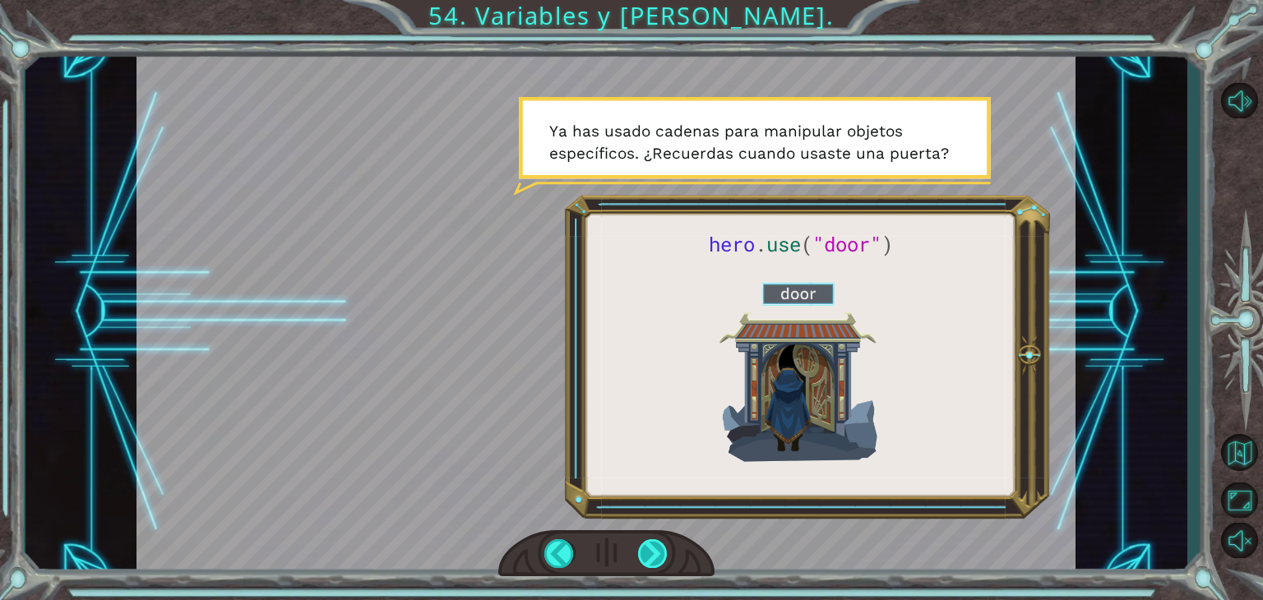
click at [655, 557] on div at bounding box center [653, 553] width 30 height 29
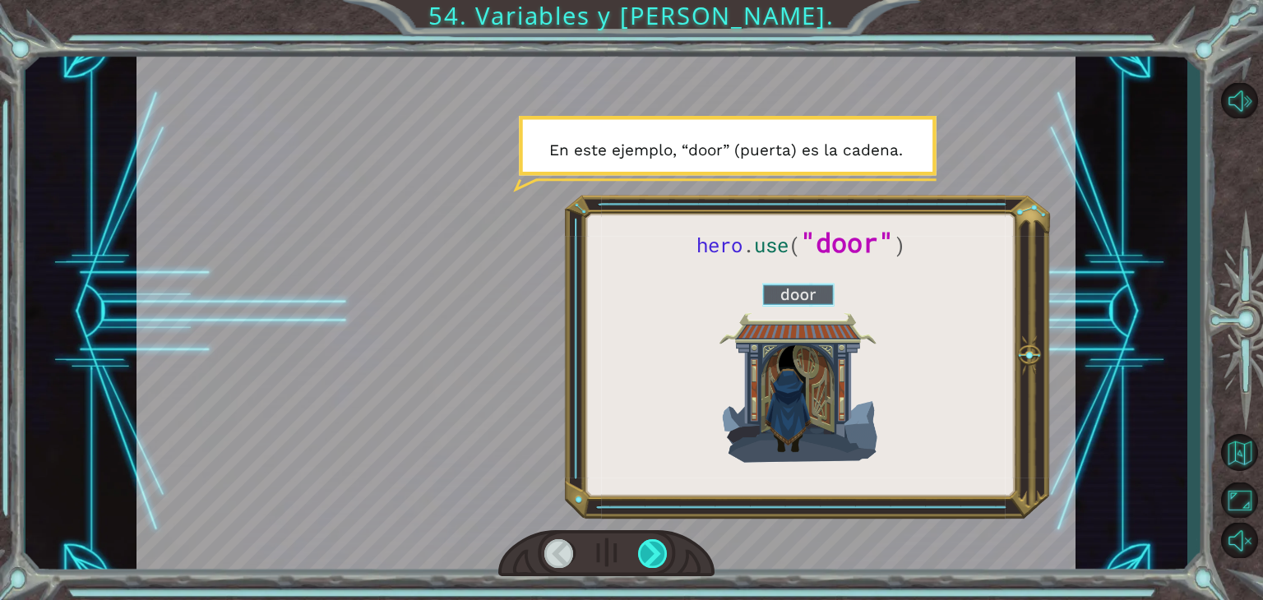
click at [655, 557] on div at bounding box center [653, 553] width 30 height 29
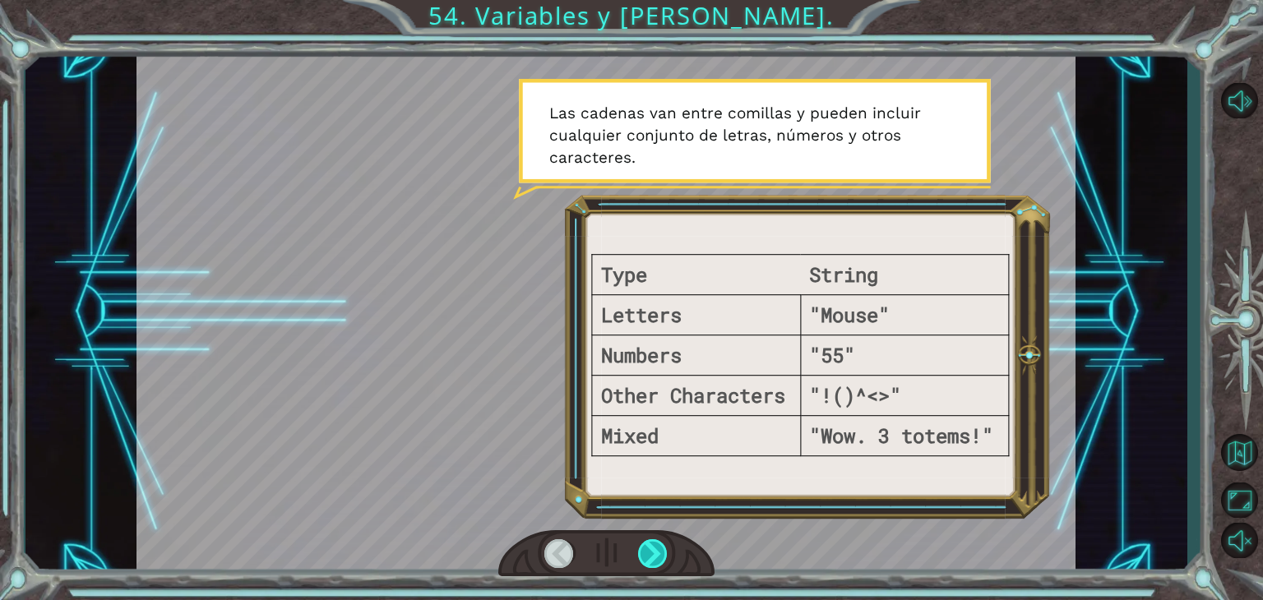
click at [655, 557] on div at bounding box center [653, 553] width 30 height 29
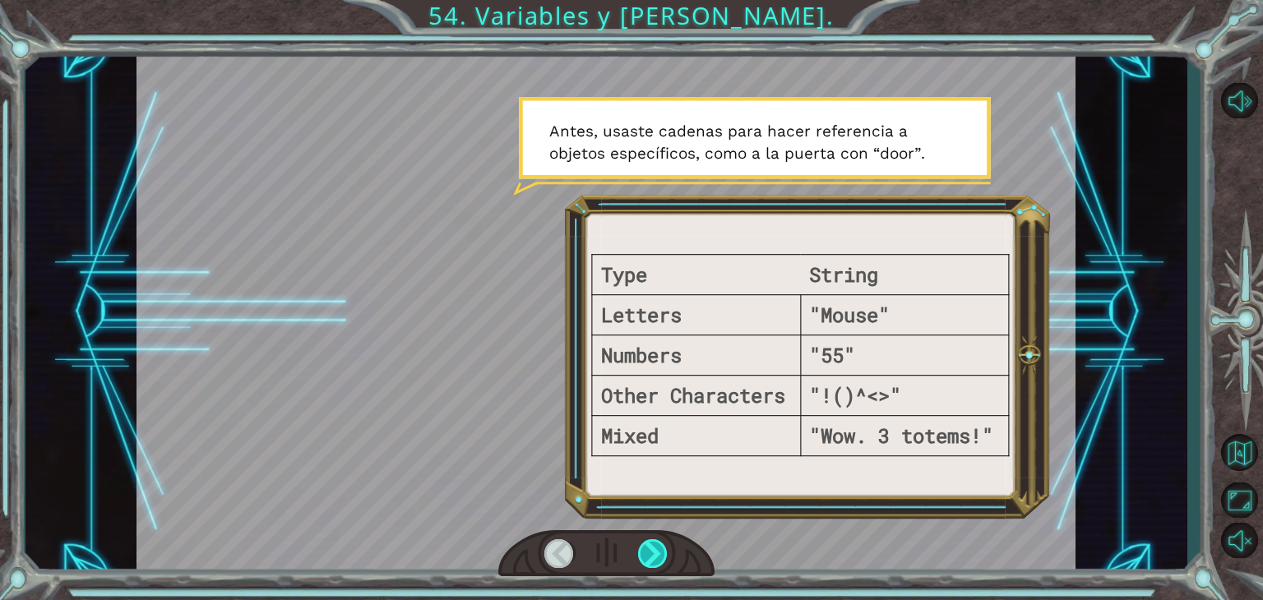
click at [655, 557] on div at bounding box center [653, 553] width 30 height 29
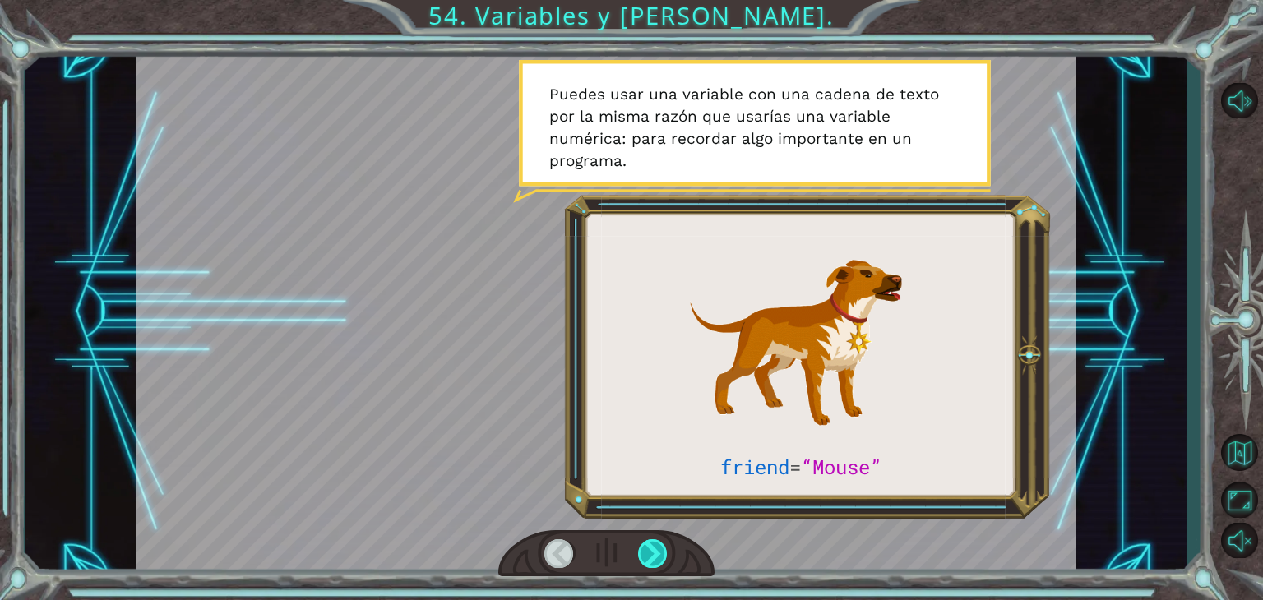
click at [655, 557] on div at bounding box center [653, 553] width 30 height 29
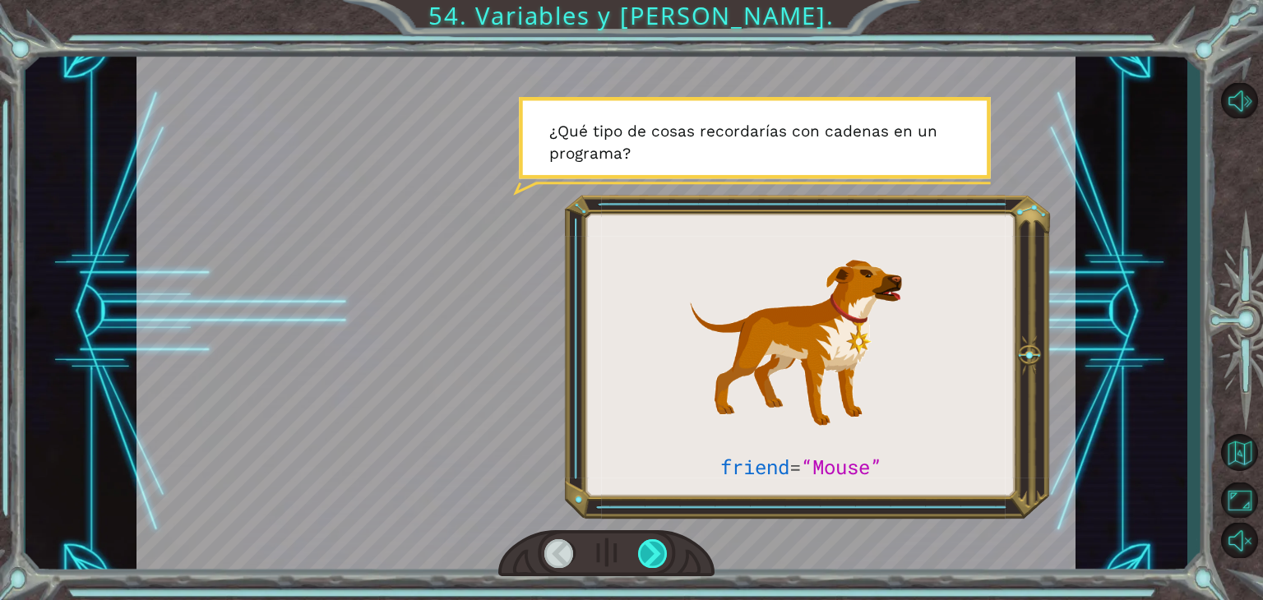
click at [655, 557] on div at bounding box center [653, 553] width 30 height 29
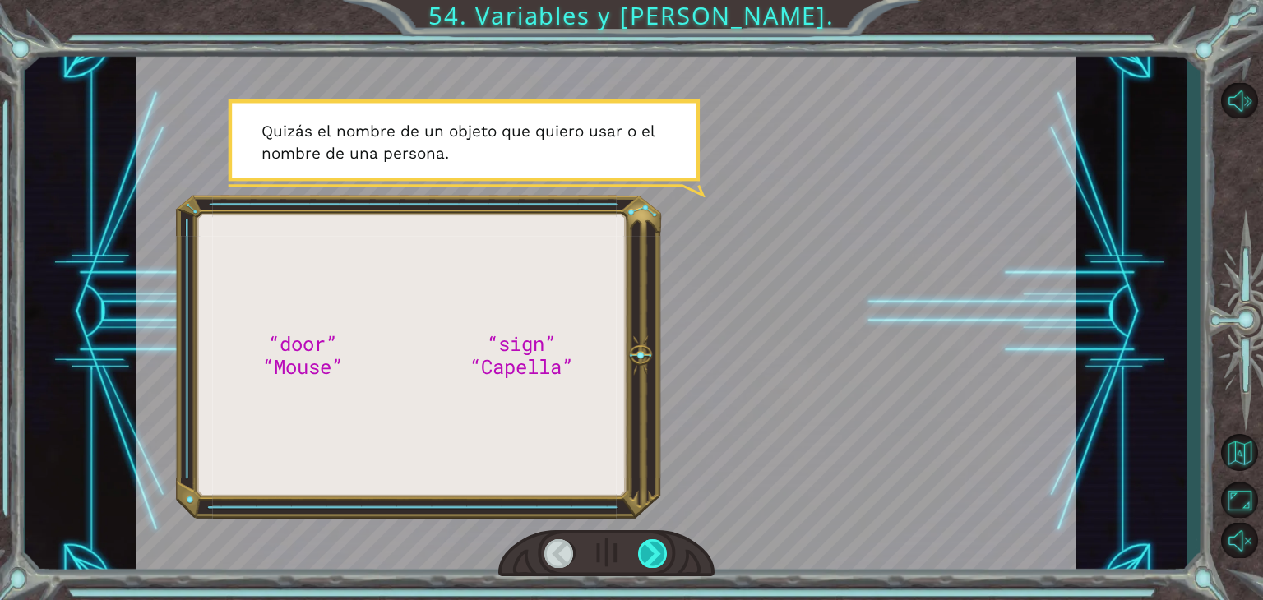
click at [655, 557] on div at bounding box center [653, 553] width 30 height 29
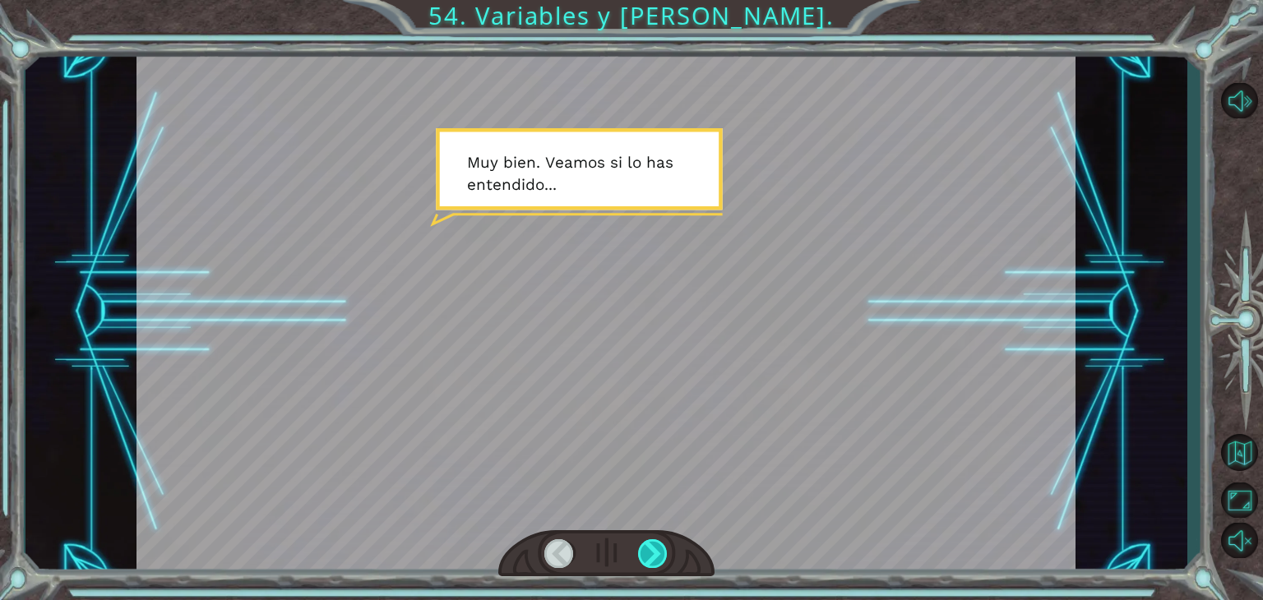
click at [655, 557] on div at bounding box center [653, 553] width 30 height 29
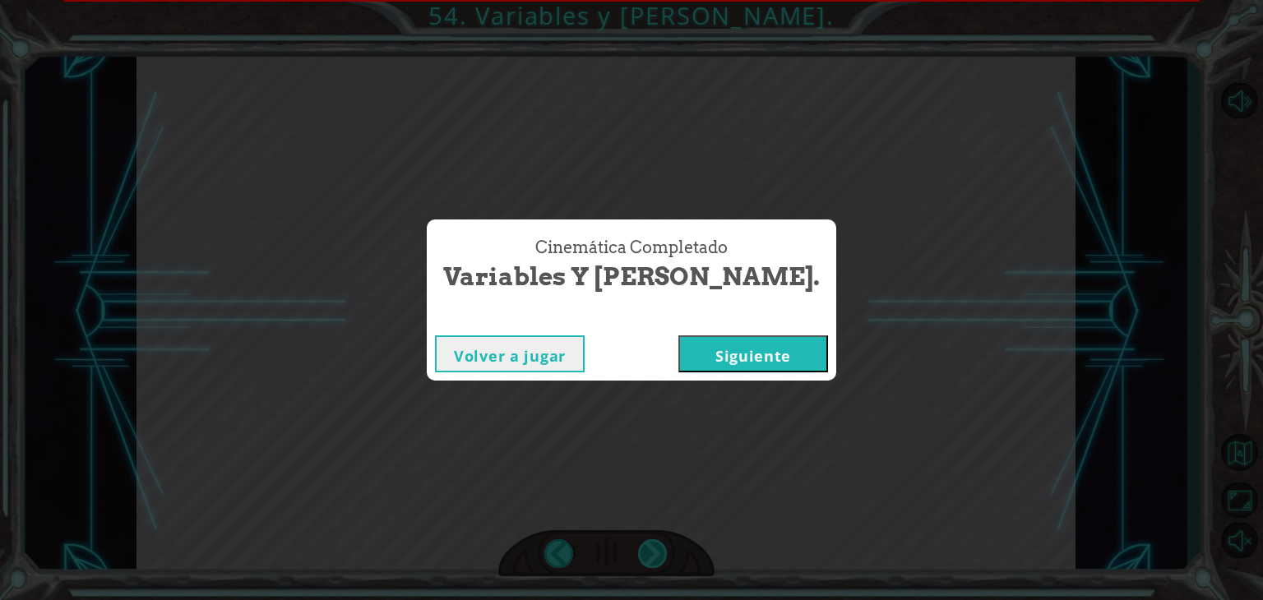
click at [655, 0] on div "“door” “Mouse” “sign” “Capella” B u e n d í a , b e l l a d u r m i e n t e . ¿…" at bounding box center [631, 0] width 1263 height 0
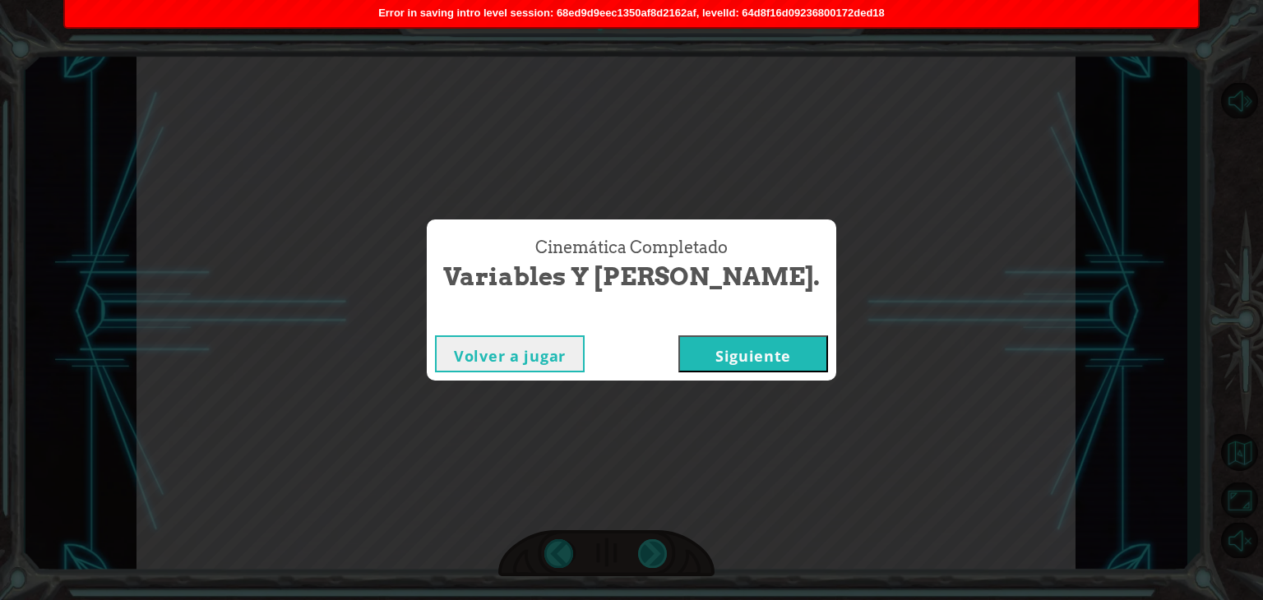
click at [655, 557] on div "Cinemática Completado Variables y Cadenas. Volver a jugar Siguiente" at bounding box center [631, 300] width 1263 height 600
click at [714, 340] on button "Siguiente" at bounding box center [753, 354] width 150 height 37
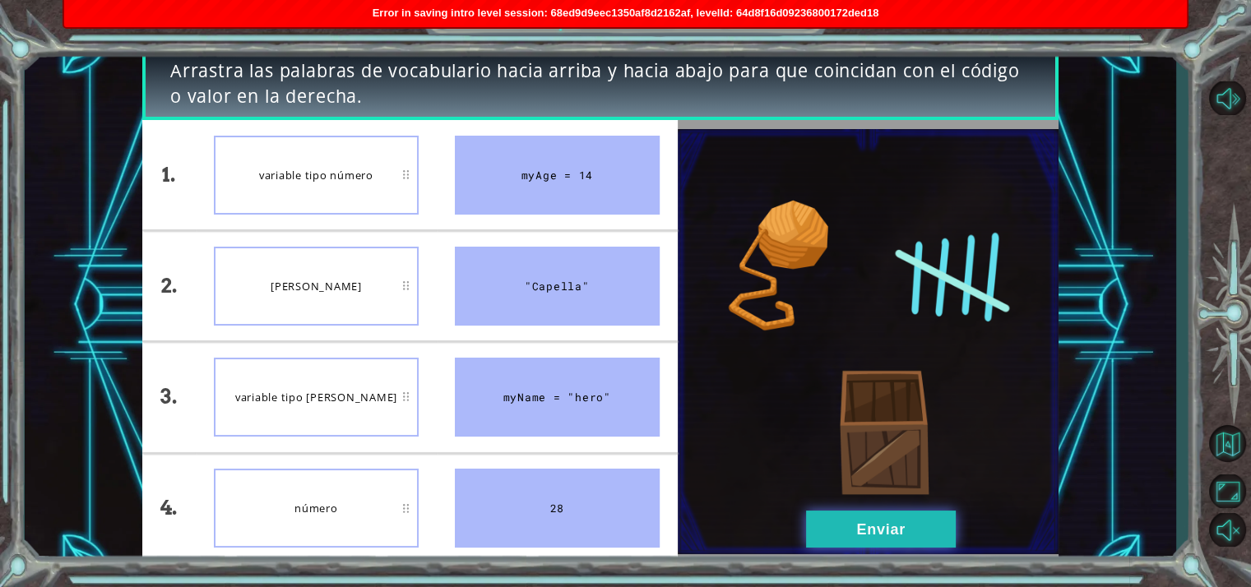
click at [849, 544] on button "Enviar" at bounding box center [881, 529] width 150 height 37
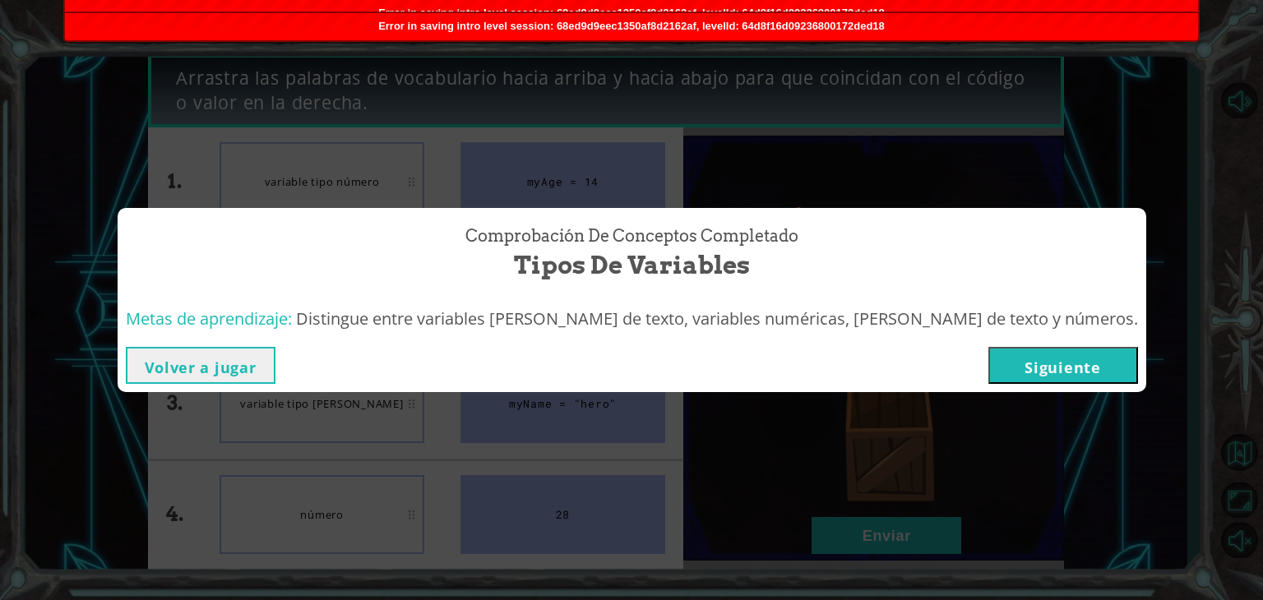
click at [1038, 357] on button "Siguiente" at bounding box center [1063, 365] width 150 height 37
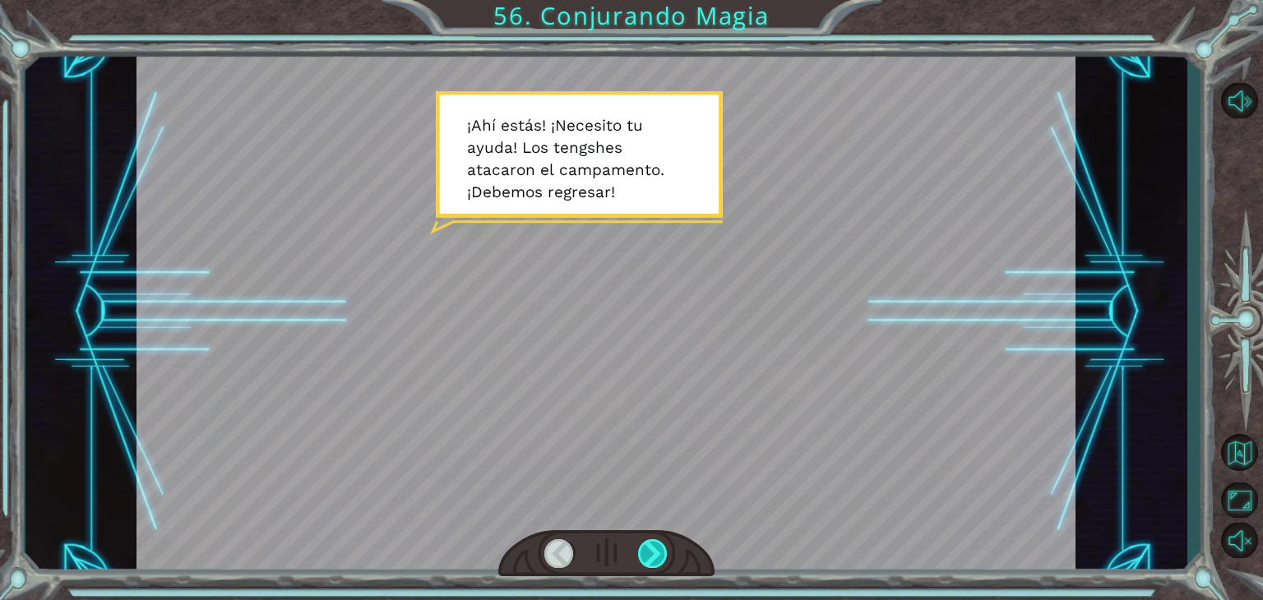
click at [655, 551] on div at bounding box center [653, 553] width 30 height 29
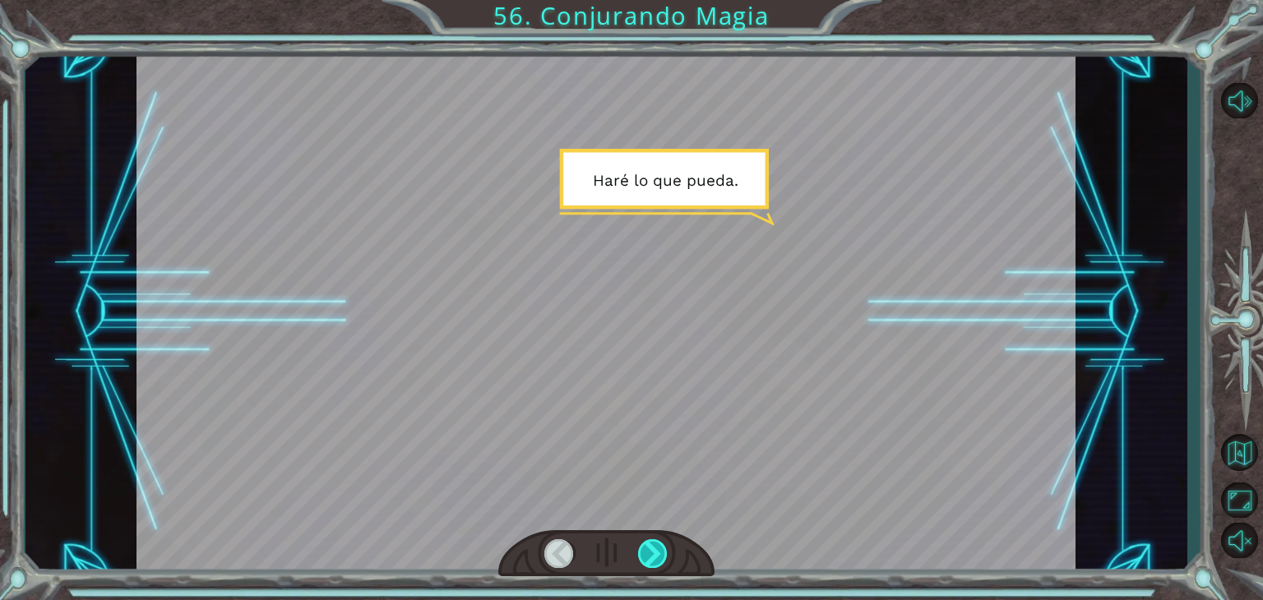
click at [655, 551] on div at bounding box center [653, 553] width 30 height 29
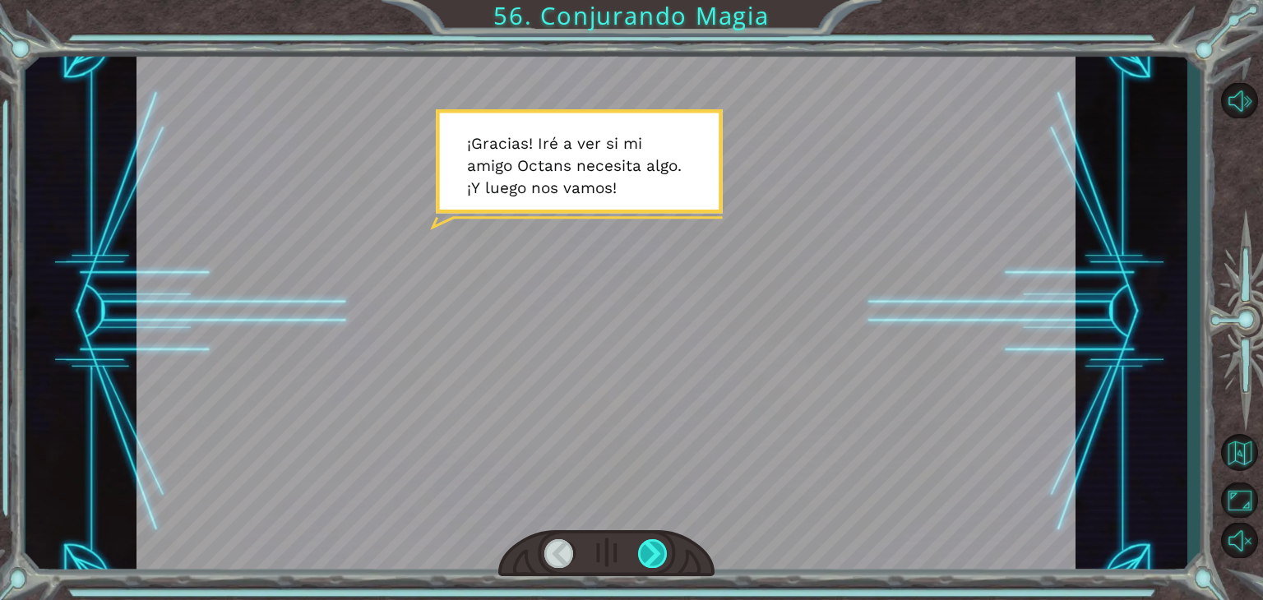
click at [655, 551] on div at bounding box center [653, 553] width 30 height 29
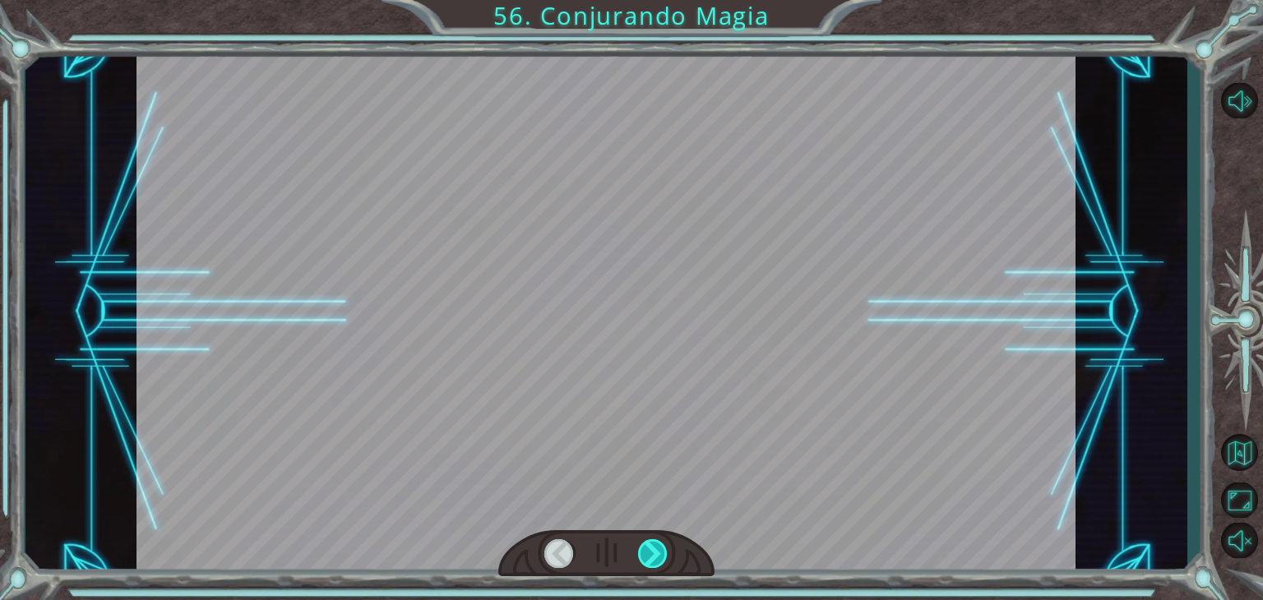
click at [655, 551] on div at bounding box center [653, 553] width 30 height 29
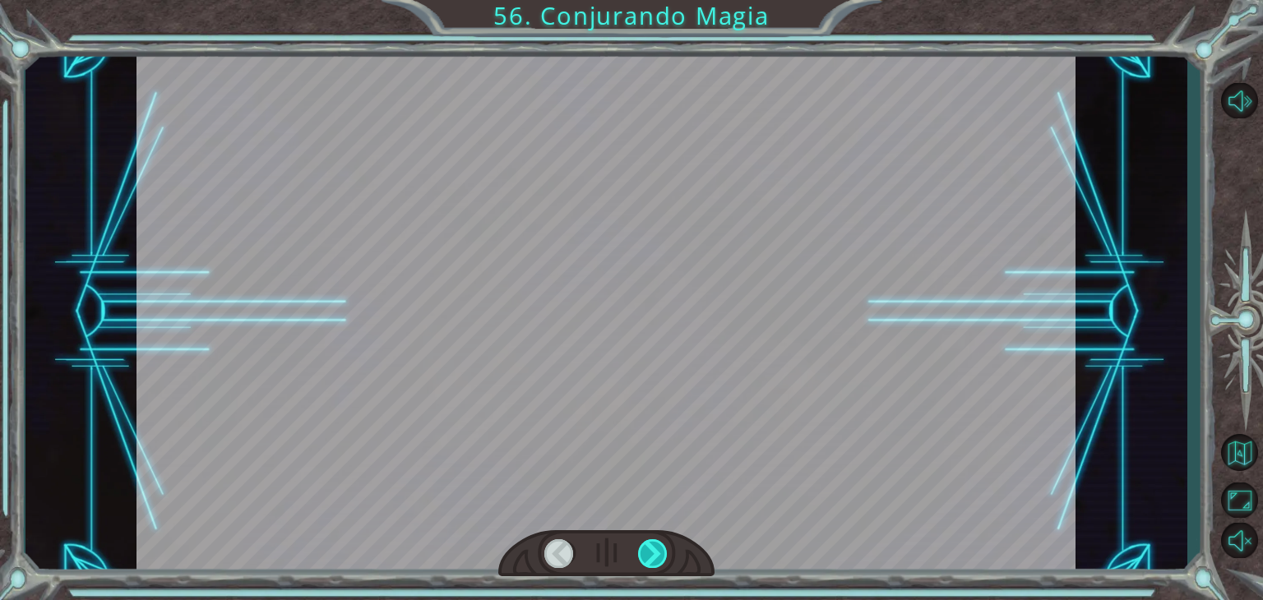
click at [655, 551] on div at bounding box center [653, 553] width 30 height 29
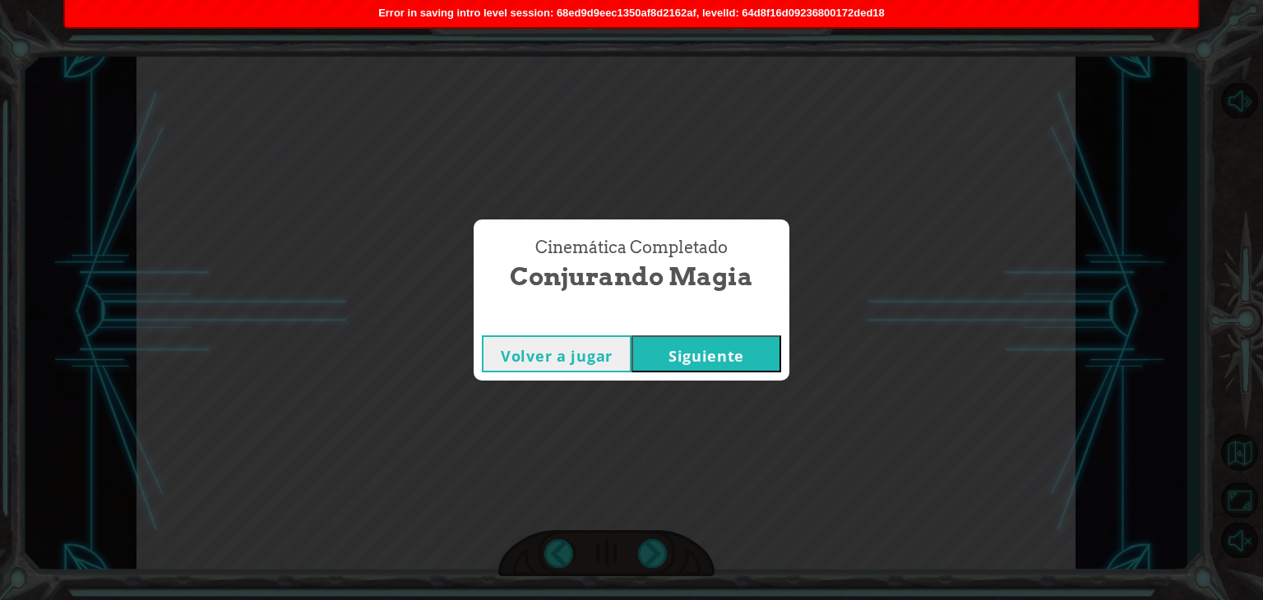
click at [724, 340] on button "Siguiente" at bounding box center [707, 354] width 150 height 37
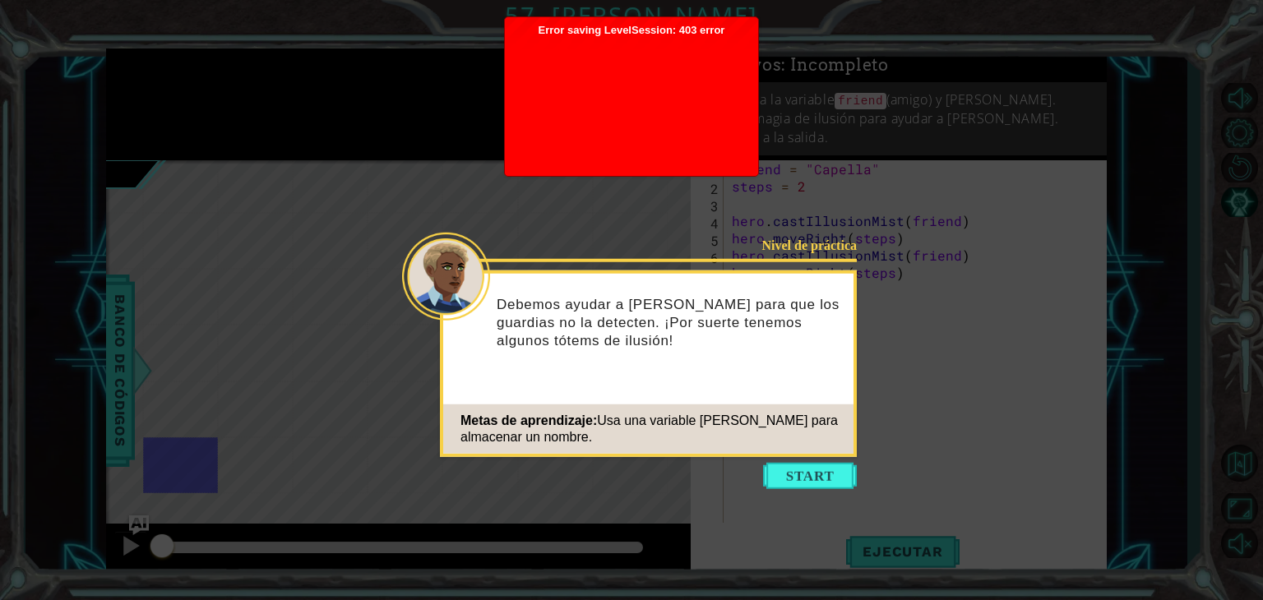
click at [844, 323] on div "Debemos ayudar a [PERSON_NAME] para que los guardias no la detecten. ¡Por suert…" at bounding box center [648, 330] width 410 height 101
click at [812, 471] on button "Start" at bounding box center [810, 476] width 94 height 26
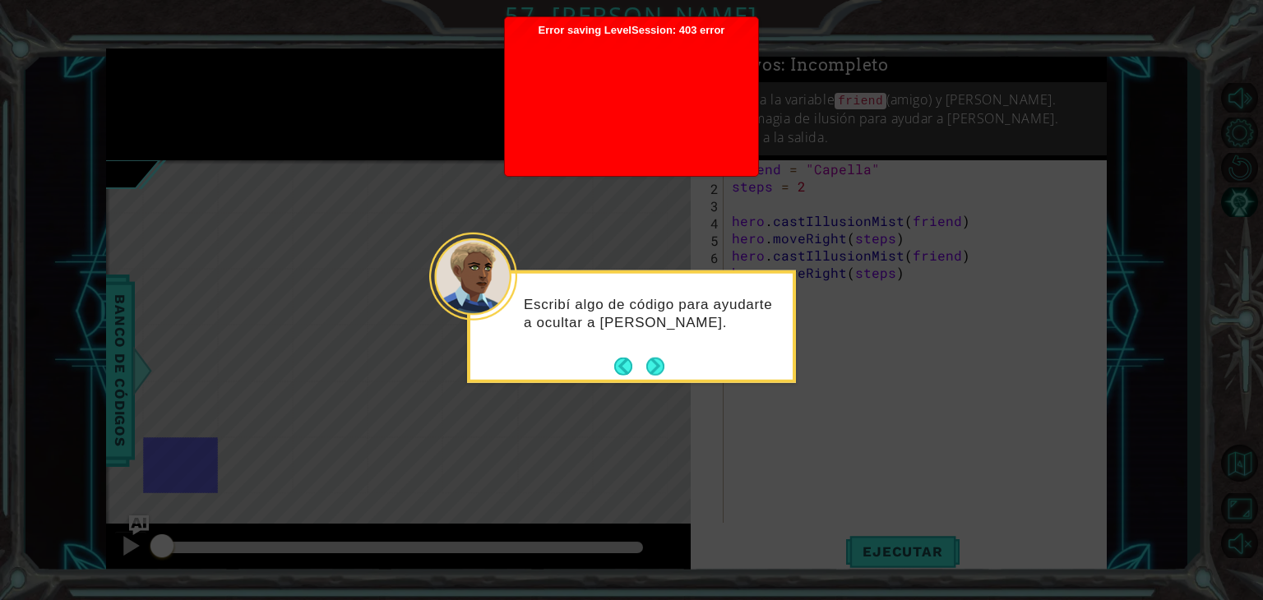
click at [638, 386] on icon at bounding box center [631, 300] width 1263 height 600
click at [663, 370] on button "Next" at bounding box center [655, 366] width 18 height 18
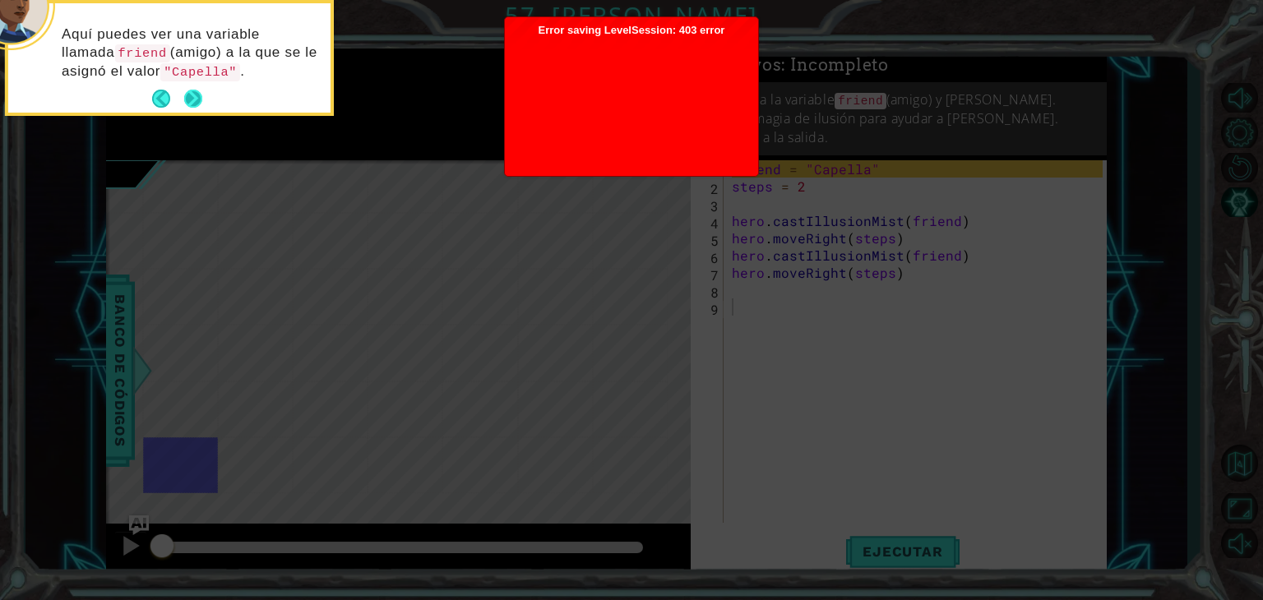
click at [185, 100] on button "Next" at bounding box center [193, 99] width 21 height 21
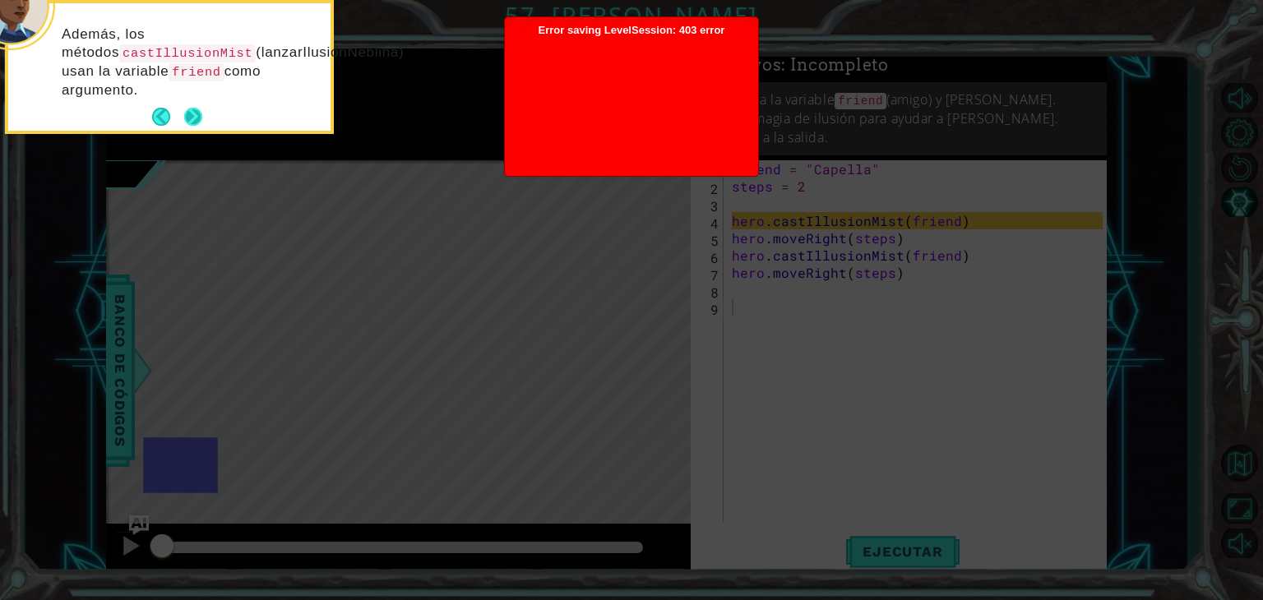
click at [187, 118] on button "Next" at bounding box center [193, 117] width 19 height 19
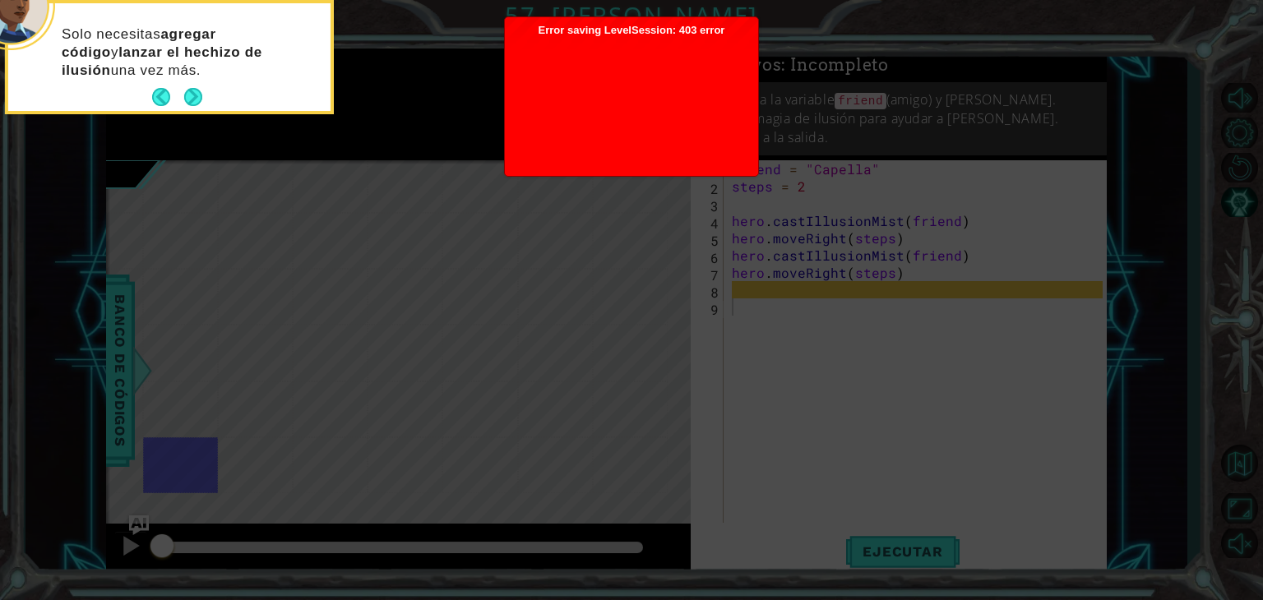
click at [187, 118] on icon at bounding box center [631, 90] width 1263 height 1021
click at [195, 104] on button "Next" at bounding box center [193, 97] width 18 height 18
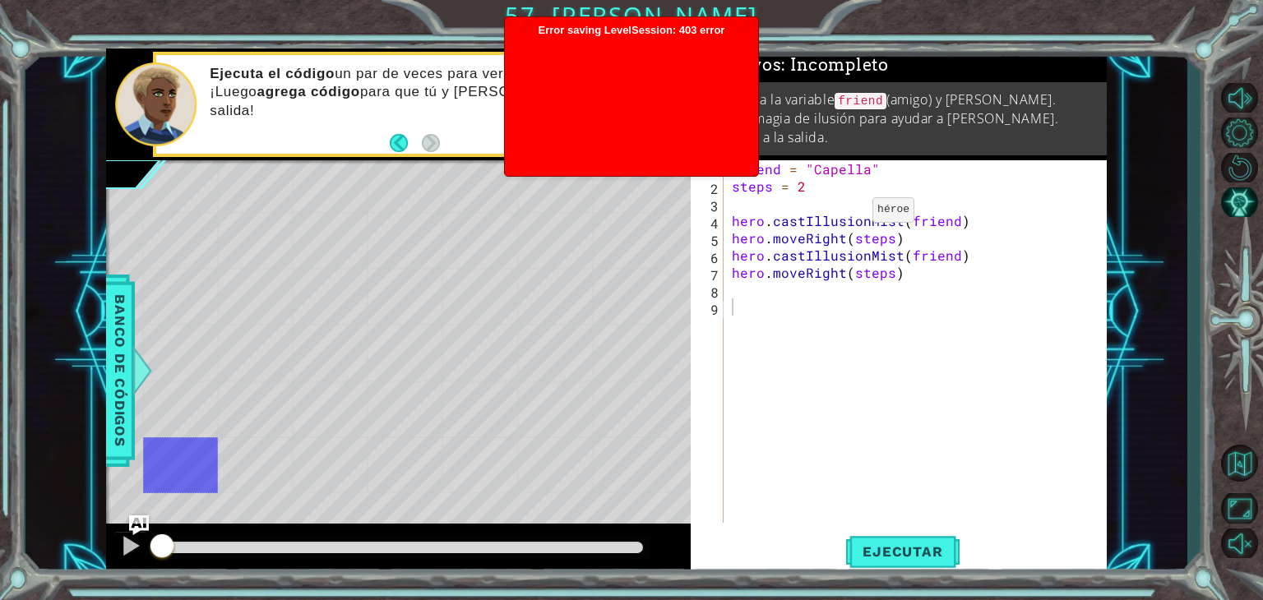
type textarea "hero.castIllusionMist(friend)"
click at [840, 215] on div "friend = "Capella" steps = 2 hero . castIllusionMist ( friend ) hero . moveRigh…" at bounding box center [920, 358] width 382 height 397
click at [140, 553] on div at bounding box center [130, 545] width 21 height 21
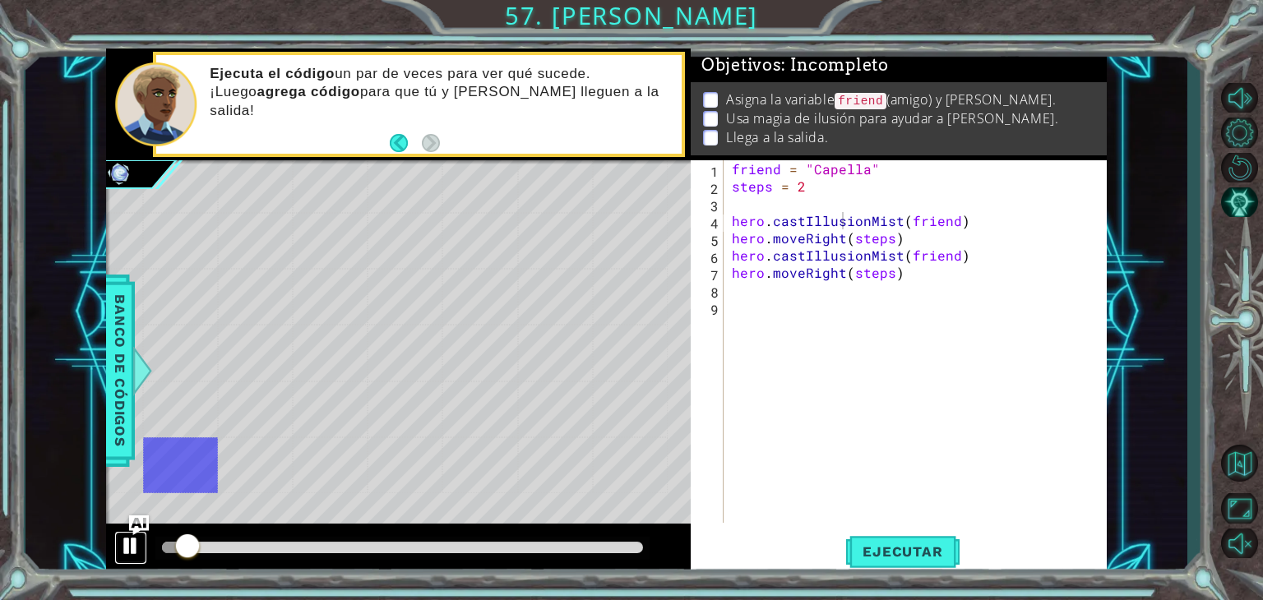
click at [140, 553] on div at bounding box center [130, 545] width 21 height 21
drag, startPoint x: 195, startPoint y: 553, endPoint x: 16, endPoint y: 579, distance: 180.4
click at [16, 579] on div "1 ההההההההההההההההההההההההההההההההההההההההההההההההההההההההההההההההההההההההההההה…" at bounding box center [631, 300] width 1263 height 600
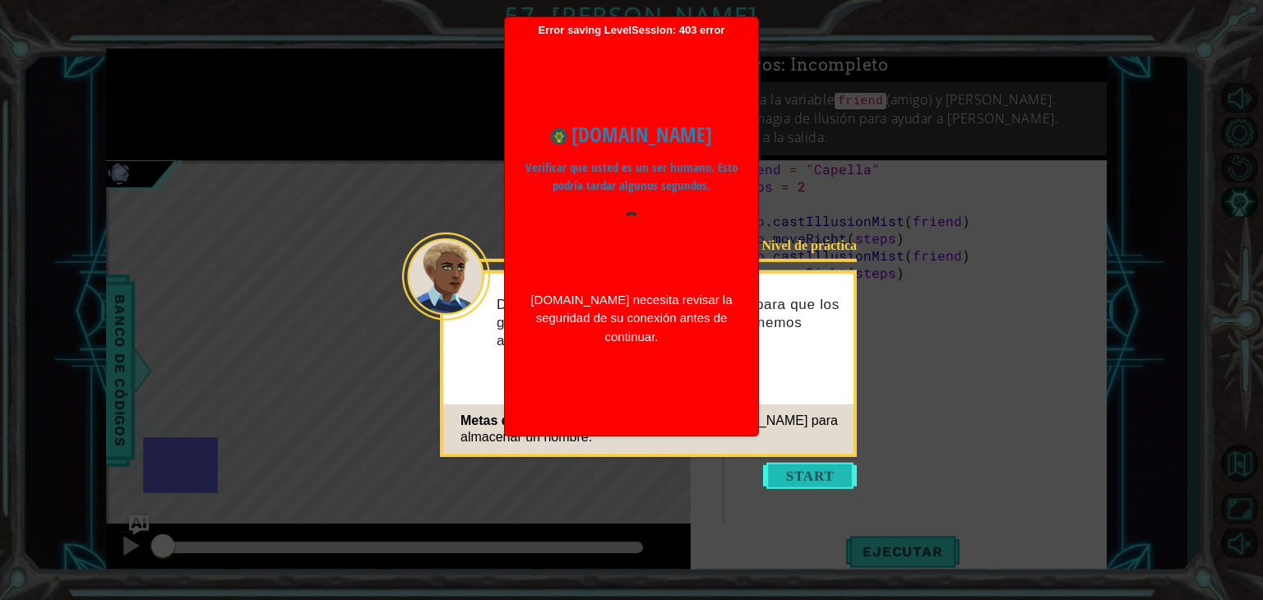
click at [822, 472] on button "Start" at bounding box center [810, 476] width 94 height 26
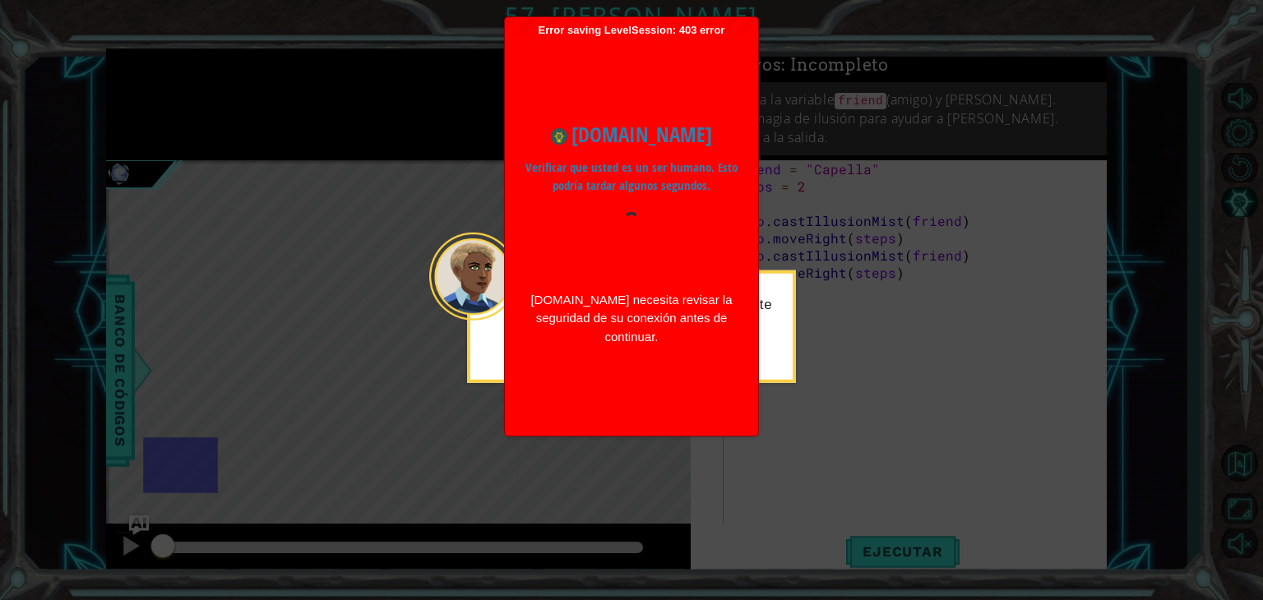
click at [785, 369] on div "Escribí algo de código para ayudarte a ocultar a [PERSON_NAME]." at bounding box center [631, 327] width 329 height 113
click at [505, 254] on div "Error saving LevelSession: 403 error Just a moment... [DOMAIN_NAME] Verificar q…" at bounding box center [631, 226] width 253 height 419
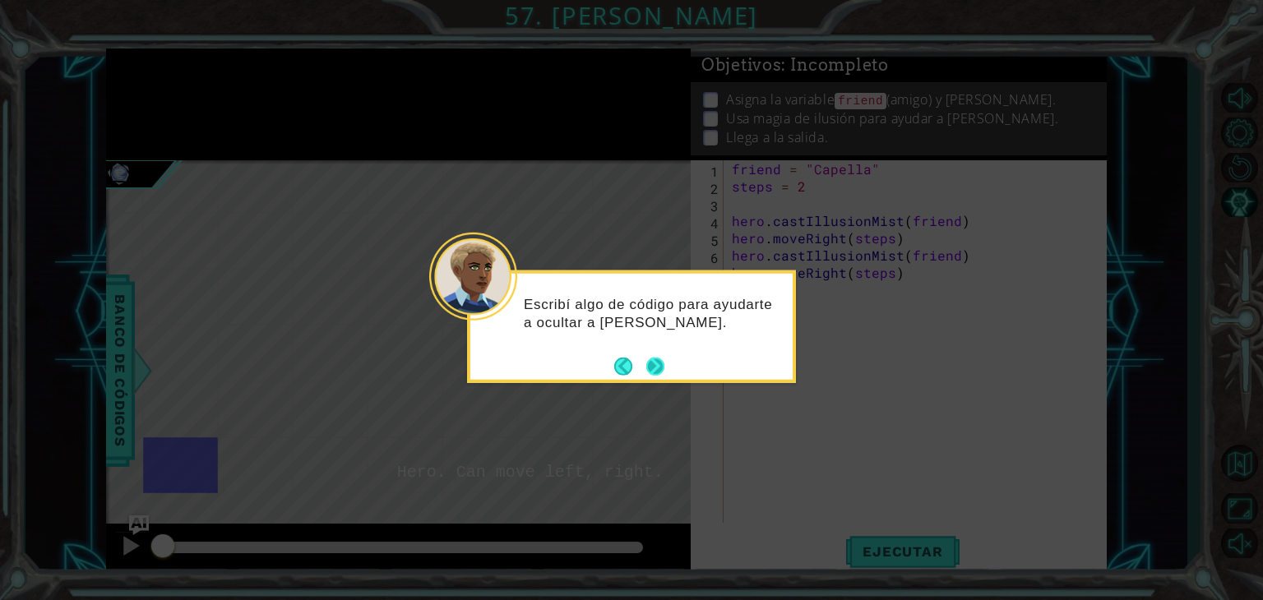
click at [658, 363] on button "Next" at bounding box center [656, 366] width 20 height 20
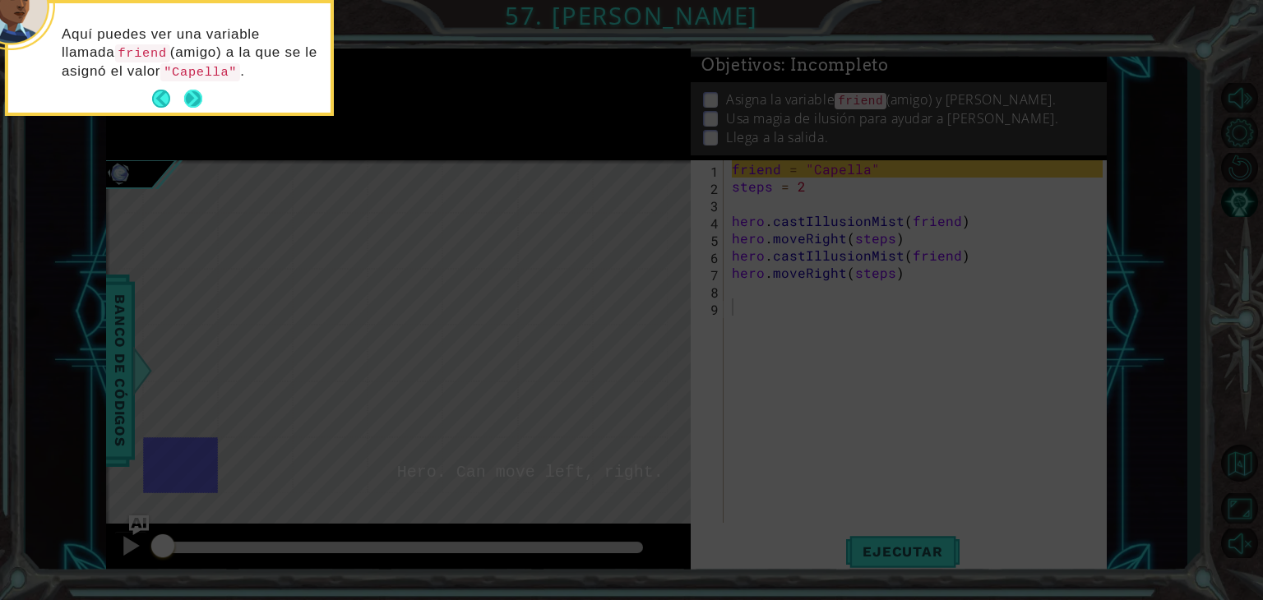
click at [197, 92] on button "Next" at bounding box center [193, 99] width 18 height 18
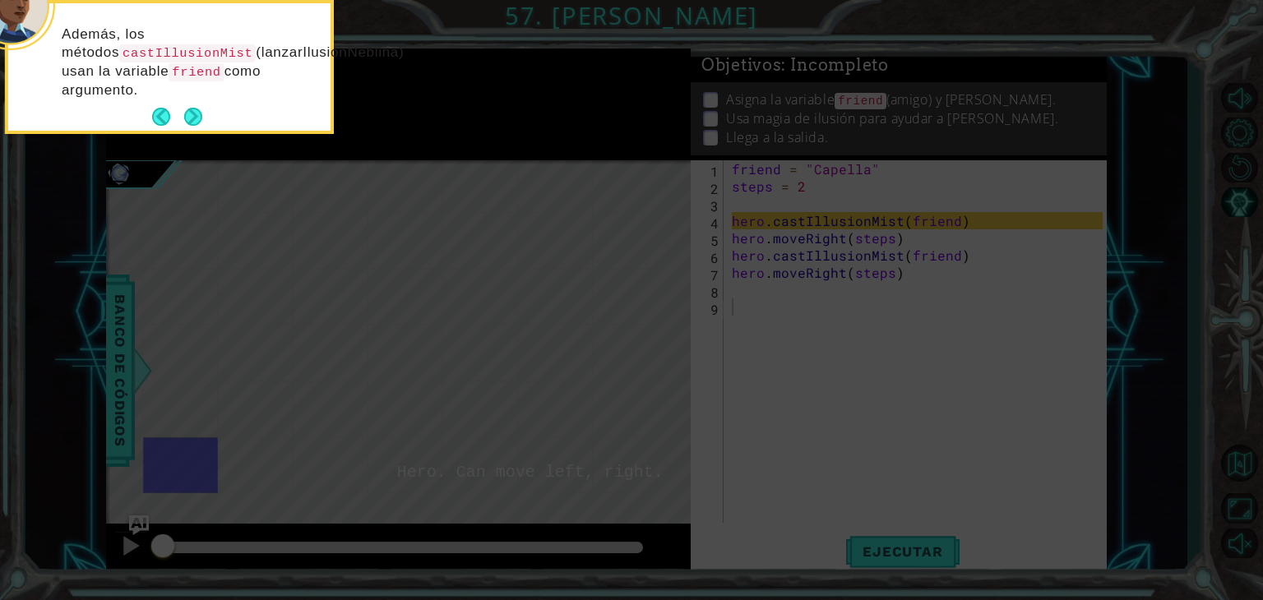
click at [197, 95] on p "Además, los métodos castIllusionMist (lanzarIlusiónNeblina) usan la variable fr…" at bounding box center [190, 62] width 257 height 74
click at [198, 109] on button "Next" at bounding box center [193, 117] width 18 height 18
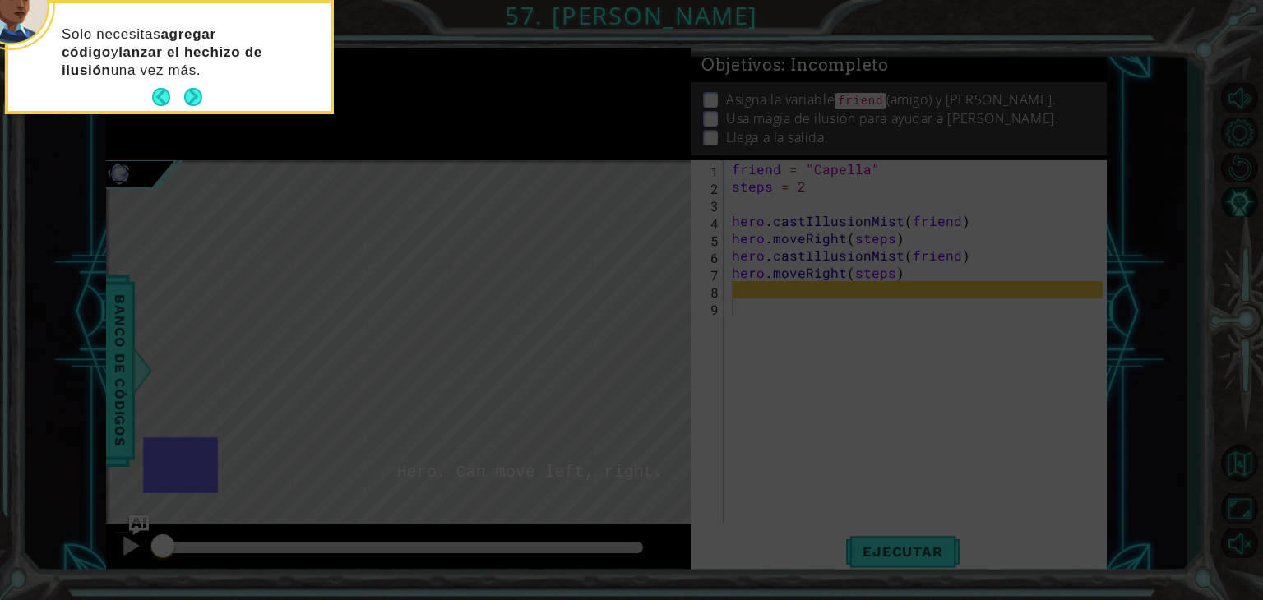
click at [194, 80] on div "Solo necesitas agregar código y lanzar el hechizo de ilusión una vez más." at bounding box center [169, 60] width 322 height 101
click at [194, 91] on button "Next" at bounding box center [193, 97] width 18 height 18
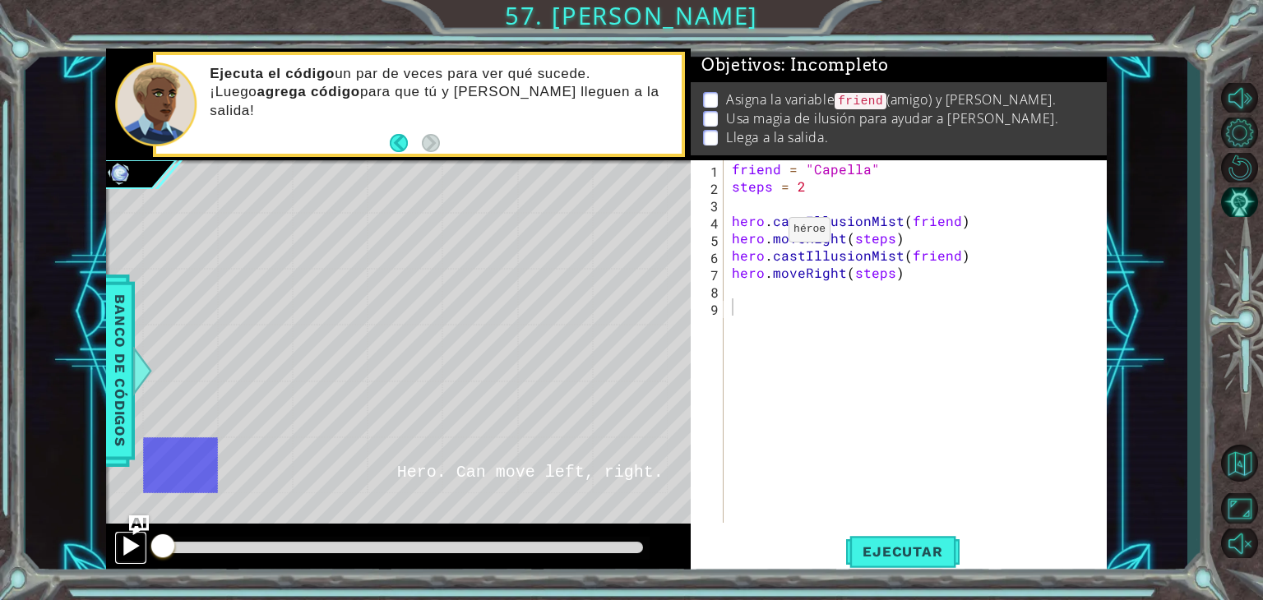
click at [127, 563] on button at bounding box center [130, 548] width 33 height 34
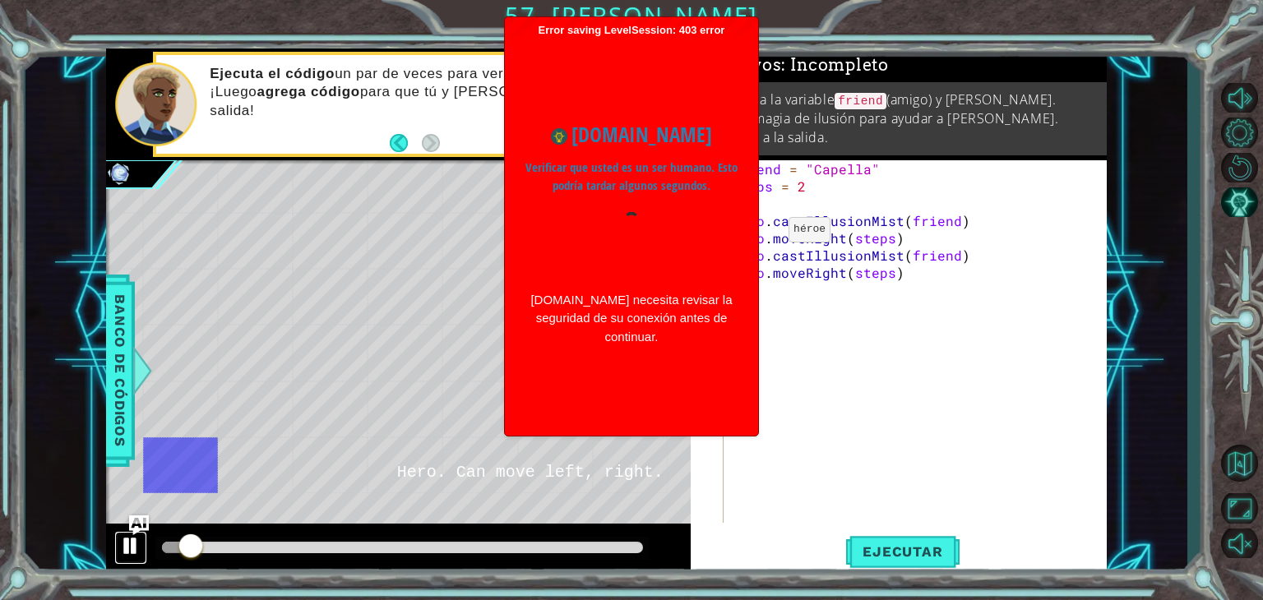
click at [127, 563] on button at bounding box center [130, 548] width 33 height 34
drag, startPoint x: 216, startPoint y: 552, endPoint x: 28, endPoint y: 564, distance: 188.7
click at [28, 564] on div "1 ההההההההההההההההההההההההההההההההההההההההההההההההההההההההההההההההההההההההההההה…" at bounding box center [606, 312] width 1162 height 528
